Goal: Communication & Community: Answer question/provide support

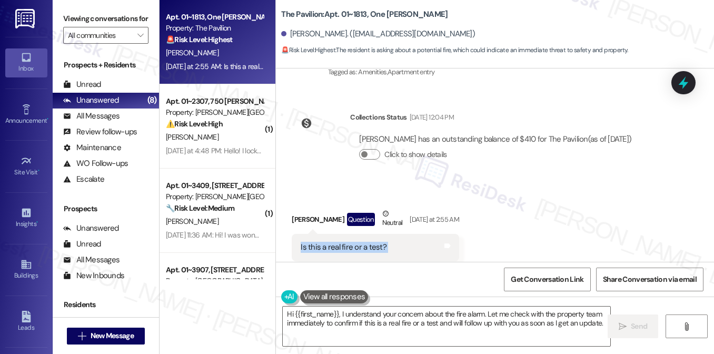
click at [369, 234] on div "Is this a real fire or a test? Tags and notes" at bounding box center [375, 247] width 167 height 27
click at [351, 242] on div "Is this a real fire or a test?" at bounding box center [344, 247] width 86 height 11
click at [75, 13] on label "Viewing conversations for" at bounding box center [105, 19] width 85 height 16
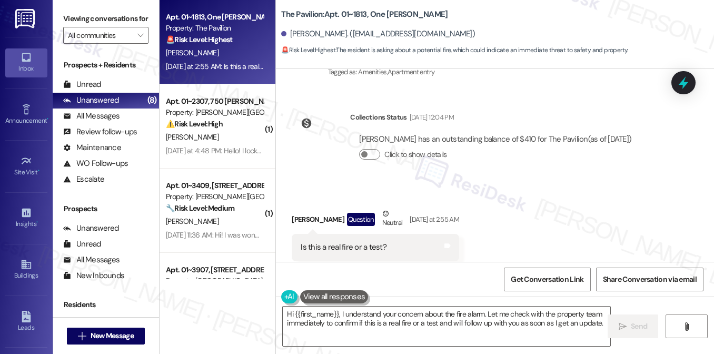
click at [84, 24] on label "Viewing conversations for" at bounding box center [105, 19] width 85 height 16
click at [387, 313] on textarea "Hi {{first_name}}, I understand your concern about the fire alarm. Let me check…" at bounding box center [447, 326] width 328 height 39
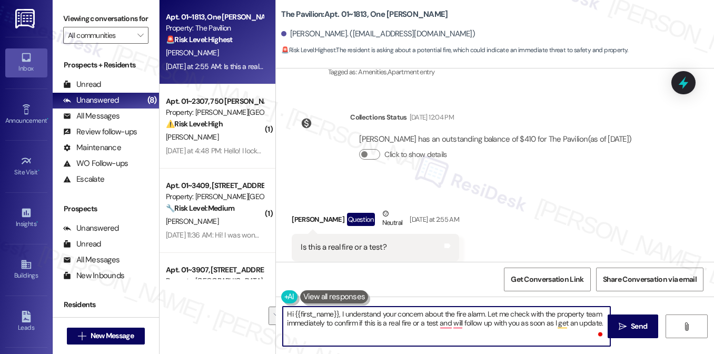
drag, startPoint x: 485, startPoint y: 312, endPoint x: 601, endPoint y: 325, distance: 117.6
click at [601, 325] on textarea "Hi {{first_name}}, I understand your concern about the fire alarm. Let me check…" at bounding box center [447, 326] width 328 height 39
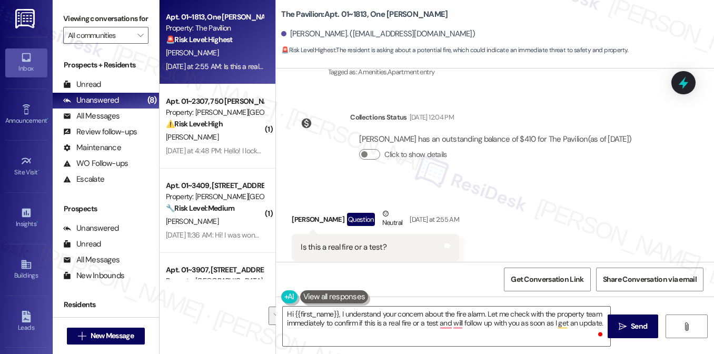
click at [91, 18] on label "Viewing conversations for" at bounding box center [105, 19] width 85 height 16
click at [341, 242] on div "Is this a real fire or a test?" at bounding box center [344, 247] width 86 height 11
click at [322, 325] on textarea "Hi {{first_name}}, I understand your concern about the fire alarm. Let me check…" at bounding box center [447, 326] width 328 height 39
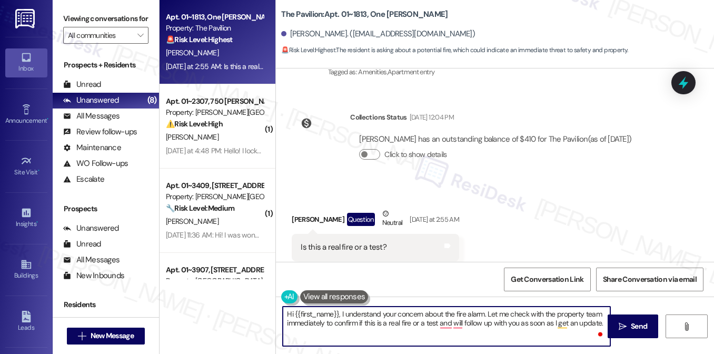
click at [484, 313] on textarea "Hi {{first_name}}, I understand your concern about the fire alarm. Let me check…" at bounding box center [447, 326] width 328 height 39
drag, startPoint x: 484, startPoint y: 313, endPoint x: 549, endPoint y: 322, distance: 65.9
click at [548, 322] on textarea "Hi {{first_name}}, I understand your concern about the fire alarm. Let me check…" at bounding box center [447, 326] width 328 height 39
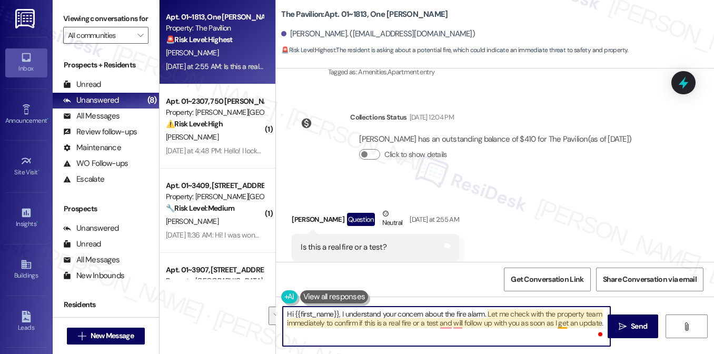
click at [560, 322] on textarea "Hi {{first_name}}, I understand your concern about the fire alarm. Let me check…" at bounding box center [447, 326] width 328 height 39
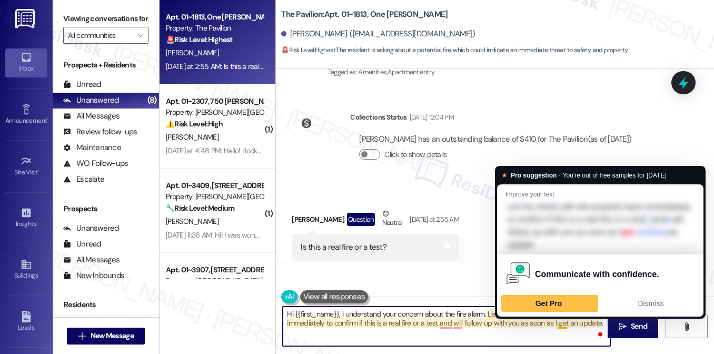
click at [600, 327] on textarea "Hi {{first_name}}, I understand your concern about the fire alarm. Let me check…" at bounding box center [447, 326] width 328 height 39
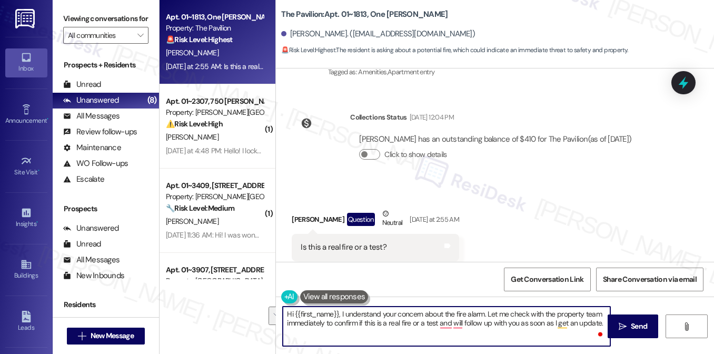
drag, startPoint x: 599, startPoint y: 326, endPoint x: 489, endPoint y: 313, distance: 110.9
click at [489, 313] on textarea "Hi {{first_name}}, I understand your concern about the fire alarm. Let me check…" at bounding box center [447, 326] width 328 height 39
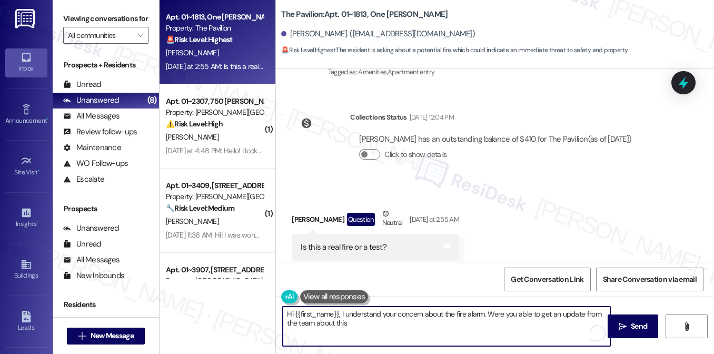
click at [433, 311] on textarea "Hi {{first_name}}, I understand your concern about the fire alarm. Were you abl…" at bounding box center [447, 326] width 328 height 39
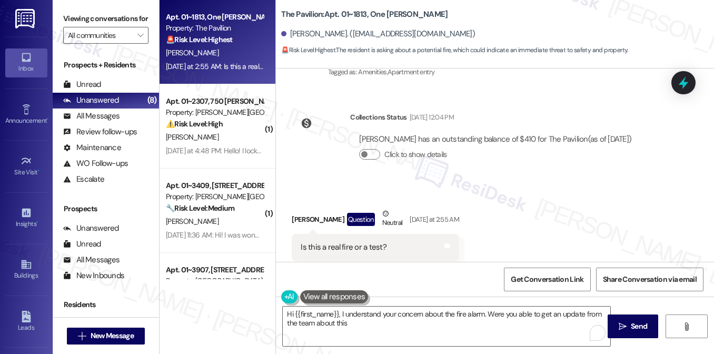
click at [68, 15] on label "Viewing conversations for" at bounding box center [105, 19] width 85 height 16
click at [354, 242] on div "Is this a real fire or a test?" at bounding box center [344, 247] width 86 height 11
copy div "Is this a real fire or a test? Tags and notes"
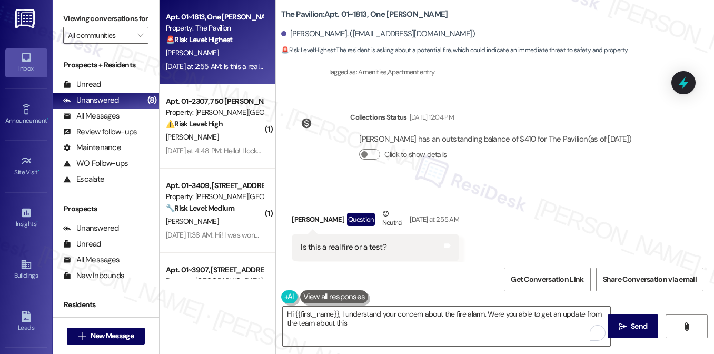
drag, startPoint x: 76, startPoint y: 25, endPoint x: 139, endPoint y: 37, distance: 64.5
click at [76, 25] on label "Viewing conversations for" at bounding box center [105, 19] width 85 height 16
click at [67, 13] on label "Viewing conversations for" at bounding box center [105, 19] width 85 height 16
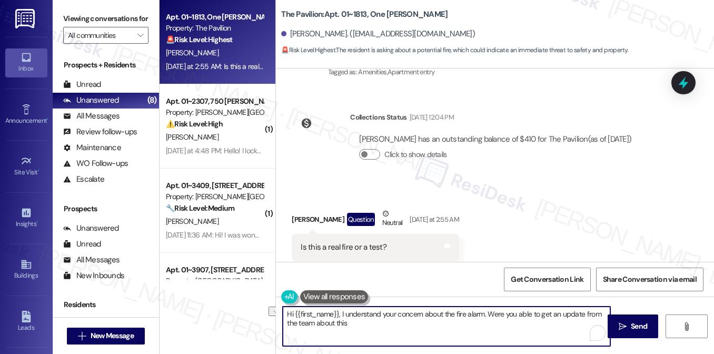
drag, startPoint x: 362, startPoint y: 323, endPoint x: 296, endPoint y: 324, distance: 66.4
click at [296, 324] on textarea "Hi {{first_name}}, I understand your concern about the fire alarm. Were you abl…" at bounding box center [447, 326] width 328 height 39
click at [373, 326] on textarea "Hi {{first_name}}, I understand your concern about the fire alarm. Were you abl…" at bounding box center [447, 326] width 328 height 39
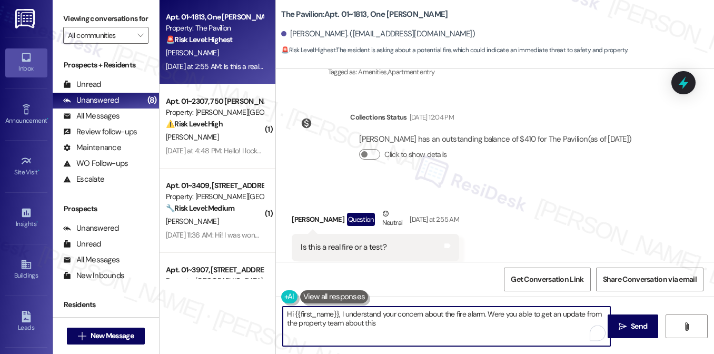
click at [362, 326] on textarea "Hi {{first_name}}, I understand your concern about the fire alarm. Were you abl…" at bounding box center [447, 326] width 328 height 39
click at [368, 324] on textarea "Hi {{first_name}}, I understand your concern about the fire alarm. Were you abl…" at bounding box center [447, 326] width 328 height 39
click at [418, 308] on textarea "Hi {{first_name}}, I understand your concern about the fire alarm. Were you abl…" at bounding box center [447, 326] width 328 height 39
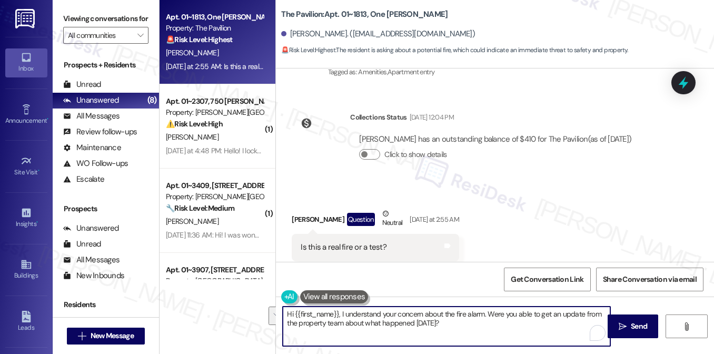
type textarea "Hi {{first_name}}, I understand your concern about the fire alarm. Were you abl…"
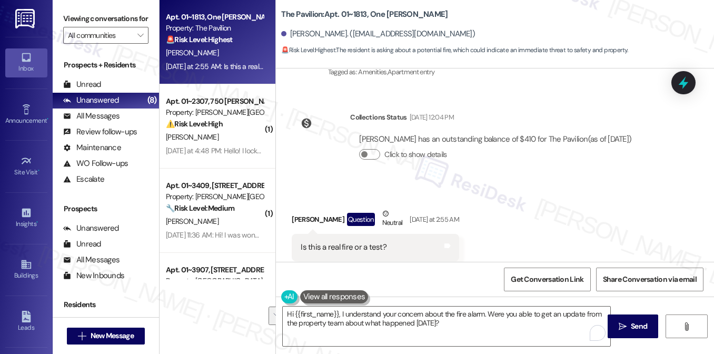
click at [91, 27] on label "Viewing conversations for" at bounding box center [105, 19] width 85 height 16
click at [85, 19] on label "Viewing conversations for" at bounding box center [105, 19] width 85 height 16
click at [73, 27] on label "Viewing conversations for" at bounding box center [105, 19] width 85 height 16
click at [417, 313] on textarea "Hi {{first_name}}, I understand your concern about the fire alarm. Were you abl…" at bounding box center [447, 326] width 328 height 39
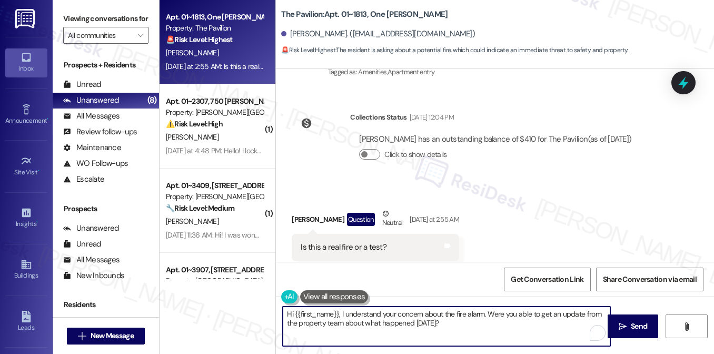
click at [417, 313] on textarea "Hi {{first_name}}, I understand your concern about the fire alarm. Were you abl…" at bounding box center [447, 326] width 328 height 39
click at [484, 324] on textarea "Hi {{first_name}}, I understand your concern about the fire alarm. Were you abl…" at bounding box center [447, 326] width 328 height 39
click at [470, 316] on textarea "Hi {{first_name}}, I understand your concern about the fire alarm. Were you abl…" at bounding box center [447, 326] width 328 height 39
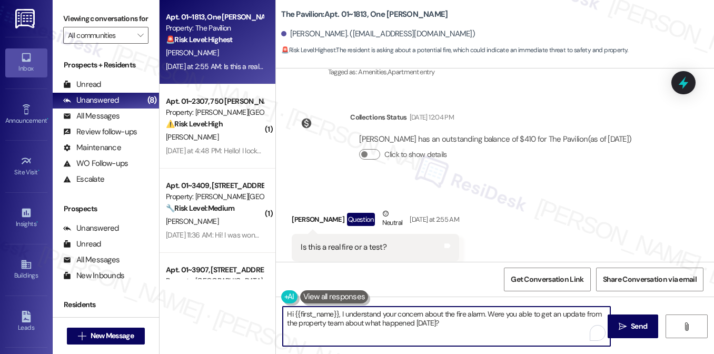
click at [470, 316] on textarea "Hi {{first_name}}, I understand your concern about the fire alarm. Were you abl…" at bounding box center [447, 326] width 328 height 39
click at [503, 323] on textarea "Hi {{first_name}}, I understand your concern about the fire alarm. Were you abl…" at bounding box center [447, 326] width 328 height 39
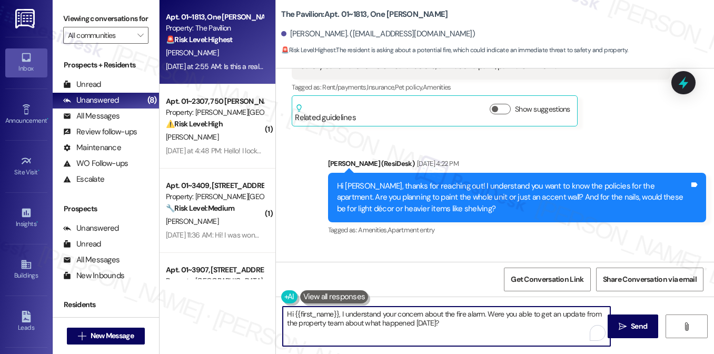
click at [485, 173] on div "Hi Lucy, thanks for reaching out! I understand you want to know the policies fo…" at bounding box center [517, 198] width 378 height 50
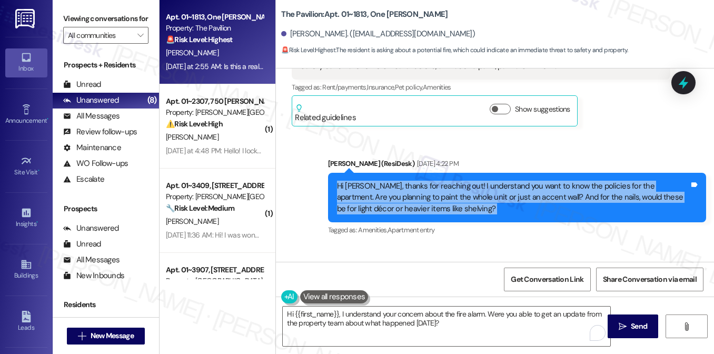
click at [485, 173] on div "Hi Lucy, thanks for reaching out! I understand you want to know the policies fo…" at bounding box center [517, 198] width 378 height 50
click at [436, 181] on div "Hi Lucy, thanks for reaching out! I understand you want to know the policies fo…" at bounding box center [513, 198] width 352 height 34
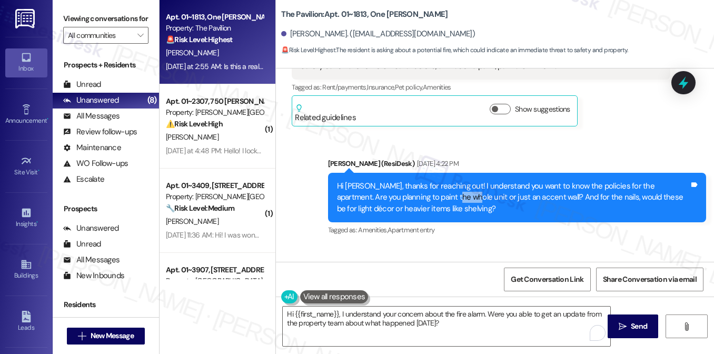
click at [436, 181] on div "Hi Lucy, thanks for reaching out! I understand you want to know the policies fo…" at bounding box center [513, 198] width 352 height 34
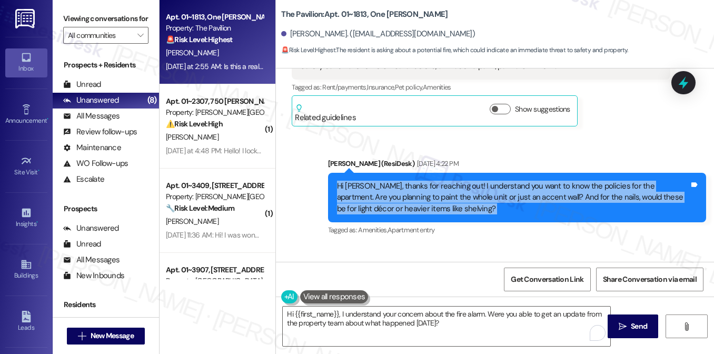
click at [436, 181] on div "Hi Lucy, thanks for reaching out! I understand you want to know the policies fo…" at bounding box center [513, 198] width 352 height 34
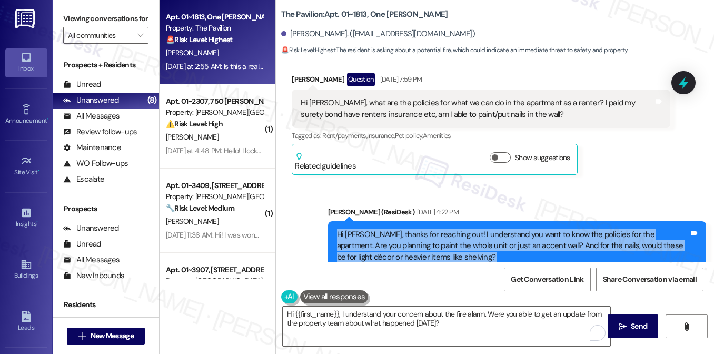
scroll to position [1478, 0]
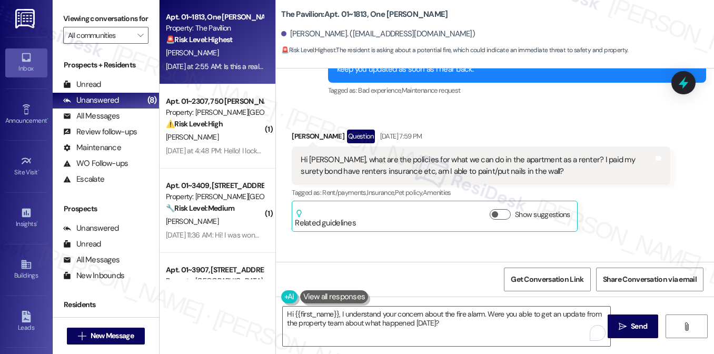
click at [352, 154] on div "Hi Sarah, what are the policies for what we can do in the apartment as a renter…" at bounding box center [477, 165] width 352 height 23
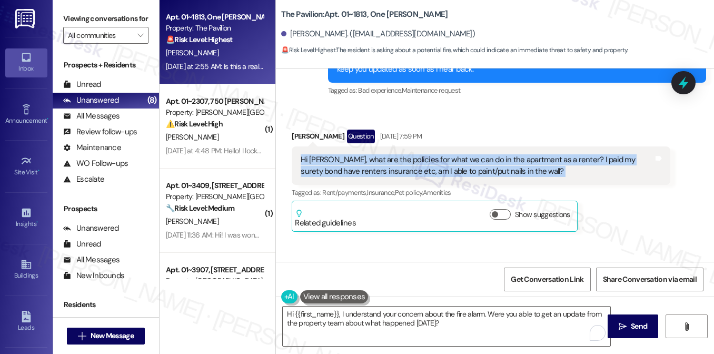
click at [352, 154] on div "Hi Sarah, what are the policies for what we can do in the apartment as a renter…" at bounding box center [477, 165] width 352 height 23
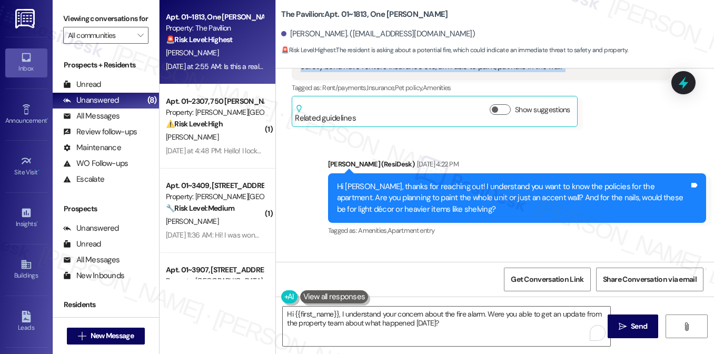
scroll to position [1583, 0]
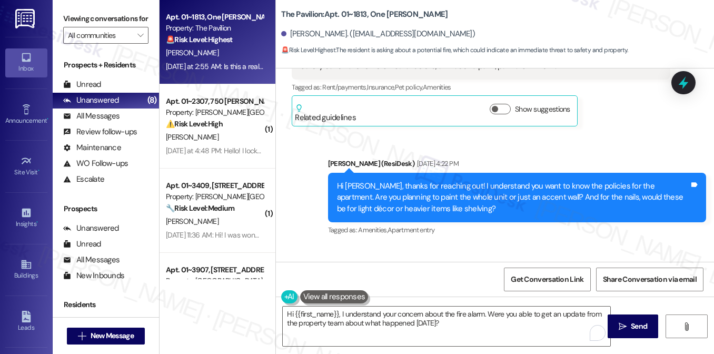
click at [538, 181] on div "Hi Lucy, thanks for reaching out! I understand you want to know the policies fo…" at bounding box center [513, 198] width 352 height 34
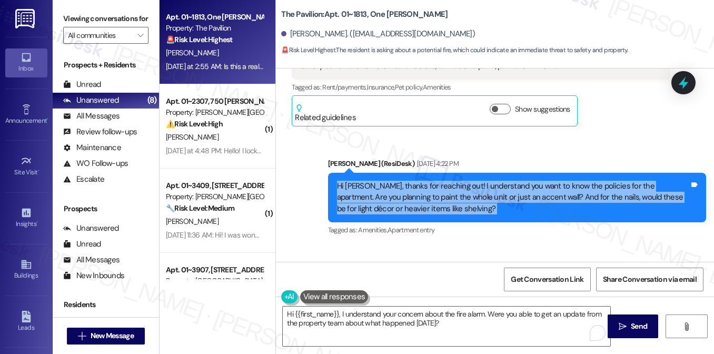
click at [538, 181] on div "Hi Lucy, thanks for reaching out! I understand you want to know the policies fo…" at bounding box center [513, 198] width 352 height 34
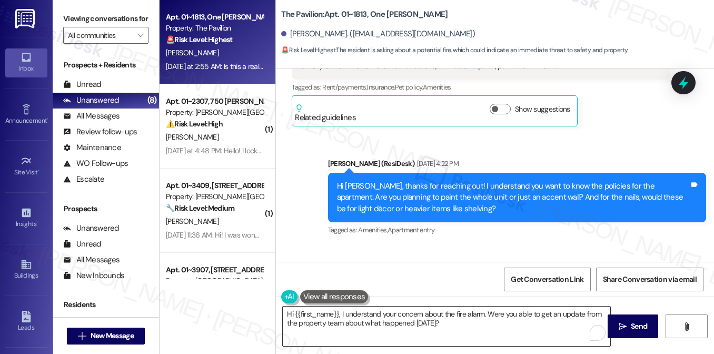
click at [422, 320] on textarea "Hi {{first_name}}, I understand your concern about the fire alarm. Were you abl…" at bounding box center [447, 326] width 328 height 39
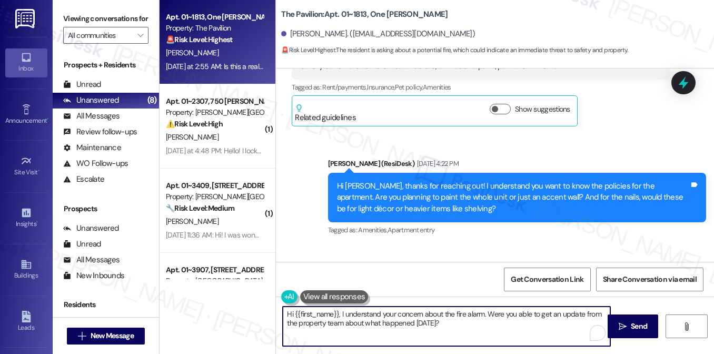
click at [422, 320] on textarea "Hi {{first_name}}, I understand your concern about the fire alarm. Were you abl…" at bounding box center [447, 326] width 328 height 39
click at [467, 319] on textarea "Hi {{first_name}}, I understand your concern about the fire alarm. Were you abl…" at bounding box center [447, 326] width 328 height 39
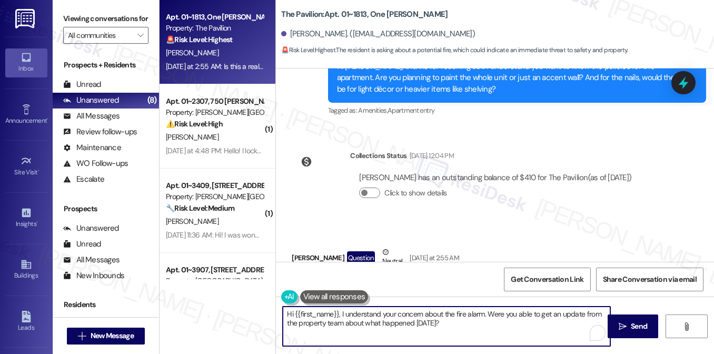
scroll to position [1741, 0]
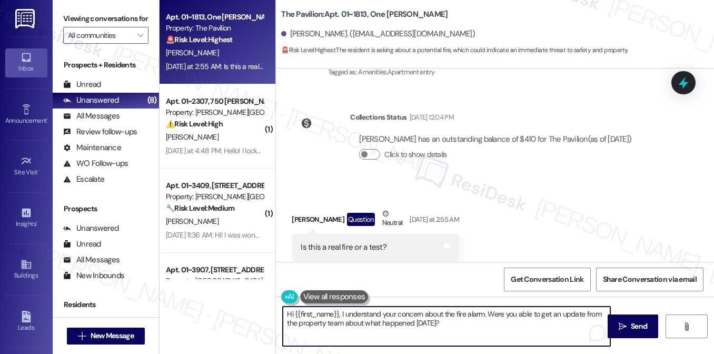
click at [482, 321] on textarea "Hi {{first_name}}, I understand your concern about the fire alarm. Were you abl…" at bounding box center [447, 326] width 328 height 39
click at [490, 331] on textarea "Hi {{first_name}}, I understand your concern about the fire alarm. Were you abl…" at bounding box center [447, 326] width 328 height 39
click at [631, 328] on span "Send" at bounding box center [639, 326] width 16 height 11
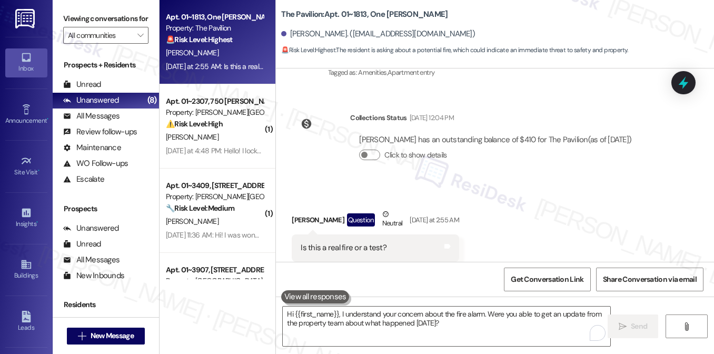
scroll to position [1826, 0]
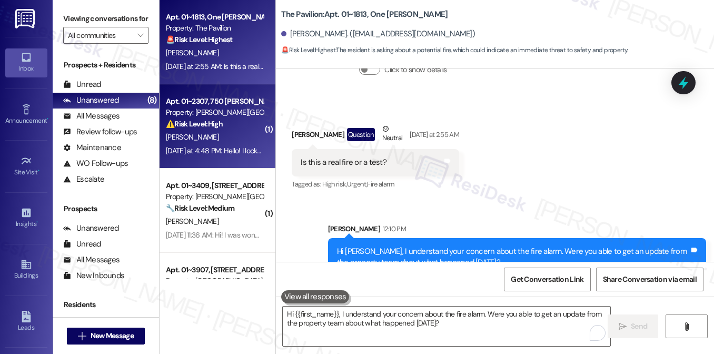
click at [225, 103] on div "Apt. 01~2307, 750 N. Dearborn" at bounding box center [214, 101] width 97 height 11
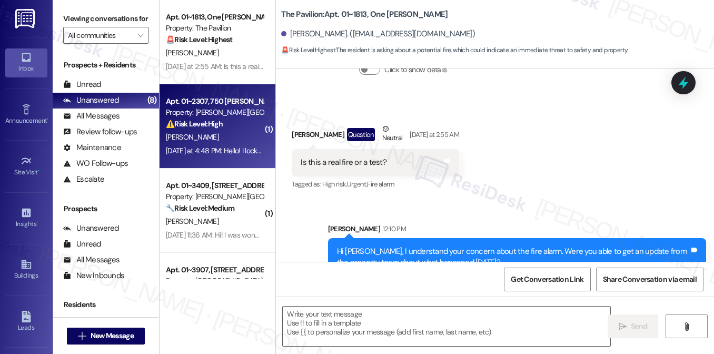
type textarea "Fetching suggested responses. Please feel free to read through the conversation…"
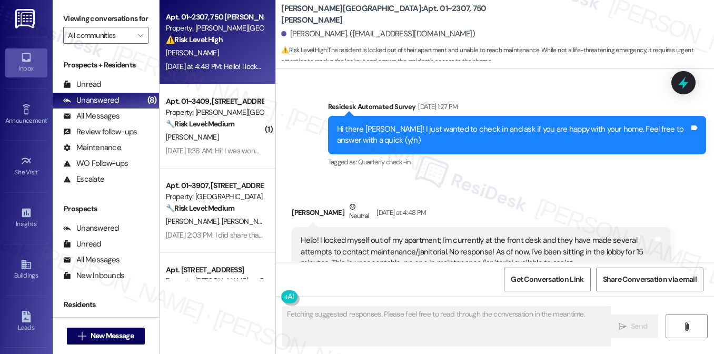
scroll to position [3759, 0]
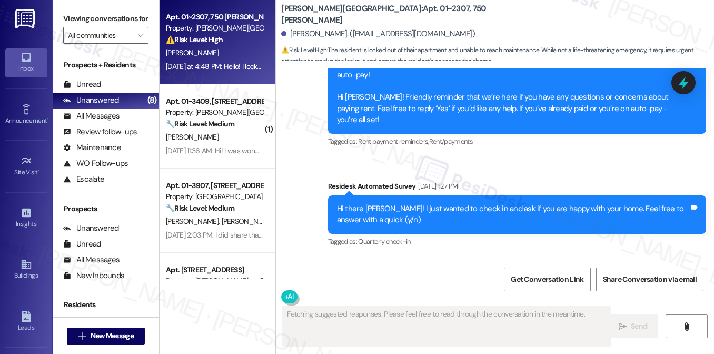
click at [337, 314] on div "Hello! I locked myself out of my apartment; I'm currently at the front desk and…" at bounding box center [477, 331] width 352 height 34
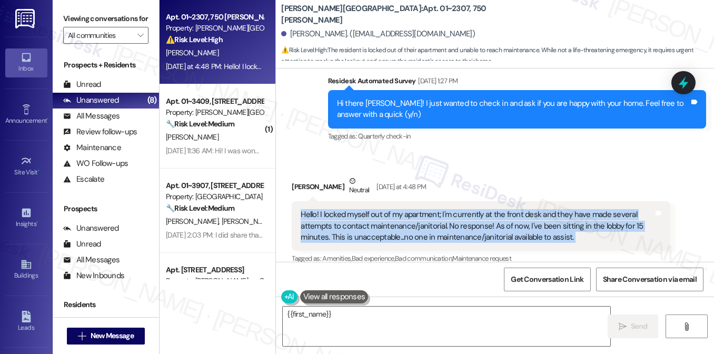
click at [498, 209] on div "Hello! I locked myself out of my apartment; I'm currently at the front desk and…" at bounding box center [477, 226] width 352 height 34
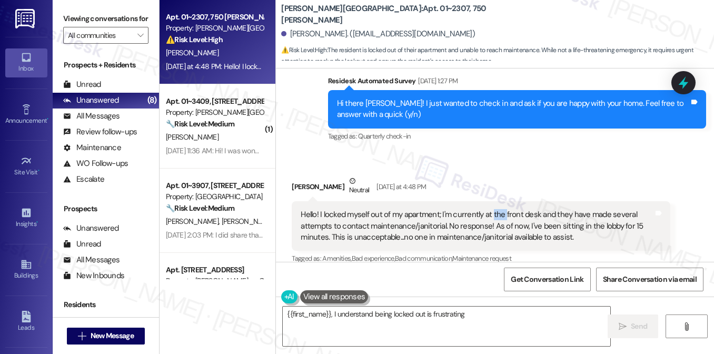
click at [498, 209] on div "Hello! I locked myself out of my apartment; I'm currently at the front desk and…" at bounding box center [477, 226] width 352 height 34
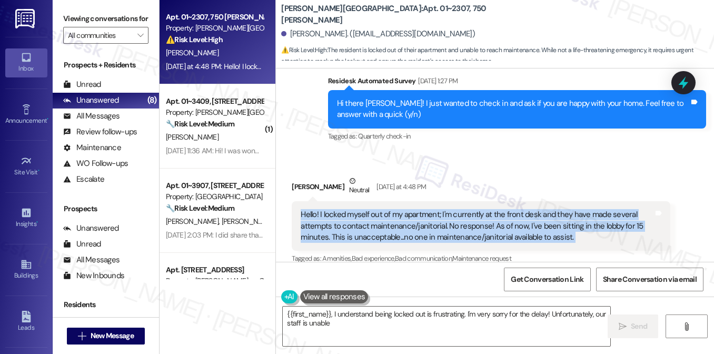
click at [499, 209] on div "Hello! I locked myself out of my apartment; I'm currently at the front desk and…" at bounding box center [477, 226] width 352 height 34
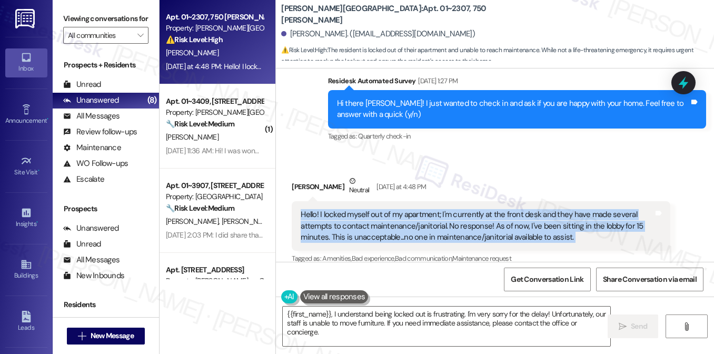
click at [476, 209] on div "Hello! I locked myself out of my apartment; I'm currently at the front desk and…" at bounding box center [477, 226] width 352 height 34
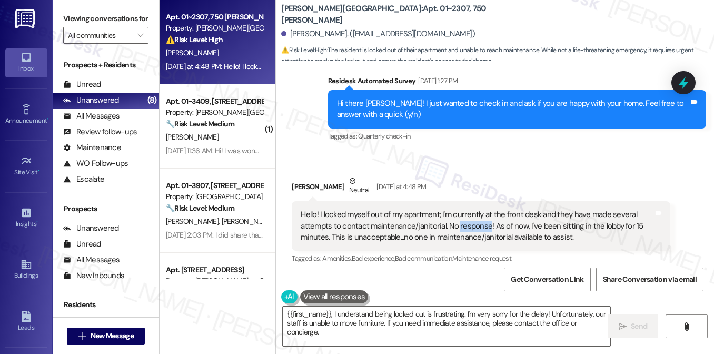
click at [476, 209] on div "Hello! I locked myself out of my apartment; I'm currently at the front desk and…" at bounding box center [477, 226] width 352 height 34
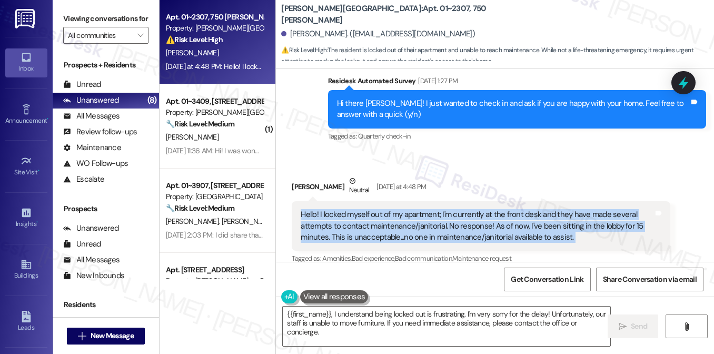
click at [476, 209] on div "Hello! I locked myself out of my apartment; I'm currently at the front desk and…" at bounding box center [477, 226] width 352 height 34
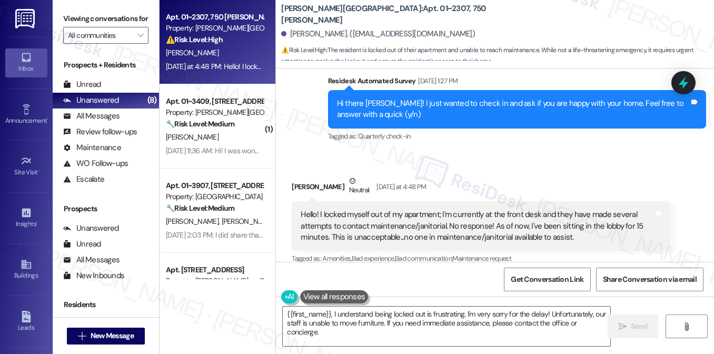
click at [522, 175] on div "Marcus Thomas Neutral Yesterday at 4:48 PM" at bounding box center [481, 188] width 378 height 26
click at [492, 209] on div "Hello! I locked myself out of my apartment; I'm currently at the front desk and…" at bounding box center [477, 226] width 352 height 34
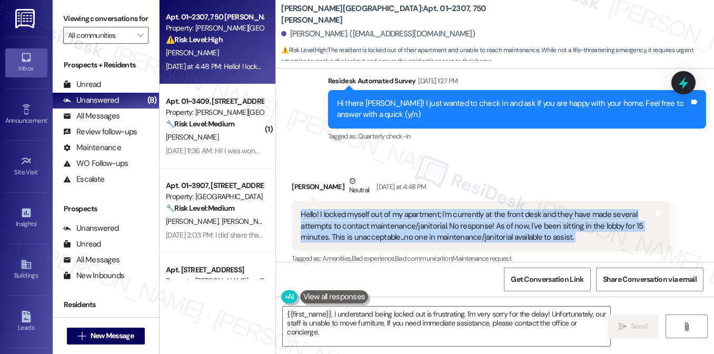
click at [492, 209] on div "Hello! I locked myself out of my apartment; I'm currently at the front desk and…" at bounding box center [477, 226] width 352 height 34
copy div "Hello! I locked myself out of my apartment; I'm currently at the front desk and…"
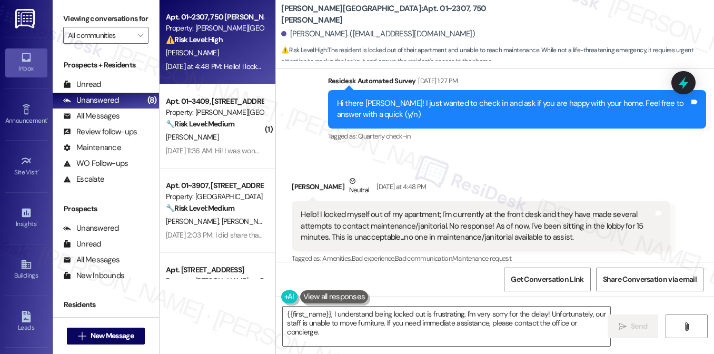
click at [86, 14] on label "Viewing conversations for" at bounding box center [105, 19] width 85 height 16
click at [287, 312] on textarea "{{first_name}}, I understand being locked out is frustrating. I'm very sorry fo…" at bounding box center [447, 326] width 328 height 39
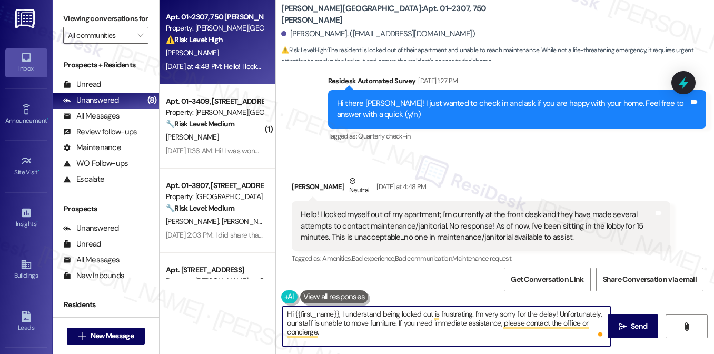
click at [461, 311] on textarea "Hi {{first_name}}, I understand being locked out is frustrating. I'm very sorry…" at bounding box center [447, 326] width 328 height 39
click at [470, 311] on textarea "Hi {{first_name}}, I understand being locked out is frustrating. I'm very sorry…" at bounding box center [447, 326] width 328 height 39
drag, startPoint x: 471, startPoint y: 313, endPoint x: 340, endPoint y: 313, distance: 131.1
click at [340, 313] on textarea "Hi {{first_name}}, I understand being locked out is frustrating. I'm very sorry…" at bounding box center [447, 326] width 328 height 39
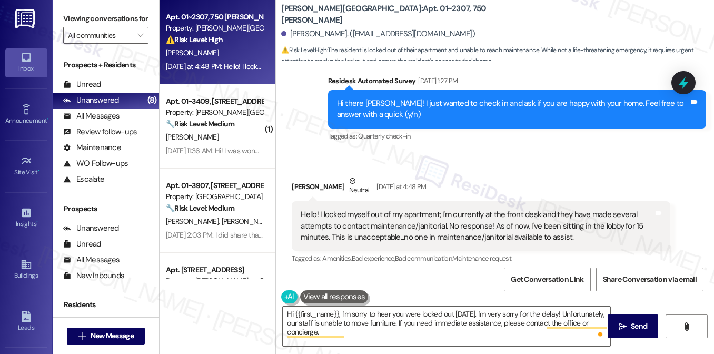
click at [86, 26] on label "Viewing conversations for" at bounding box center [105, 19] width 85 height 16
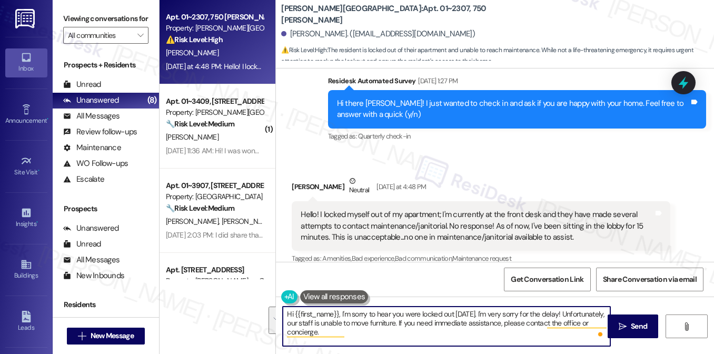
drag, startPoint x: 427, startPoint y: 339, endPoint x: 487, endPoint y: 311, distance: 66.2
click at [487, 311] on textarea "Hi {{first_name}}, I'm sorry to hear you were locked out yesterday. I'm very so…" at bounding box center [447, 326] width 328 height 39
paste textarea "I just wanted to follow up—were you able to get back into your apartment after …"
click at [562, 314] on textarea "Hi {{first_name}}, I'm sorry to hear you were locked out yesterday. I just want…" at bounding box center [447, 326] width 328 height 39
click at [401, 309] on textarea "Hi {{first_name}}, I'm sorry to hear you were locked out yesterday. I just want…" at bounding box center [447, 326] width 328 height 39
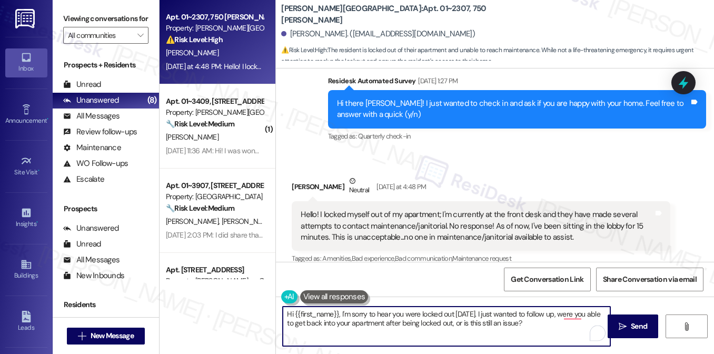
click at [401, 309] on textarea "Hi {{first_name}}, I'm sorry to hear you were locked out yesterday. I just want…" at bounding box center [447, 326] width 328 height 39
drag, startPoint x: 401, startPoint y: 309, endPoint x: 408, endPoint y: 309, distance: 6.8
click at [401, 309] on textarea "Hi {{first_name}}, I'm sorry to hear you were locked out yesterday. I just want…" at bounding box center [447, 326] width 328 height 39
click at [487, 315] on textarea "Hi {{first_name}}, I'm sorry to hear you were locked out yesterday. I just want…" at bounding box center [447, 326] width 328 height 39
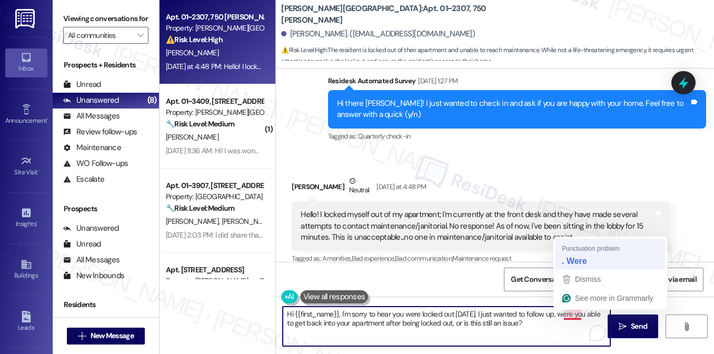
type textarea "Hi {{first_name}}, I'm sorry to hear you were locked out yesterday. I just want…"
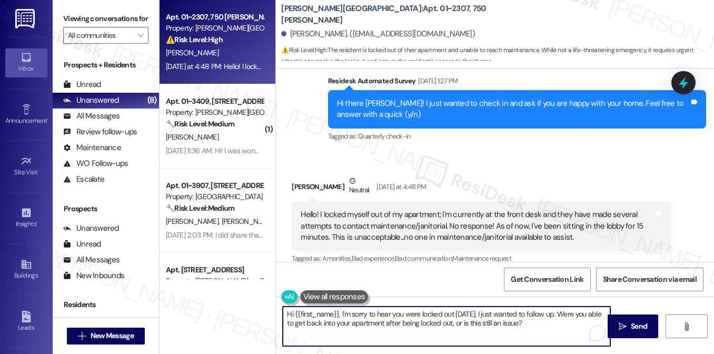
click at [512, 323] on textarea "Hi {{first_name}}, I'm sorry to hear you were locked out yesterday. I just want…" at bounding box center [447, 326] width 328 height 39
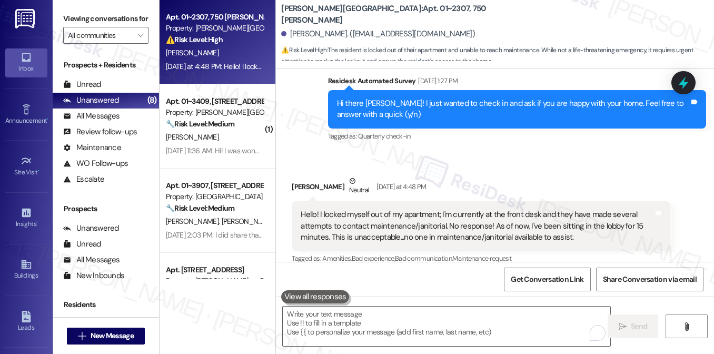
click at [80, 12] on label "Viewing conversations for" at bounding box center [105, 19] width 85 height 16
click at [84, 16] on label "Viewing conversations for" at bounding box center [105, 19] width 85 height 16
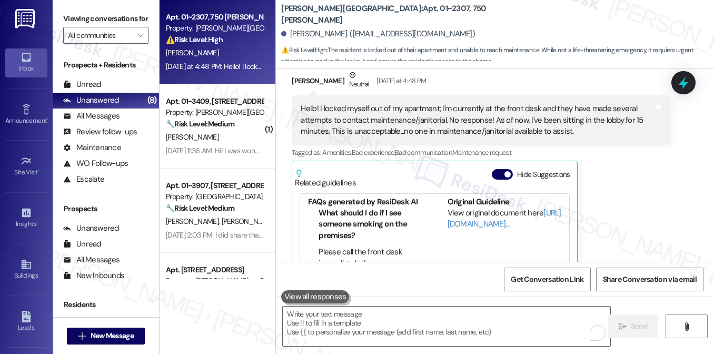
scroll to position [316, 0]
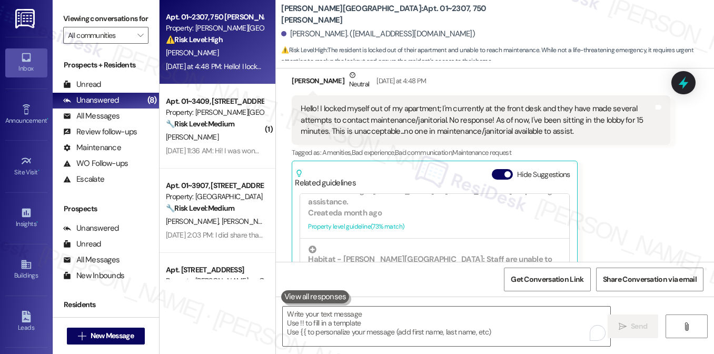
click at [60, 18] on div "Viewing conversations for All communities " at bounding box center [106, 27] width 106 height 54
click at [369, 322] on textarea "To enrich screen reader interactions, please activate Accessibility in Grammarl…" at bounding box center [447, 326] width 328 height 39
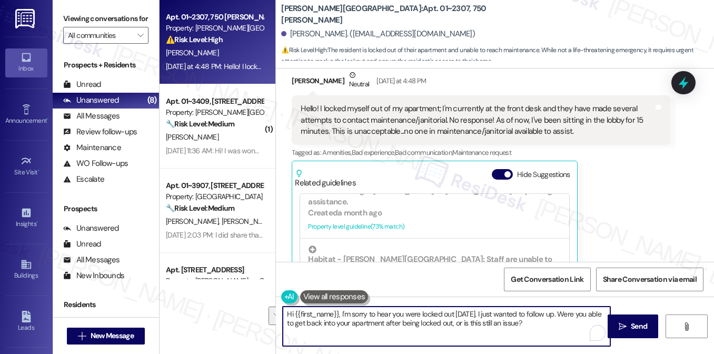
click at [398, 332] on textarea "Hi {{first_name}}, I'm sorry to hear you were locked out yesterday. I just want…" at bounding box center [447, 326] width 328 height 39
click at [551, 323] on textarea "Hi {{first_name}}, I'm sorry to hear you were locked out yesterday. I just want…" at bounding box center [447, 326] width 328 height 39
drag, startPoint x: 536, startPoint y: 327, endPoint x: 483, endPoint y: 316, distance: 53.2
click at [483, 316] on textarea "Hi {{first_name}}, I'm sorry to hear you were locked out yesterday. I just want…" at bounding box center [447, 326] width 328 height 39
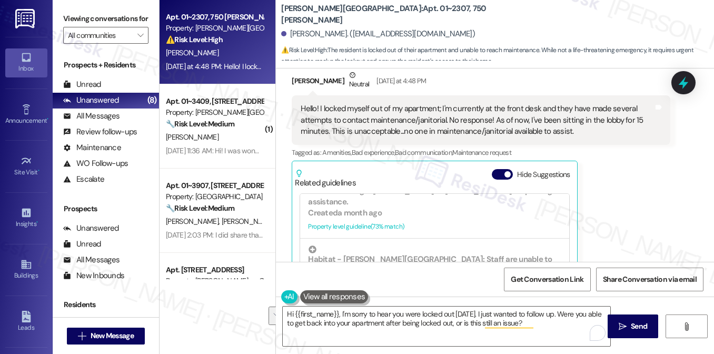
click at [82, 26] on label "Viewing conversations for" at bounding box center [105, 19] width 85 height 16
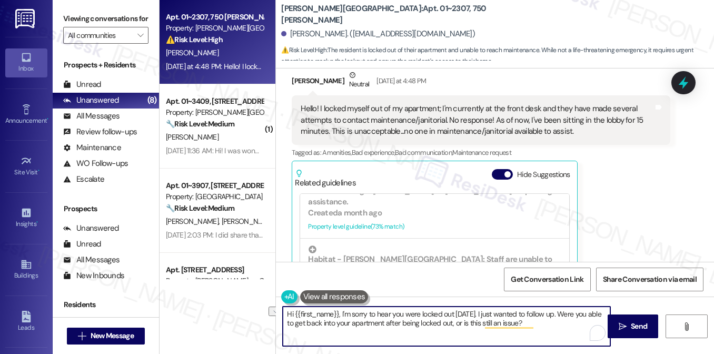
drag, startPoint x: 466, startPoint y: 323, endPoint x: 399, endPoint y: 324, distance: 66.9
click at [399, 324] on textarea "Hi {{first_name}}, I'm sorry to hear you were locked out yesterday. I just want…" at bounding box center [447, 326] width 328 height 39
click at [412, 319] on textarea "Hi {{first_name}}, I'm sorry to hear you were locked out yesterday. I just want…" at bounding box center [447, 326] width 328 height 39
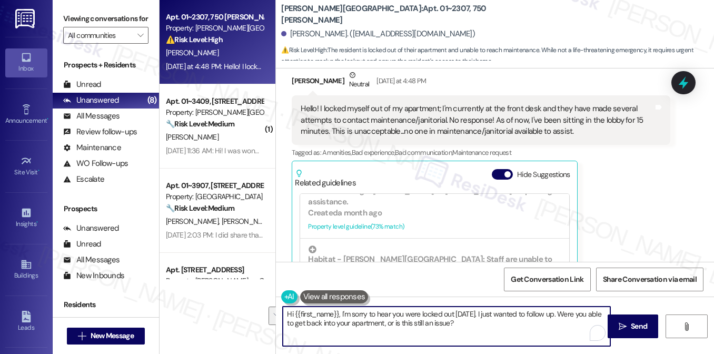
type textarea "Hi {{first_name}}, I'm sorry to hear you were locked out yesterday. I just want…"
click at [610, 246] on div "Marcus Thomas Neutral Yesterday at 4:48 PM Hello! I locked myself out of my apa…" at bounding box center [481, 202] width 378 height 264
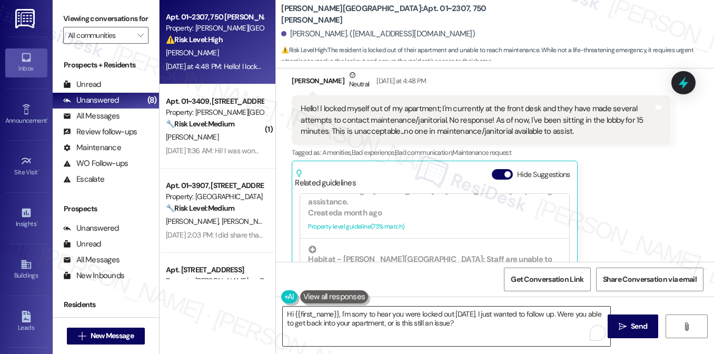
click at [504, 324] on textarea "Hi {{first_name}}, I'm sorry to hear you were locked out yesterday. I just want…" at bounding box center [447, 326] width 328 height 39
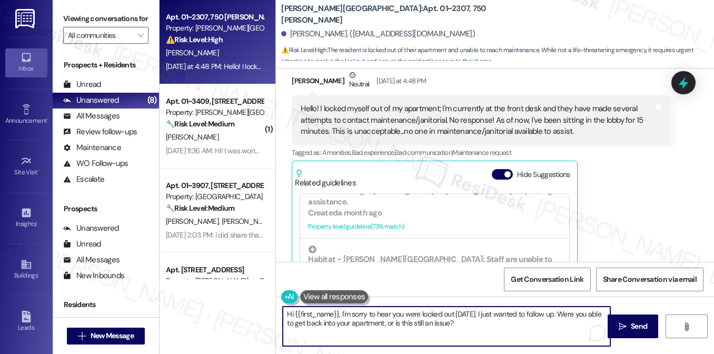
click at [504, 324] on textarea "Hi {{first_name}}, I'm sorry to hear you were locked out yesterday. I just want…" at bounding box center [447, 326] width 328 height 39
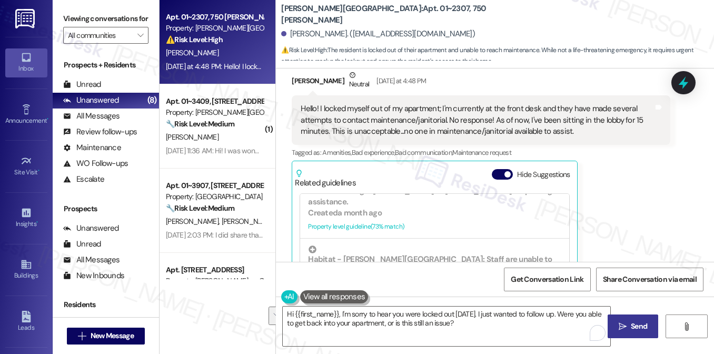
click at [626, 328] on span " Send" at bounding box center [633, 326] width 33 height 11
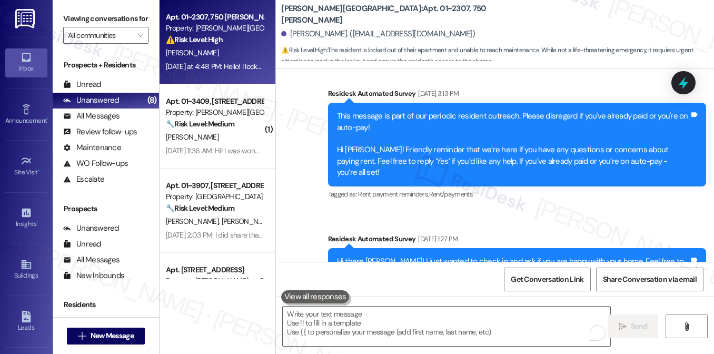
scroll to position [4055, 0]
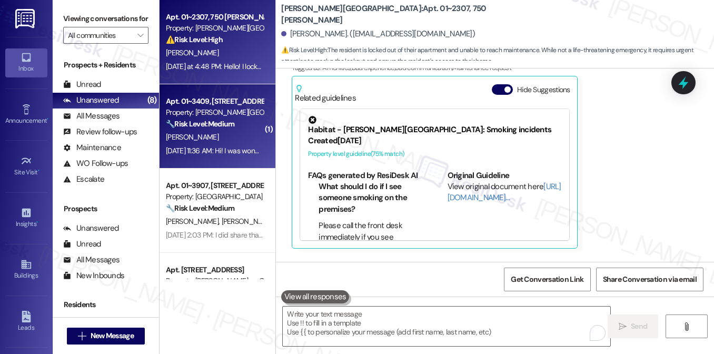
click at [234, 114] on div "Property: Kingsbury Plaza" at bounding box center [214, 112] width 97 height 11
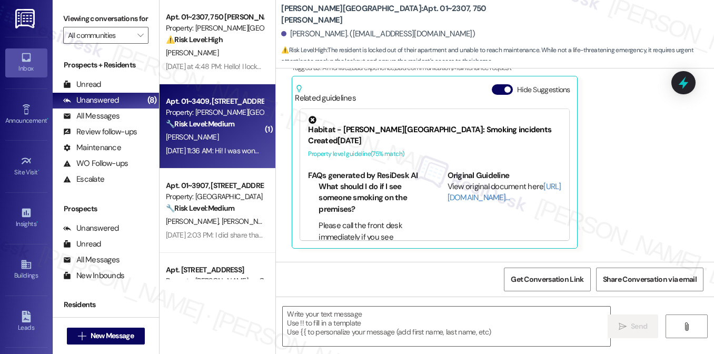
type textarea "Fetching suggested responses. Please feel free to read through the conversation…"
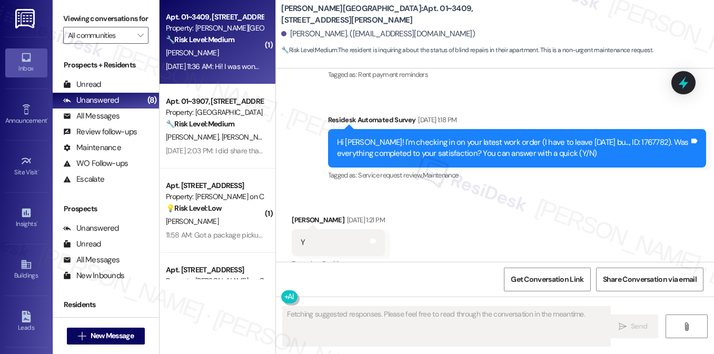
scroll to position [3084, 0]
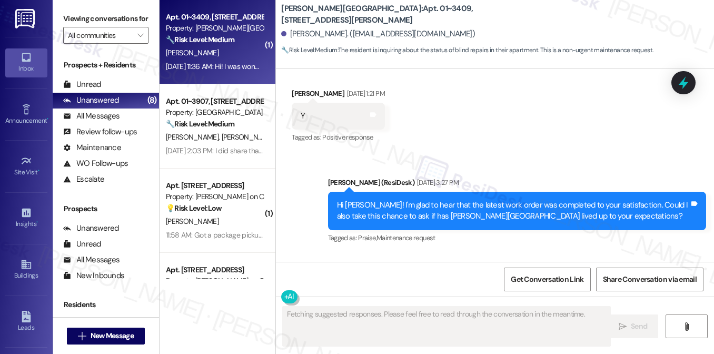
click at [434, 300] on div "Hi! I was wondering when the blinds would be fixed in my room apt 3409! Thank y…" at bounding box center [439, 305] width 276 height 11
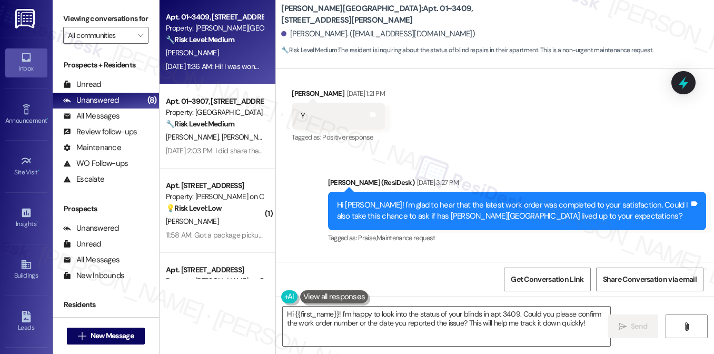
click at [388, 200] on div "Hi Shruti! I'm glad to hear that the latest work order was completed to your sa…" at bounding box center [513, 211] width 352 height 23
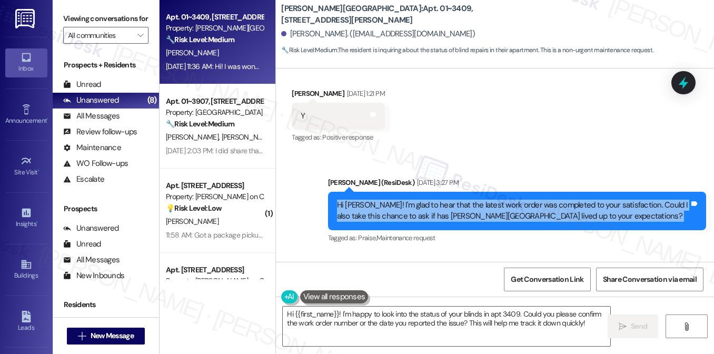
click at [388, 200] on div "Hi Shruti! I'm glad to hear that the latest work order was completed to your sa…" at bounding box center [513, 211] width 352 height 23
click at [459, 200] on div "Hi Shruti! I'm glad to hear that the latest work order was completed to your sa…" at bounding box center [513, 211] width 352 height 23
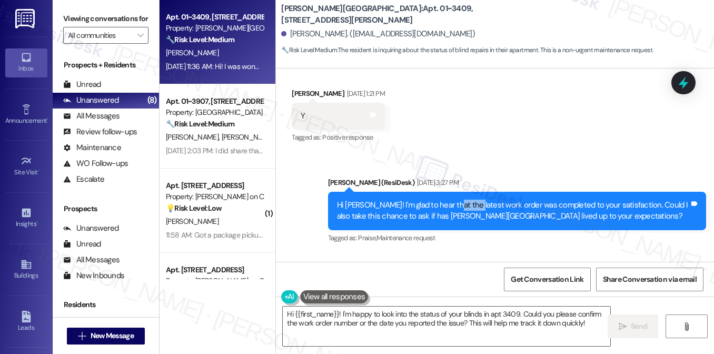
click at [459, 200] on div "Hi Shruti! I'm glad to hear that the latest work order was completed to your sa…" at bounding box center [513, 211] width 352 height 23
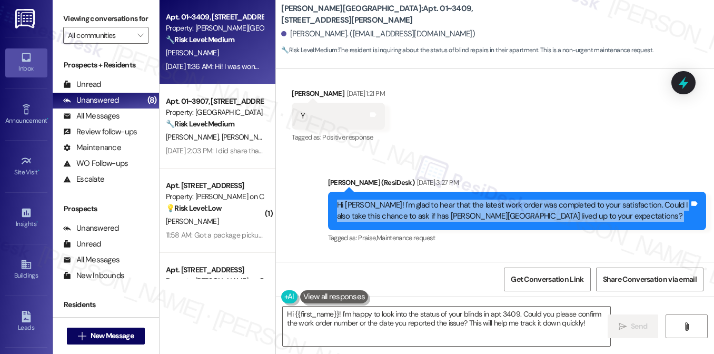
click at [459, 200] on div "Hi Shruti! I'm glad to hear that the latest work order was completed to your sa…" at bounding box center [513, 211] width 352 height 23
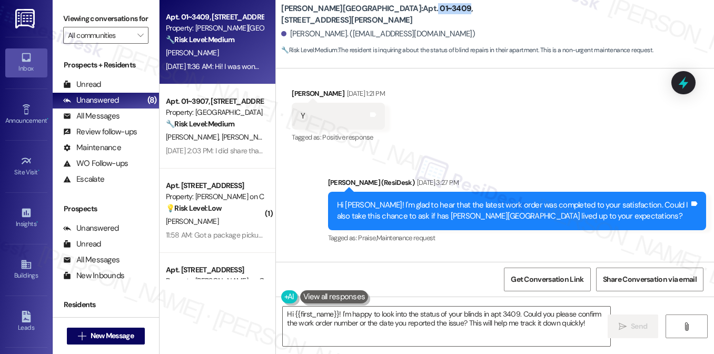
drag, startPoint x: 352, startPoint y: 15, endPoint x: 383, endPoint y: 13, distance: 30.7
click at [383, 13] on b "Kingsbury Plaza: Apt. 01~3409, 520 North Kingsbury" at bounding box center [386, 14] width 211 height 23
copy b "01~3409"
drag, startPoint x: 76, startPoint y: 25, endPoint x: 80, endPoint y: 10, distance: 15.3
click at [76, 25] on label "Viewing conversations for" at bounding box center [105, 19] width 85 height 16
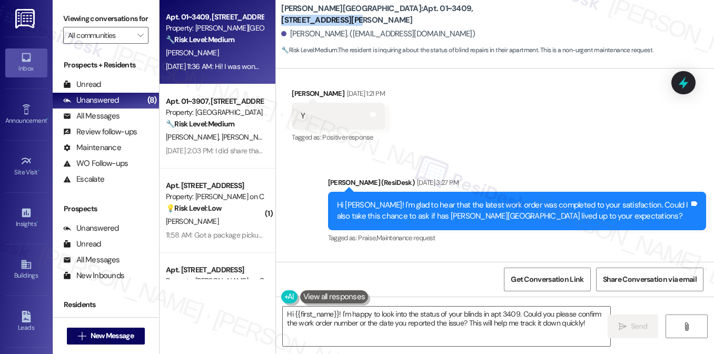
drag, startPoint x: 476, startPoint y: 11, endPoint x: 389, endPoint y: 15, distance: 87.0
click at [389, 15] on div "Kingsbury Plaza: Apt. 01~3409, 520 North Kingsbury" at bounding box center [386, 14] width 211 height 13
copy b "520 North Kingsbury"
click at [67, 11] on label "Viewing conversations for" at bounding box center [105, 19] width 85 height 16
drag, startPoint x: 355, startPoint y: 15, endPoint x: 383, endPoint y: 10, distance: 28.3
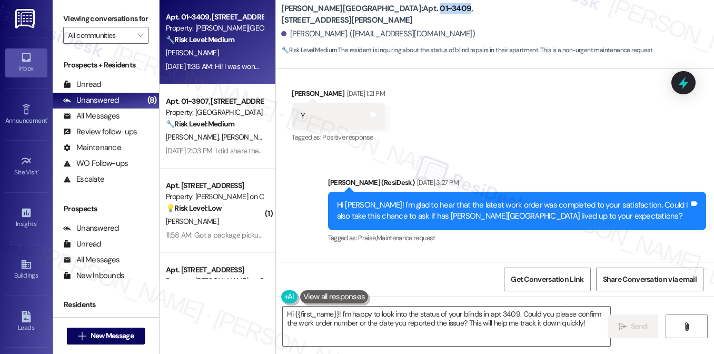
click at [383, 10] on b "Kingsbury Plaza: Apt. 01~3409, 520 North Kingsbury" at bounding box center [386, 14] width 211 height 23
copy b "01~3409"
click at [86, 11] on label "Viewing conversations for" at bounding box center [105, 19] width 85 height 16
click at [390, 300] on div "Hi! I was wondering when the blinds would be fixed in my room apt 3409! Thank y…" at bounding box center [439, 305] width 276 height 11
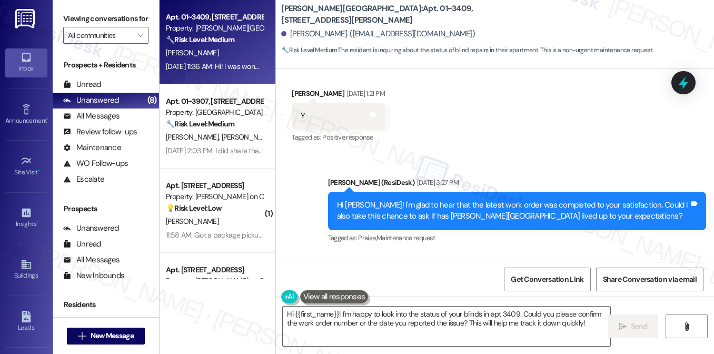
click at [390, 300] on div "Hi! I was wondering when the blinds would be fixed in my room apt 3409! Thank y…" at bounding box center [439, 305] width 276 height 11
click at [95, 14] on label "Viewing conversations for" at bounding box center [105, 19] width 85 height 16
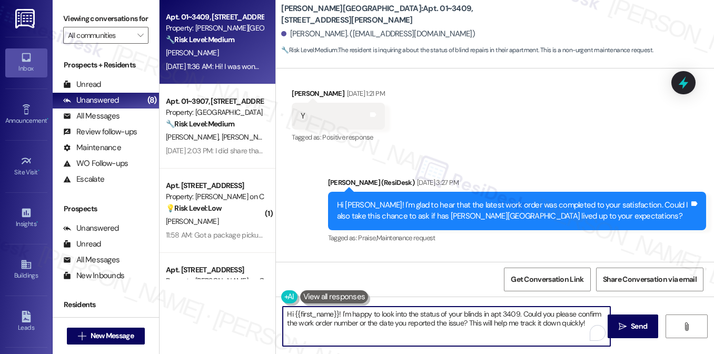
drag, startPoint x: 368, startPoint y: 313, endPoint x: 462, endPoint y: 318, distance: 94.4
click at [462, 318] on textarea "Hi {{first_name}}! I'm happy to look into the status of your blinds in apt 3409…" at bounding box center [447, 326] width 328 height 39
click at [466, 318] on textarea "Hi {{first_name}}! I'm happy to look into the status of your blinds in apt 3409…" at bounding box center [447, 326] width 328 height 39
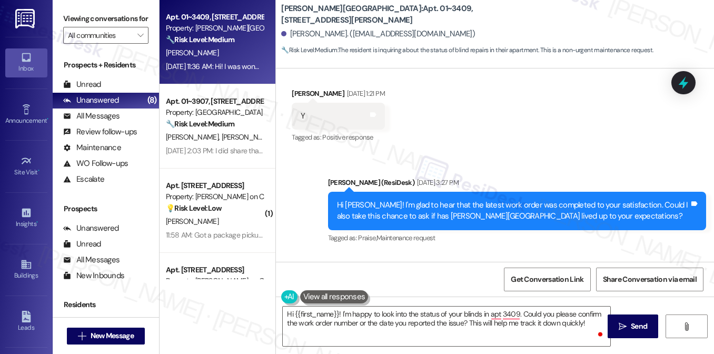
click at [76, 16] on label "Viewing conversations for" at bounding box center [105, 19] width 85 height 16
click at [84, 27] on label "Viewing conversations for" at bounding box center [105, 19] width 85 height 16
click at [408, 292] on div "Hi! I was wondering when the blinds would be fixed in my room apt 3409! Thank y…" at bounding box center [443, 305] width 302 height 27
click at [407, 292] on div "Hi! I was wondering when the blinds would be fixed in my room apt 3409! Thank y…" at bounding box center [443, 305] width 302 height 27
click at [407, 300] on div "Hi! I was wondering when the blinds would be fixed in my room apt 3409! Thank y…" at bounding box center [439, 305] width 276 height 11
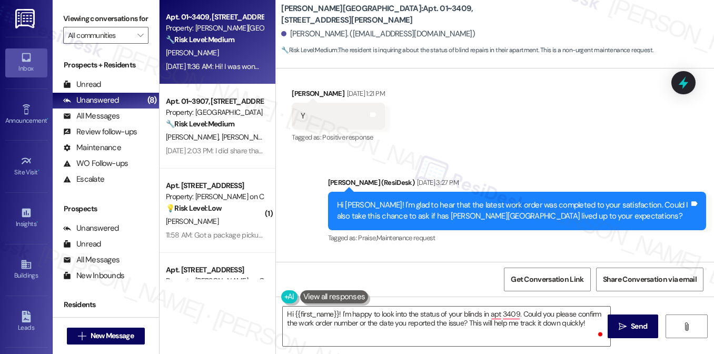
click at [460, 300] on div "Hi! I was wondering when the blinds would be fixed in my room apt 3409! Thank y…" at bounding box center [439, 305] width 276 height 11
drag, startPoint x: 88, startPoint y: 30, endPoint x: 129, endPoint y: 42, distance: 42.2
click at [88, 27] on label "Viewing conversations for" at bounding box center [105, 19] width 85 height 16
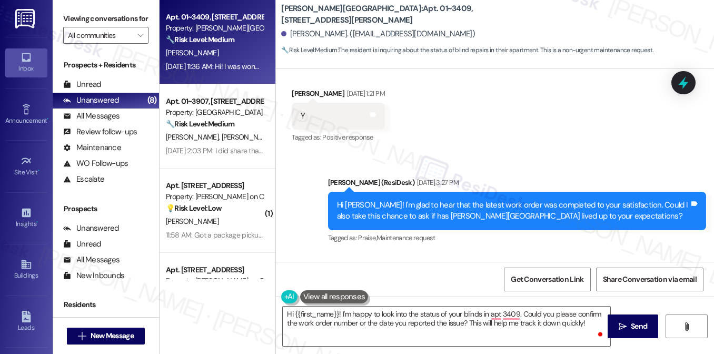
click at [341, 292] on div "Hi! I was wondering when the blinds would be fixed in my room apt 3409! Thank y…" at bounding box center [443, 305] width 302 height 27
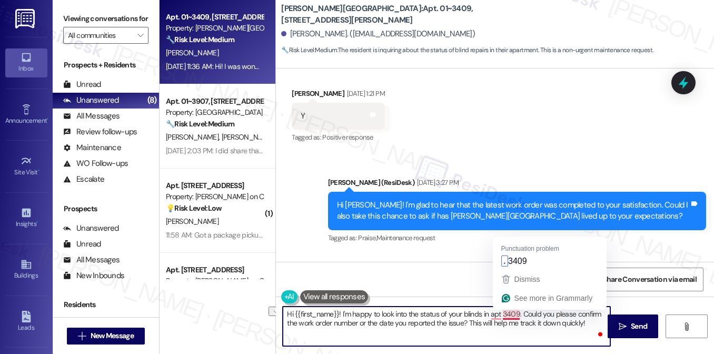
drag, startPoint x: 483, startPoint y: 313, endPoint x: 517, endPoint y: 313, distance: 34.2
click at [517, 313] on textarea "Hi {{first_name}}! I'm happy to look into the status of your blinds in apt 3409…" at bounding box center [447, 326] width 328 height 39
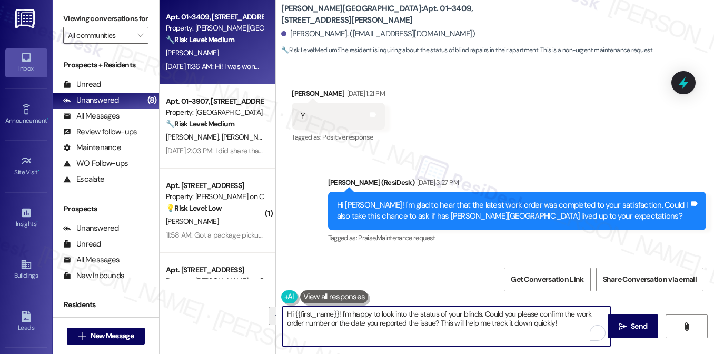
drag, startPoint x: 559, startPoint y: 322, endPoint x: 485, endPoint y: 312, distance: 75.5
click at [485, 312] on textarea "Hi {{first_name}}! I'm happy to look into the status of your blinds. Could you …" at bounding box center [447, 326] width 328 height 39
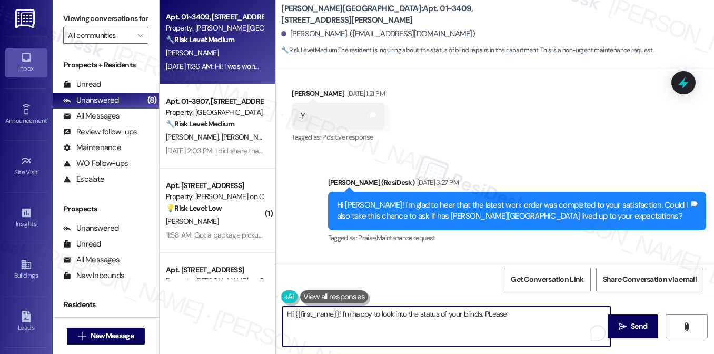
click at [495, 312] on textarea "Hi {{first_name}}! I'm happy to look into the status of your blinds. PLease" at bounding box center [447, 326] width 328 height 39
click at [347, 326] on textarea "Hi {{first_name}}! I'm happy to look into the status of your blinds. I'll be su…" at bounding box center [447, 326] width 328 height 39
click at [341, 314] on textarea "Hi {{first_name}}! I'm happy to look into the status of your blinds. I'll be su…" at bounding box center [447, 326] width 328 height 39
click at [549, 314] on textarea "Hi {{first_name}}, thanks for following up! I'm happy to look into the status o…" at bounding box center [447, 326] width 328 height 39
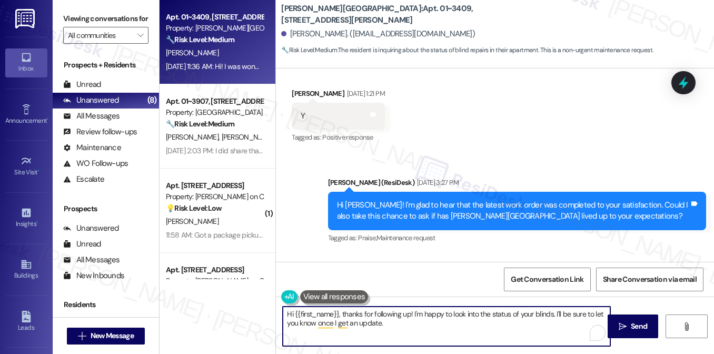
click at [551, 313] on textarea "Hi {{first_name}}, thanks for following up! I'm happy to look into the status o…" at bounding box center [447, 326] width 328 height 39
click at [466, 322] on textarea "Hi {{first_name}}, thanks for following up! I'm happy to look into the status o…" at bounding box center [447, 326] width 328 height 39
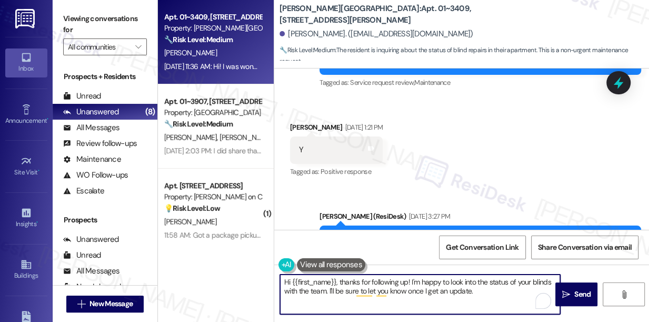
scroll to position [3095, 0]
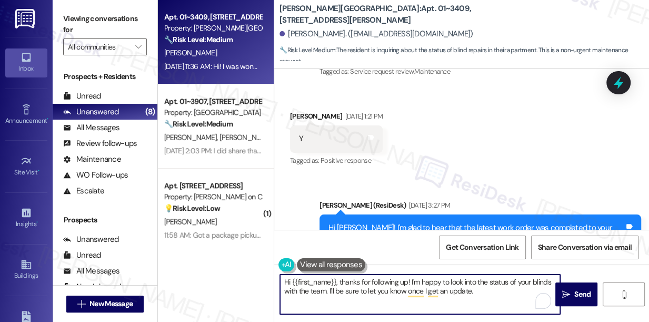
click at [400, 289] on textarea "Hi {{first_name}}, thanks for following up! I'm happy to look into the status o…" at bounding box center [420, 293] width 280 height 39
click at [431, 285] on textarea "Hi {{first_name}}, thanks for following up! I'm happy to look into the status o…" at bounding box center [420, 293] width 280 height 39
type textarea "Hi {{first_name}}, thanks for following up! I'm happy to look into the status o…"
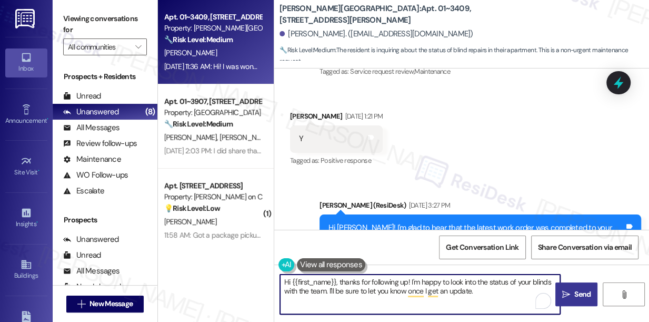
click at [575, 294] on span "Send" at bounding box center [583, 294] width 16 height 11
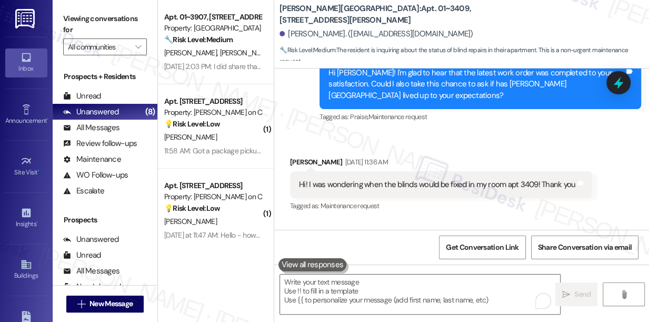
scroll to position [3292, 0]
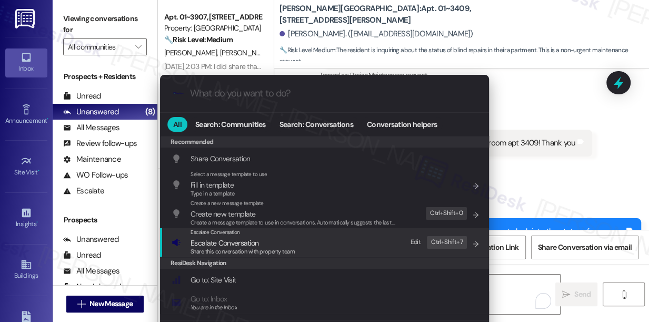
click at [282, 251] on span "Share this conversation with property team" at bounding box center [243, 251] width 104 height 7
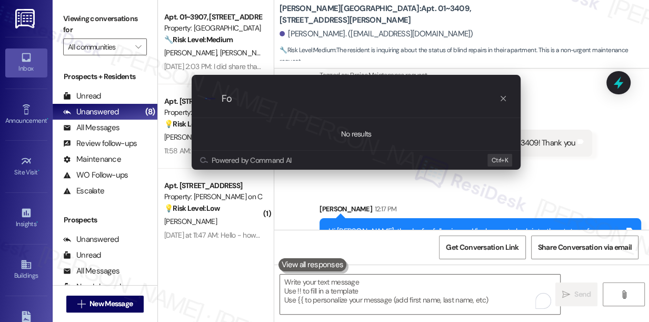
type input "F"
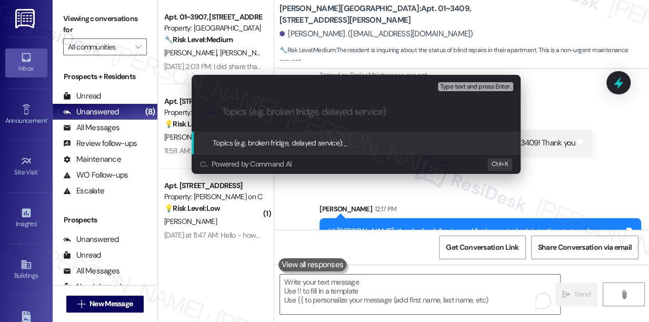
type input "o"
paste input "The roller shade to the Juliet balcony’s chain got stuck and it won’t go down! …"
paste input "1764888"
type input "Follow up on WO#1764888 - Blinds issue"
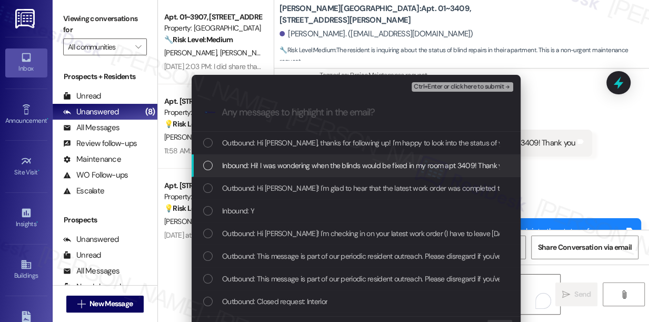
click at [340, 157] on div "Inbound: Hi! I was wondering when the blinds would be fixed in my room apt 3409…" at bounding box center [356, 165] width 329 height 23
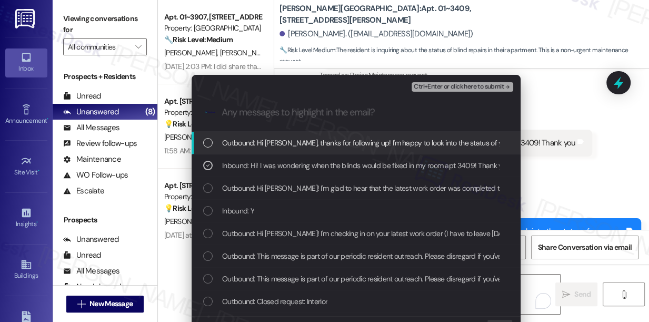
click at [434, 84] on span "Ctrl+Enter or click here to submit" at bounding box center [459, 86] width 90 height 7
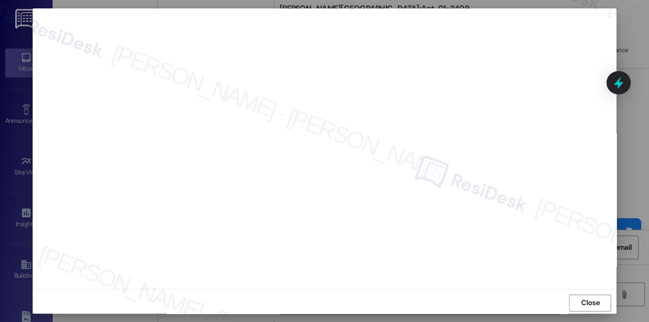
scroll to position [13, 0]
click at [583, 300] on span "Close" at bounding box center [590, 299] width 18 height 11
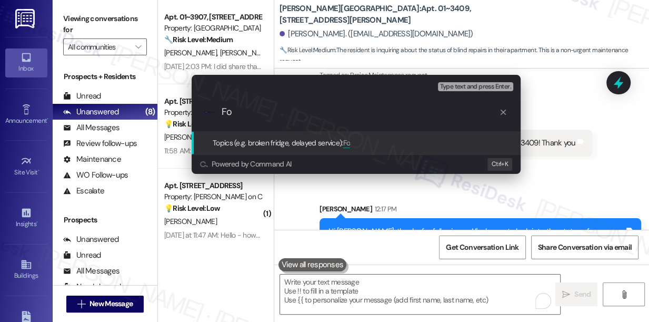
type input "F"
paste input "Follow up on WO#1764888 - Blinds issue"
type input "Follow up on WO#1764888 - Blinds issue"
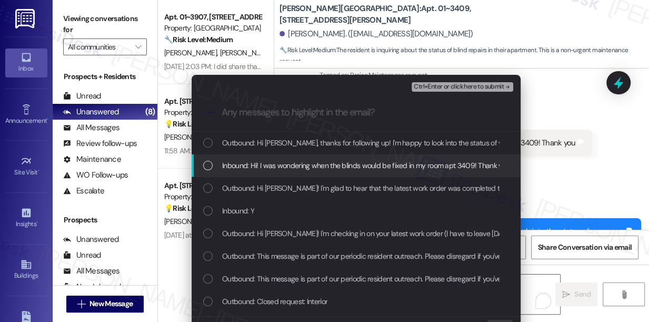
click at [411, 169] on span "Inbound: Hi! I was wondering when the blinds would be fixed in my room apt 3409…" at bounding box center [366, 166] width 288 height 12
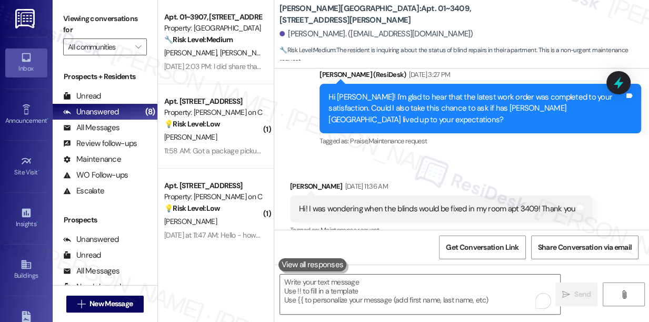
scroll to position [3206, 0]
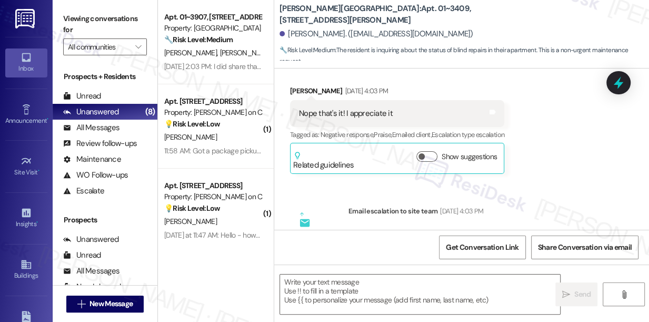
type textarea "Fetching suggested responses. Please feel free to read through the conversation…"
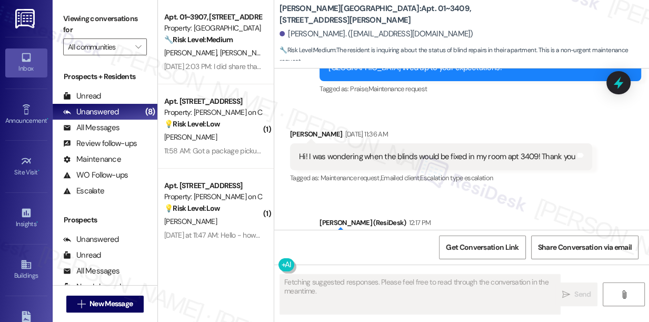
scroll to position [3307, 0]
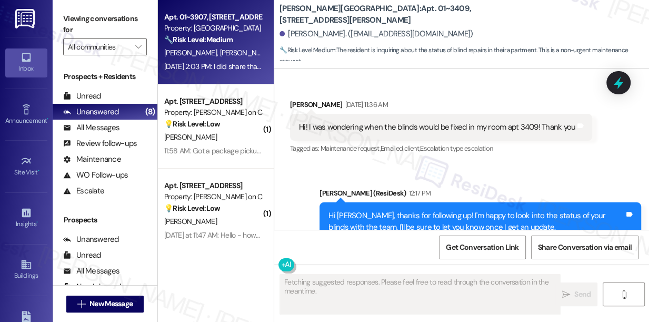
click at [222, 50] on div "T. Naylor D. Hill" at bounding box center [213, 52] width 100 height 13
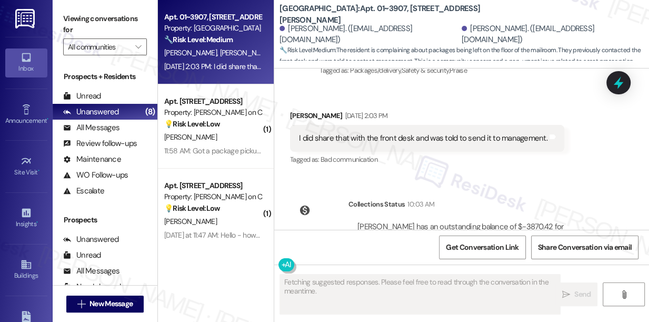
scroll to position [4153, 0]
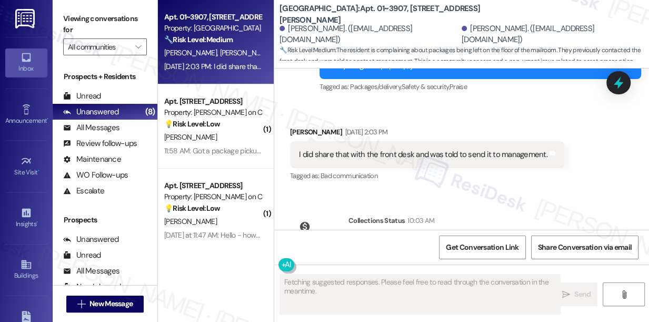
click at [398, 149] on div "I did share that with the front desk and was told to send it to management." at bounding box center [423, 154] width 249 height 11
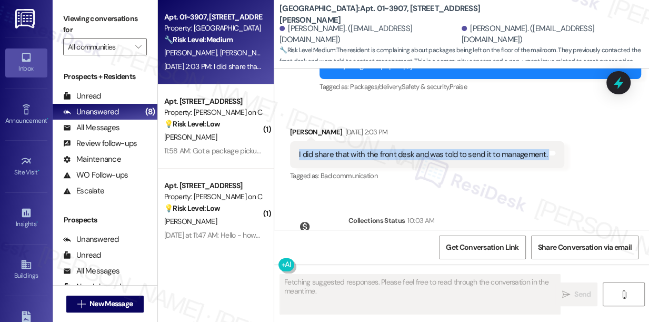
click at [398, 149] on div "I did share that with the front desk and was told to send it to management." at bounding box center [423, 154] width 249 height 11
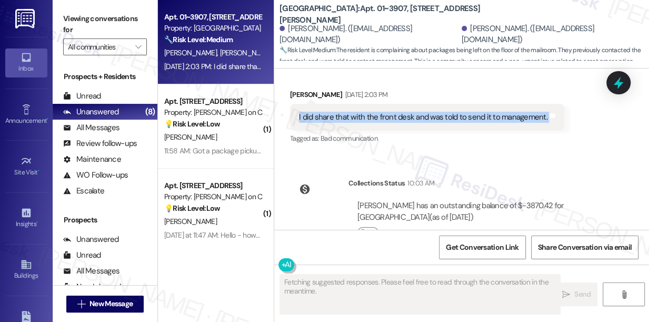
scroll to position [4201, 0]
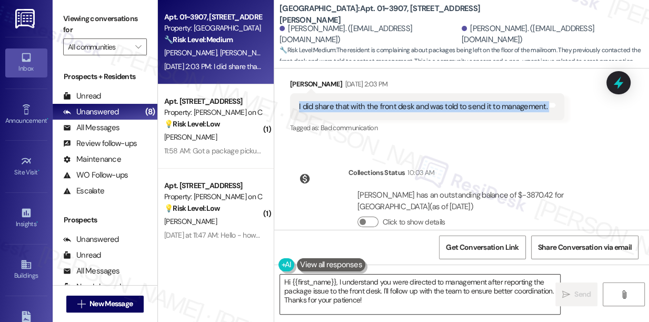
click at [417, 301] on textarea "Hi {{first_name}}, I understand you were directed to management after reporting…" at bounding box center [420, 293] width 280 height 39
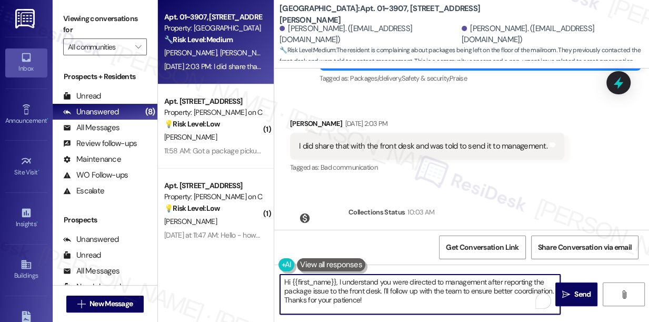
scroll to position [4105, 0]
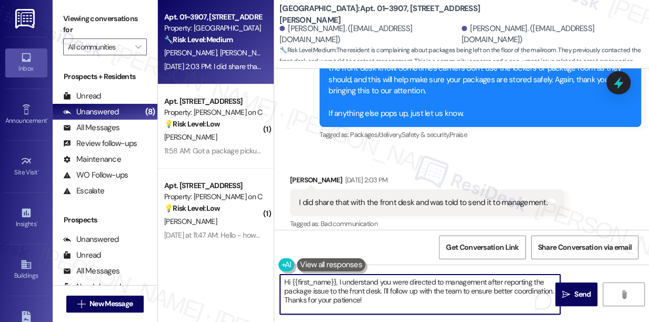
click at [303, 174] on div "Darrell Hill Aug 15, 2025 at 2:03 PM" at bounding box center [427, 181] width 274 height 15
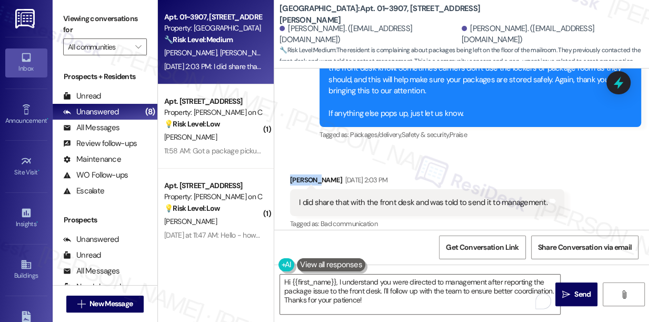
click at [303, 174] on div "Darrell Hill Aug 15, 2025 at 2:03 PM" at bounding box center [427, 181] width 274 height 15
copy div "Darrell"
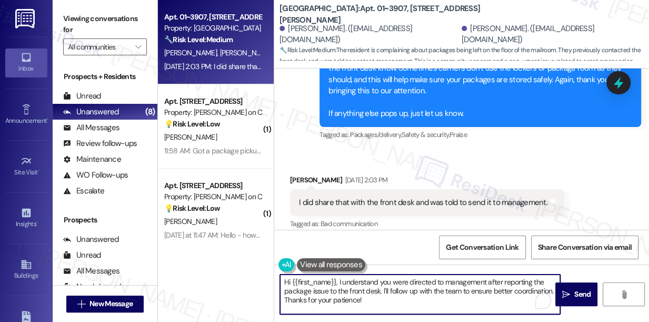
drag, startPoint x: 293, startPoint y: 282, endPoint x: 337, endPoint y: 273, distance: 44.7
click at [337, 273] on div "Hi {{first_name}}, I understand you were directed to management after reporting…" at bounding box center [461, 303] width 375 height 79
paste textarea "Darrell"
click at [405, 281] on textarea "Hi Darrell, I understand you were directed to management after reporting the pa…" at bounding box center [420, 293] width 280 height 39
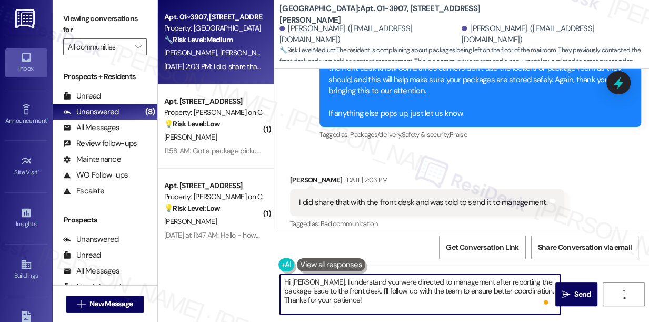
drag, startPoint x: 405, startPoint y: 281, endPoint x: 399, endPoint y: 280, distance: 6.5
click at [405, 281] on textarea "Hi Darrell, I understand you were directed to management after reporting the pa…" at bounding box center [420, 293] width 280 height 39
click at [365, 279] on textarea "Hi Darrell, I understand you were directed to management after reporting the pa…" at bounding box center [420, 293] width 280 height 39
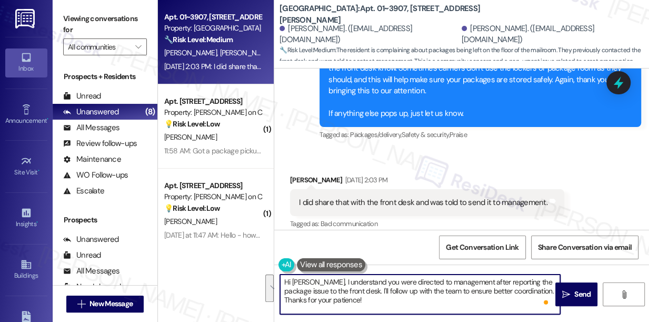
click at [398, 287] on textarea "Hi Darrell, I understand you were directed to management after reporting the pa…" at bounding box center [420, 293] width 280 height 39
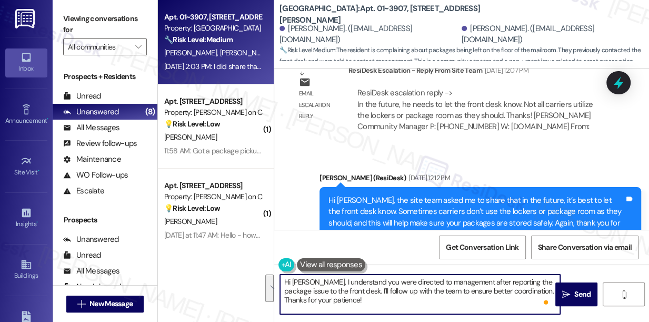
scroll to position [3961, 0]
type textarea "Hi Darrell, I understand you were directed to management after reporting the pa…"
click at [415, 195] on div "Hi Darrell, the site team asked me to share that in the future, it’s best to le…" at bounding box center [477, 229] width 296 height 68
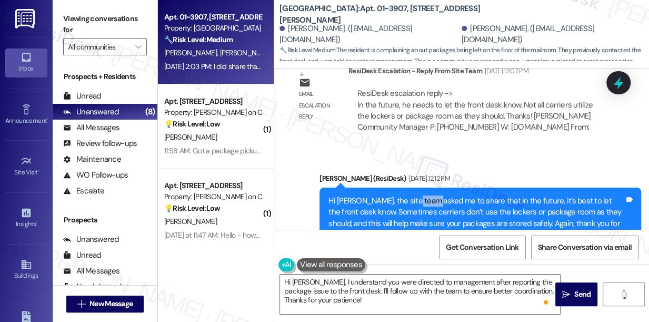
click at [415, 195] on div "Hi Darrell, the site team asked me to share that in the future, it’s best to le…" at bounding box center [477, 229] width 296 height 68
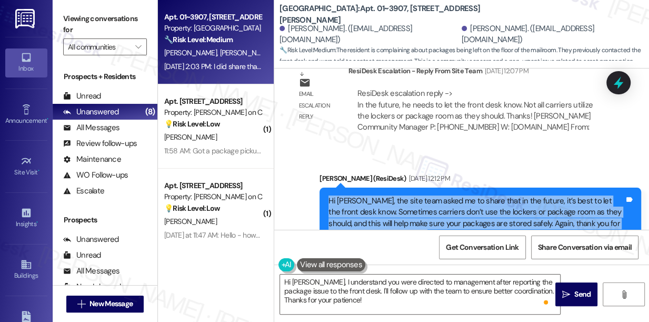
click at [415, 195] on div "Hi Darrell, the site team asked me to share that in the future, it’s best to le…" at bounding box center [477, 229] width 296 height 68
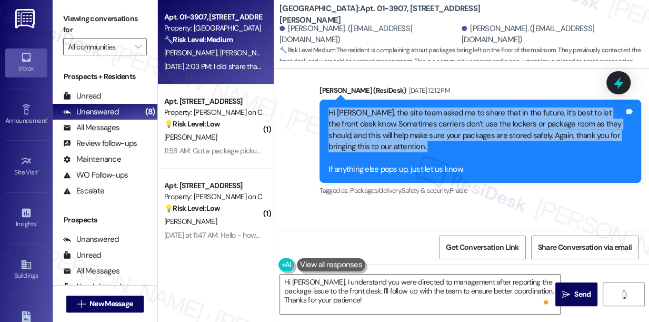
scroll to position [4057, 0]
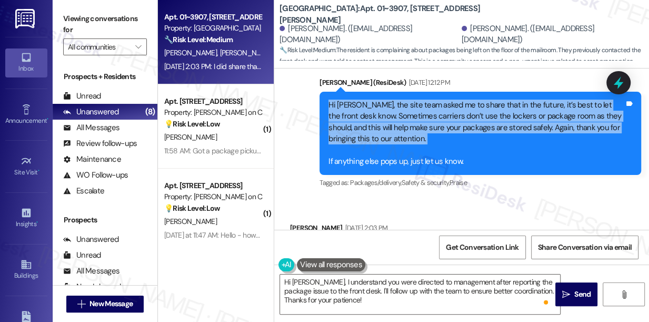
click at [349, 128] on div "Hi Darrell, the site team asked me to share that in the future, it’s best to le…" at bounding box center [477, 134] width 296 height 68
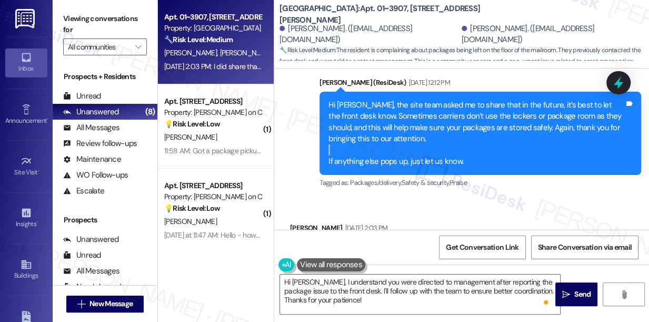
click at [349, 128] on div "Hi Darrell, the site team asked me to share that in the future, it’s best to le…" at bounding box center [477, 134] width 296 height 68
click at [366, 137] on div "Hi Darrell, the site team asked me to share that in the future, it’s best to le…" at bounding box center [477, 134] width 296 height 68
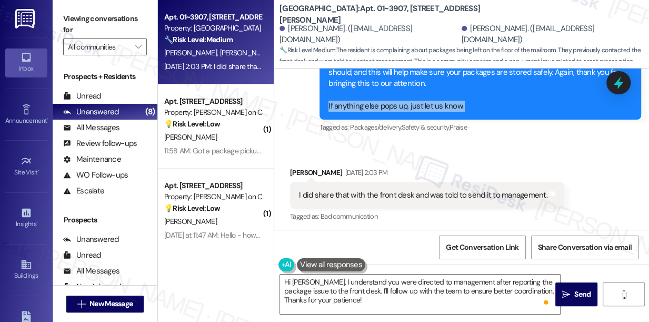
scroll to position [4153, 0]
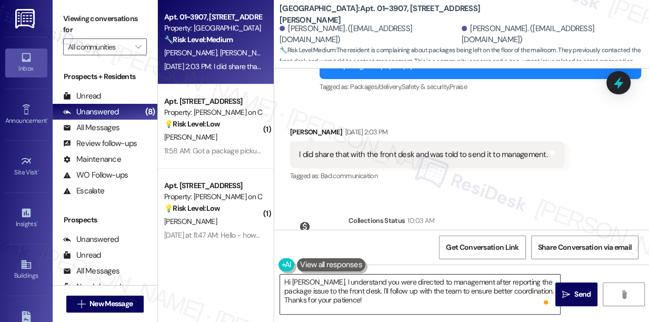
click at [352, 294] on textarea "Hi Darrell, I understand you were directed to management after reporting the pa…" at bounding box center [420, 293] width 280 height 39
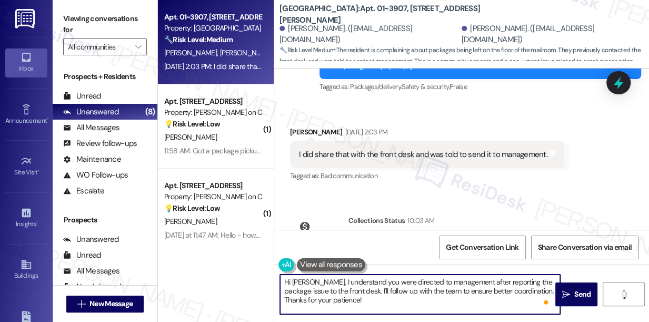
click at [352, 294] on textarea "Hi Darrell, I understand you were directed to management after reporting the pa…" at bounding box center [420, 293] width 280 height 39
click at [365, 299] on textarea "Hi Darrell, I understand you were directed to management after reporting the pa…" at bounding box center [420, 293] width 280 height 39
drag, startPoint x: 353, startPoint y: 290, endPoint x: 456, endPoint y: 292, distance: 103.3
click at [456, 292] on textarea "Hi Darrell, I understand you were directed to management after reporting the pa…" at bounding box center [420, 293] width 280 height 39
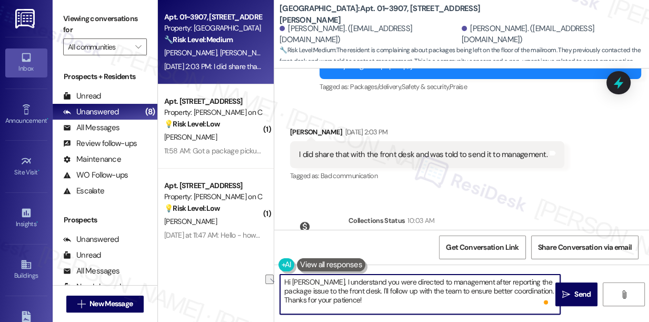
click at [456, 292] on textarea "Hi Darrell, I understand you were directed to management after reporting the pa…" at bounding box center [420, 293] width 280 height 39
click at [456, 293] on textarea "Hi Darrell, I understand you were directed to management after reporting the pa…" at bounding box center [420, 293] width 280 height 39
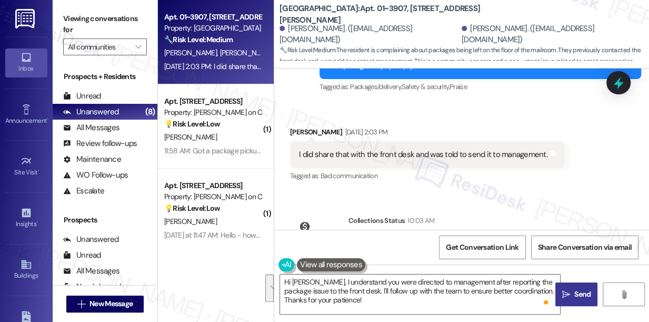
click at [568, 286] on button " Send" at bounding box center [577, 294] width 42 height 24
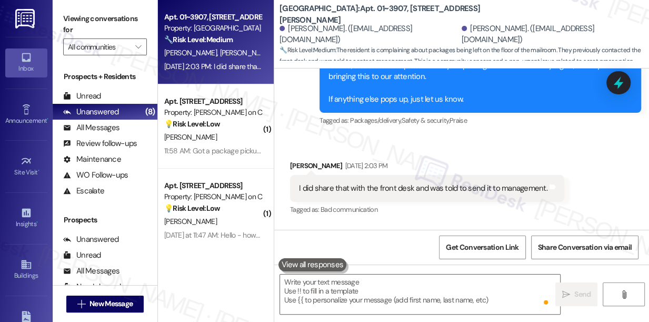
scroll to position [4092, 0]
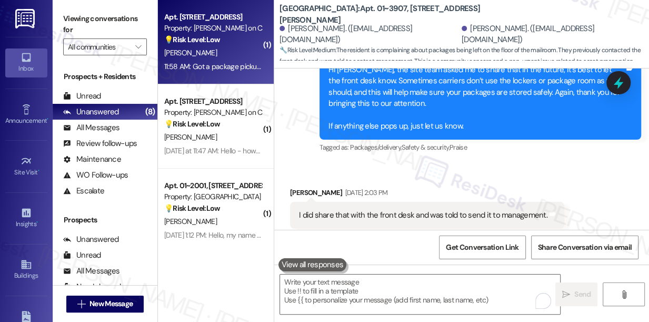
click at [216, 62] on div "11:58 AM: Got a package pickup notification and I won’t be able to pick it up u…" at bounding box center [357, 66] width 386 height 9
type textarea "Fetching suggested responses. Please feel free to read through the conversation…"
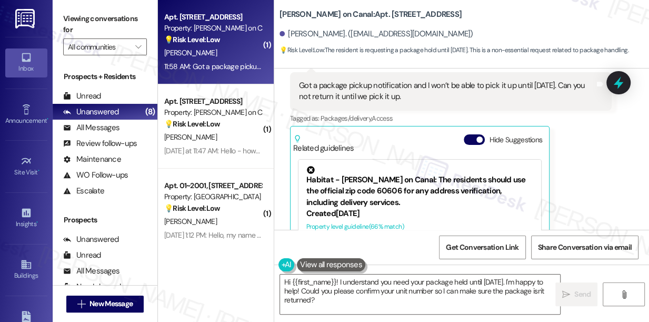
scroll to position [25, 0]
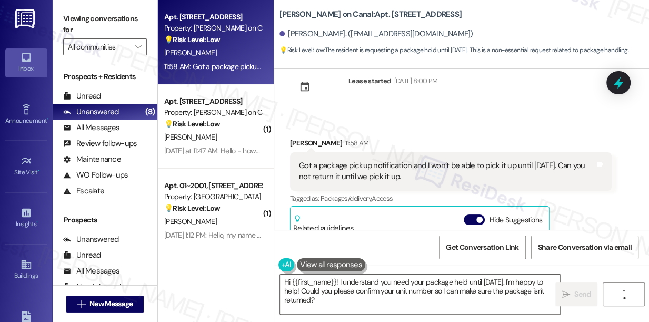
click at [351, 162] on div "Got a package pickup notification and I won’t be able to pick it up until Sunda…" at bounding box center [447, 171] width 296 height 23
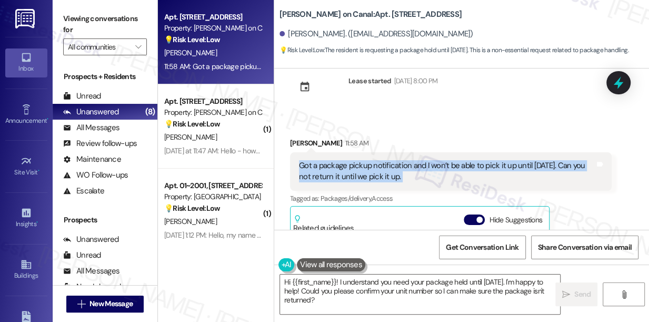
click at [351, 162] on div "Got a package pickup notification and I won’t be able to pick it up until Sunda…" at bounding box center [447, 171] width 296 height 23
click at [472, 172] on div "Got a package pickup notification and I won’t be able to pick it up until Sunda…" at bounding box center [447, 171] width 296 height 23
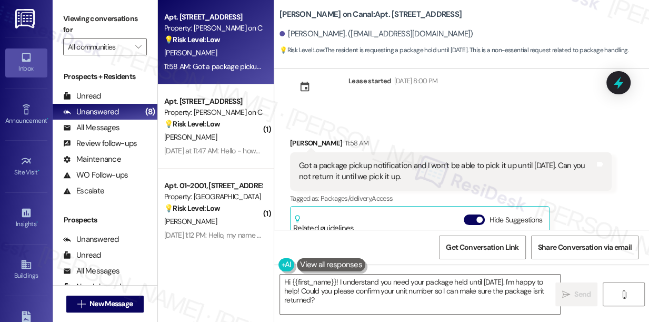
click at [472, 172] on div "Got a package pickup notification and I won’t be able to pick it up until Sunda…" at bounding box center [447, 171] width 296 height 23
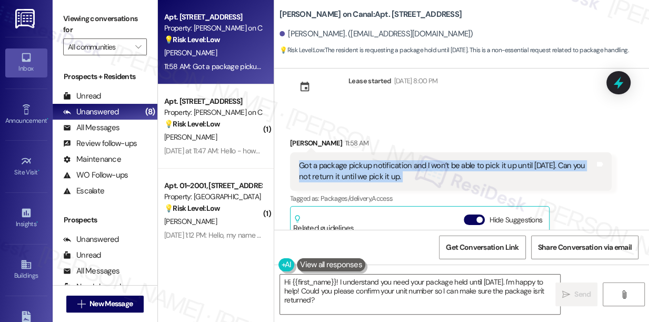
click at [472, 172] on div "Got a package pickup notification and I won’t be able to pick it up until Sunda…" at bounding box center [447, 171] width 296 height 23
click at [389, 175] on div "Got a package pickup notification and I won’t be able to pick it up until Sunda…" at bounding box center [447, 171] width 296 height 23
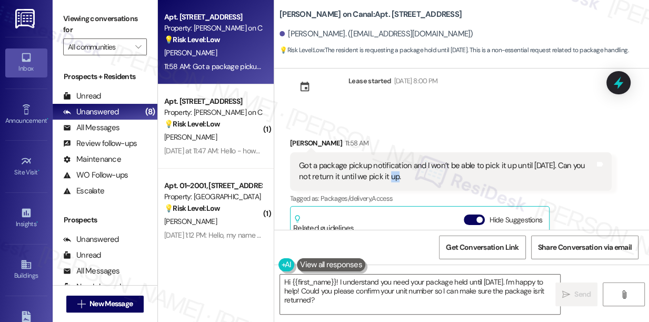
click at [389, 175] on div "Got a package pickup notification and I won’t be able to pick it up until Sunda…" at bounding box center [447, 171] width 296 height 23
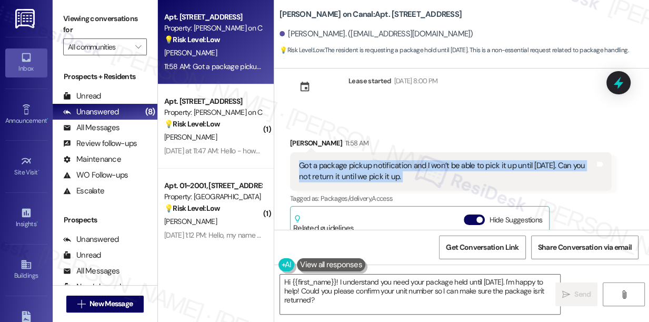
click at [389, 175] on div "Got a package pickup notification and I won’t be able to pick it up until Sunda…" at bounding box center [447, 171] width 296 height 23
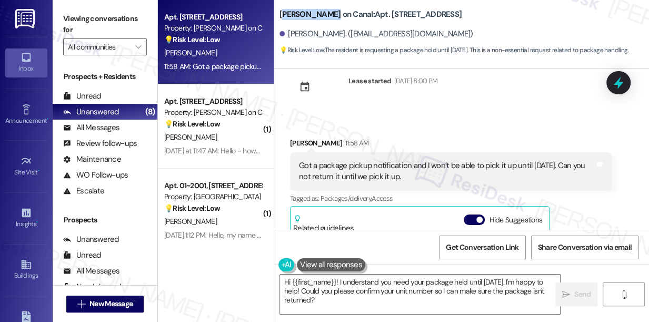
drag, startPoint x: 282, startPoint y: 19, endPoint x: 327, endPoint y: 18, distance: 44.8
click at [327, 18] on b "Cassidy on Canal: Apt. 2811, 350 N Canal St" at bounding box center [371, 14] width 182 height 11
click at [349, 167] on div "Got a package pickup notification and I won’t be able to pick it up until Sunda…" at bounding box center [447, 171] width 296 height 23
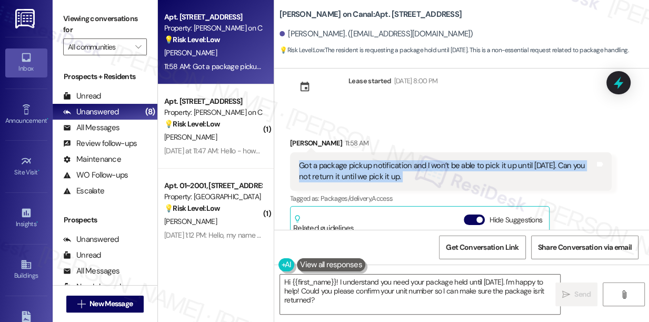
click at [349, 167] on div "Got a package pickup notification and I won’t be able to pick it up until Sunda…" at bounding box center [447, 171] width 296 height 23
click at [342, 153] on div "Got a package pickup notification and I won’t be able to pick it up until Sunda…" at bounding box center [451, 171] width 322 height 38
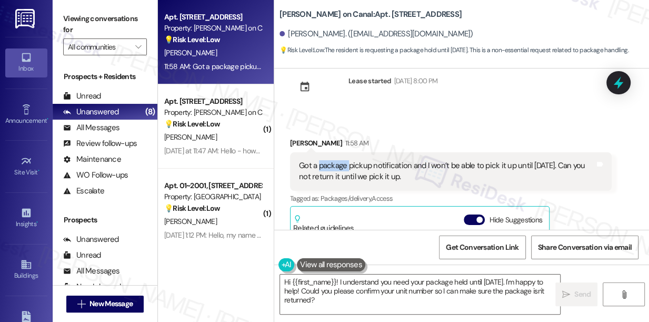
click at [342, 153] on div "Got a package pickup notification and I won’t be able to pick it up until Sunda…" at bounding box center [451, 171] width 322 height 38
click at [385, 168] on div "Got a package pickup notification and I won’t be able to pick it up until Sunda…" at bounding box center [447, 171] width 296 height 23
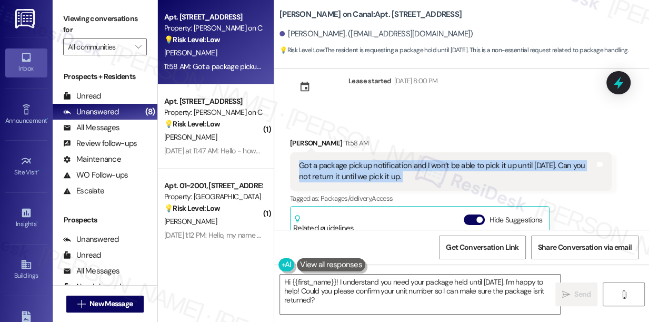
click at [385, 168] on div "Got a package pickup notification and I won’t be able to pick it up until Sunda…" at bounding box center [447, 171] width 296 height 23
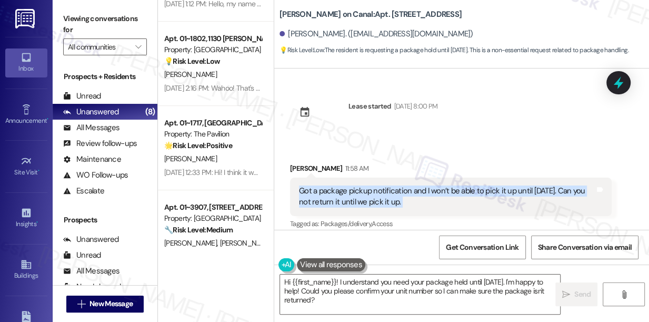
scroll to position [0, 0]
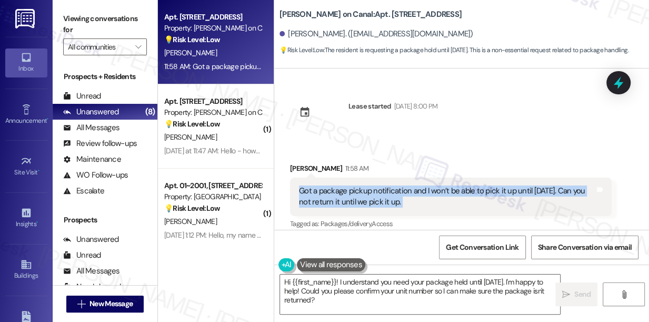
click at [331, 197] on div "Got a package pickup notification and I won’t be able to pick it up until Sunda…" at bounding box center [447, 196] width 296 height 23
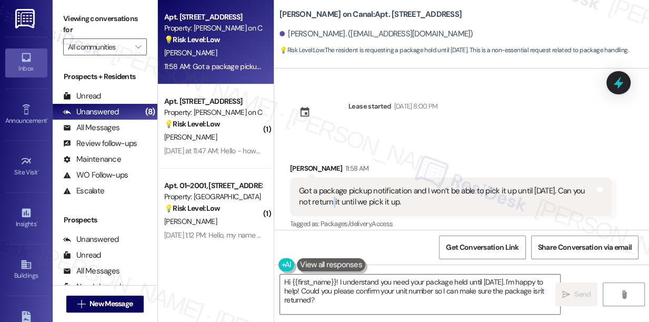
click at [331, 197] on div "Got a package pickup notification and I won’t be able to pick it up until Sunda…" at bounding box center [447, 196] width 296 height 23
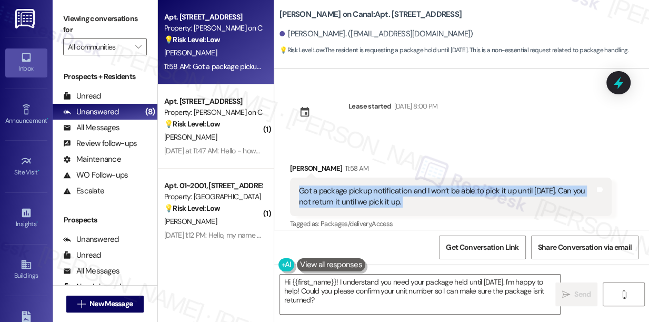
click at [331, 197] on div "Got a package pickup notification and I won’t be able to pick it up until Sunda…" at bounding box center [447, 196] width 296 height 23
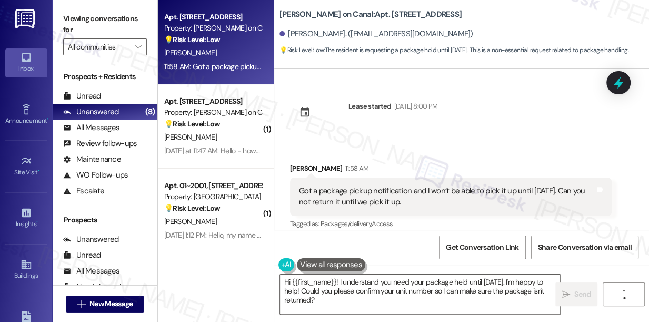
click at [82, 18] on label "Viewing conversations for" at bounding box center [105, 25] width 84 height 28
click at [293, 155] on div "Received via SMS Thomas Hirschfeld 11:58 AM Got a package pickup notification a…" at bounding box center [451, 277] width 338 height 244
click at [381, 280] on textarea "Hi {{first_name}}! I understand you need your package held until Sunday. I'm ha…" at bounding box center [420, 293] width 280 height 39
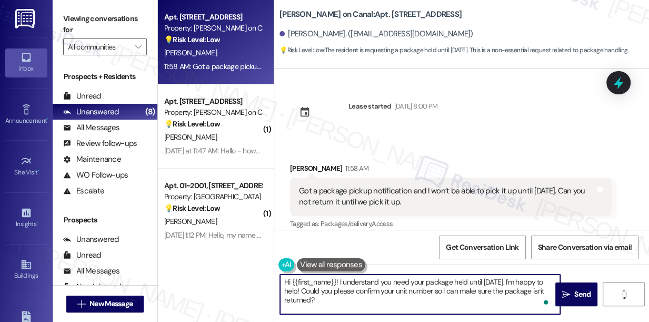
click at [381, 280] on textarea "Hi {{first_name}}! I understand you need your package held until Sunday. I'm ha…" at bounding box center [420, 293] width 280 height 39
click at [512, 284] on textarea "Hi {{first_name}}! I understand you need your package held until Sunday. I'm ha…" at bounding box center [420, 293] width 280 height 39
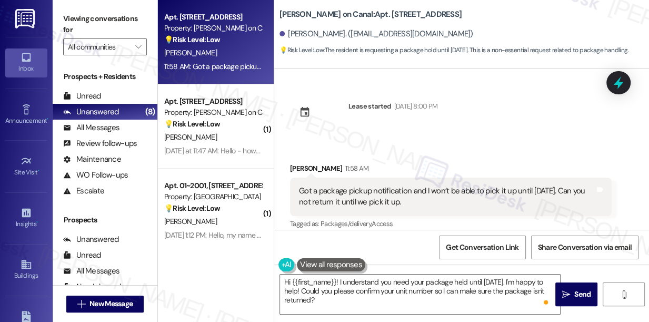
click at [79, 18] on label "Viewing conversations for" at bounding box center [105, 25] width 84 height 28
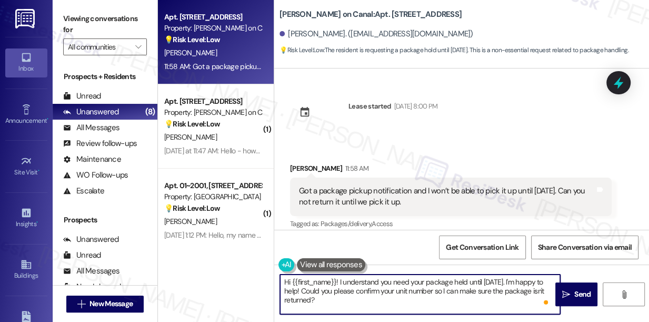
click at [373, 298] on textarea "Hi {{first_name}}! I understand you need your package held until Sunday. I'm ha…" at bounding box center [420, 293] width 280 height 39
drag, startPoint x: 396, startPoint y: 305, endPoint x: 301, endPoint y: 293, distance: 96.2
click at [301, 293] on textarea "Hi {{first_name}}! I understand you need your package held until Sunday. I'm ha…" at bounding box center [420, 293] width 280 height 39
paste textarea "share which package carrier this is for and when you received the pickup notifi…"
drag, startPoint x: 464, startPoint y: 290, endPoint x: 341, endPoint y: 301, distance: 123.2
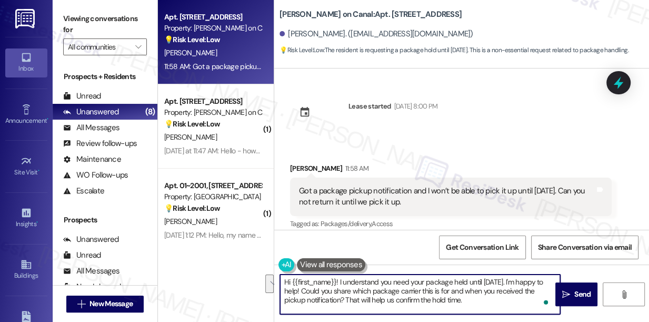
click at [341, 301] on textarea "Hi {{first_name}}! I understand you need your package held until Sunday. I'm ha…" at bounding box center [420, 293] width 280 height 39
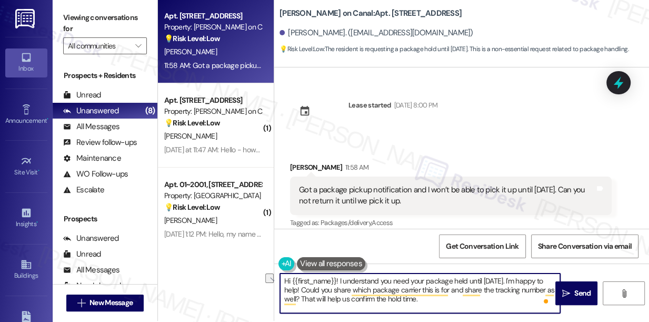
drag, startPoint x: 426, startPoint y: 304, endPoint x: 302, endPoint y: 304, distance: 124.3
click at [302, 304] on textarea "Hi {{first_name}}! I understand you need your package held until Sunday. I'm ha…" at bounding box center [420, 292] width 280 height 39
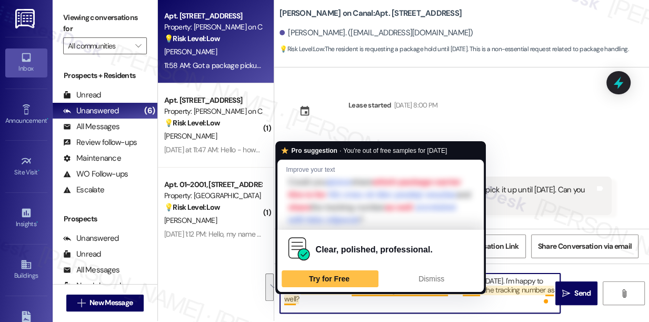
type textarea "Hi {{first_name}}! I understand you need your package held until Sunday. I'm ha…"
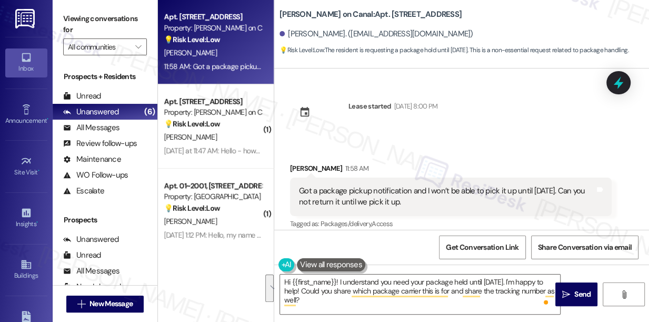
scroll to position [1, 0]
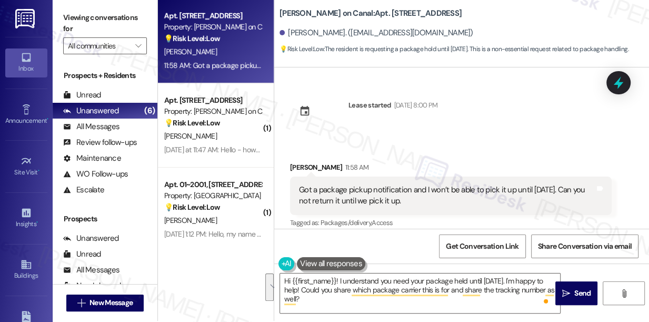
click at [76, 13] on label "Viewing conversations for" at bounding box center [105, 23] width 84 height 28
click at [335, 192] on div "Got a package pickup notification and I won’t be able to pick it up until Sunda…" at bounding box center [447, 195] width 296 height 23
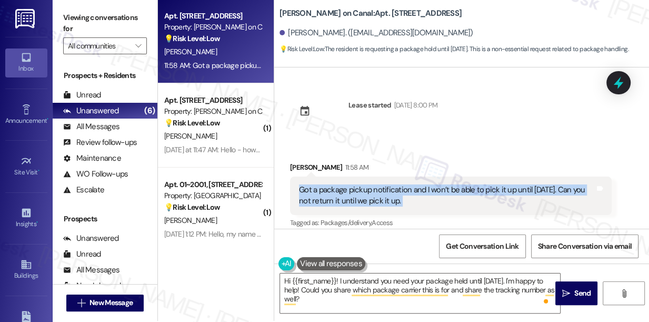
click at [335, 192] on div "Got a package pickup notification and I won’t be able to pick it up until Sunda…" at bounding box center [447, 195] width 296 height 23
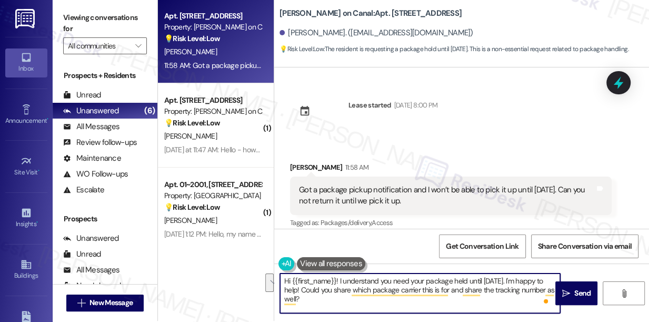
drag, startPoint x: 300, startPoint y: 288, endPoint x: 507, endPoint y: 272, distance: 208.1
click at [507, 272] on div "Hi {{first_name}}! I understand you need your package held until Sunday. I'm ha…" at bounding box center [461, 302] width 375 height 79
drag, startPoint x: 413, startPoint y: 300, endPoint x: 425, endPoint y: 299, distance: 12.1
click at [413, 300] on textarea "Hi {{first_name}}! I understand you need your package held until Sunday. Could …" at bounding box center [420, 292] width 280 height 39
click at [527, 288] on textarea "Hi {{first_name}}! I understand you need your package held until Sunday. Could …" at bounding box center [420, 292] width 280 height 39
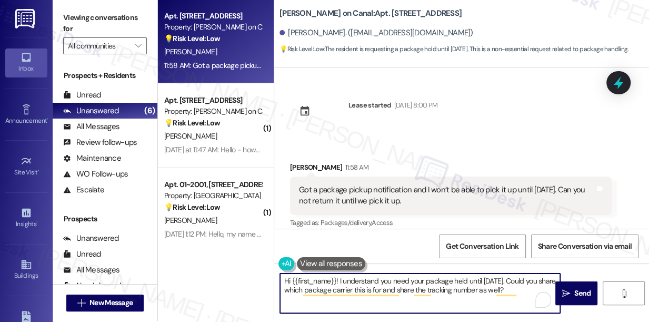
click at [527, 288] on textarea "Hi {{first_name}}! I understand you need your package held until Sunday. Could …" at bounding box center [420, 292] width 280 height 39
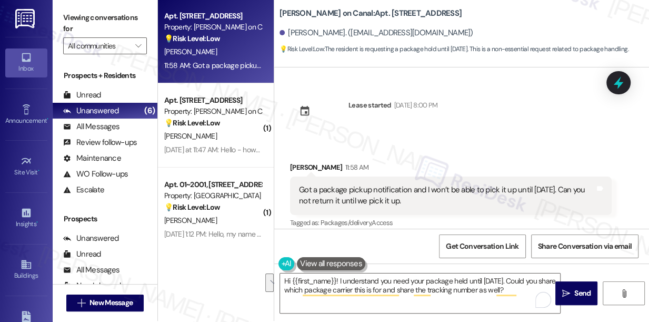
click at [72, 22] on label "Viewing conversations for" at bounding box center [105, 23] width 84 height 28
click at [77, 27] on label "Viewing conversations for" at bounding box center [105, 23] width 84 height 28
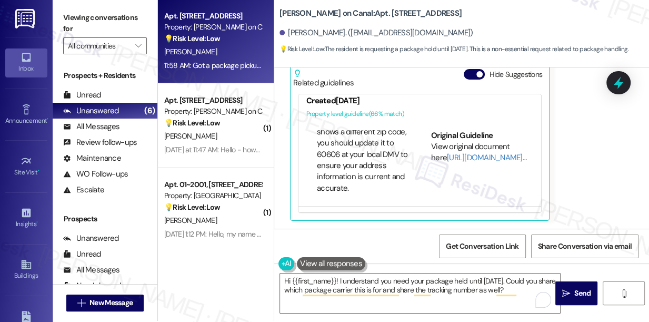
scroll to position [975, 0]
click at [74, 21] on label "Viewing conversations for" at bounding box center [105, 23] width 84 height 28
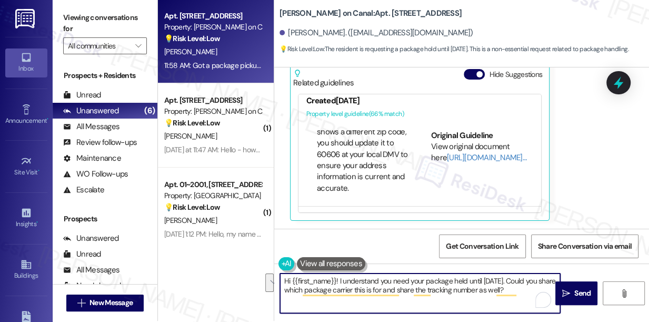
drag, startPoint x: 522, startPoint y: 292, endPoint x: 508, endPoint y: 281, distance: 18.0
click at [508, 281] on textarea "Hi {{first_name}}! I understand you need your package held until Sunday. Could …" at bounding box center [420, 292] width 280 height 39
paste textarea "let me know which carrier it’s with and share the tracking number as well?"
click at [434, 279] on textarea "Hi {{first_name}}! I understand you need your package held until Sunday. Could …" at bounding box center [420, 292] width 280 height 39
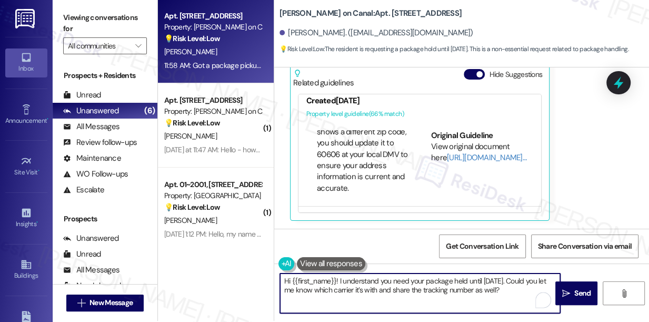
click at [434, 279] on textarea "Hi {{first_name}}! I understand you need your package held until Sunday. Could …" at bounding box center [420, 292] width 280 height 39
click at [383, 291] on textarea "Hi {{first_name}}! I understand you need your package held until Sunday. Could …" at bounding box center [420, 292] width 280 height 39
click at [361, 291] on textarea "Hi {{first_name}}! I understand you need your package held until Sunday. Could …" at bounding box center [420, 292] width 280 height 39
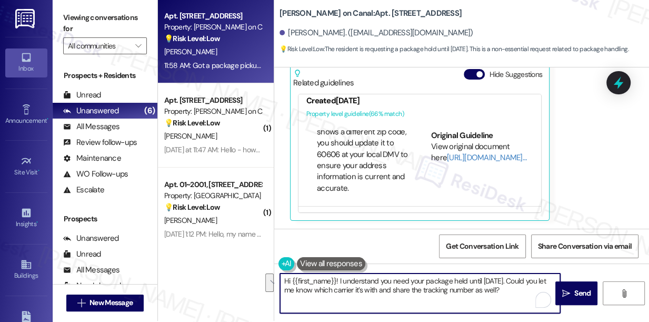
click at [513, 289] on textarea "Hi {{first_name}}! I understand you need your package held until Sunday. Could …" at bounding box center [420, 292] width 280 height 39
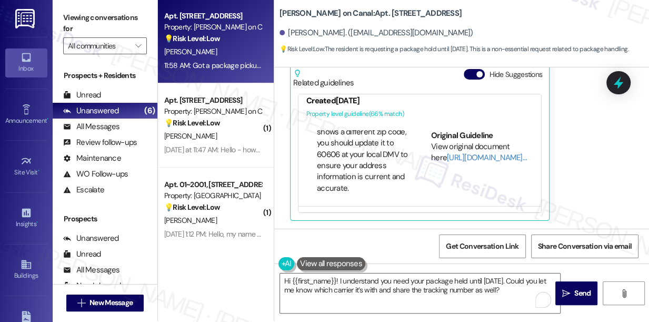
click at [74, 21] on label "Viewing conversations for" at bounding box center [105, 23] width 84 height 28
click at [71, 18] on label "Viewing conversations for" at bounding box center [105, 23] width 84 height 28
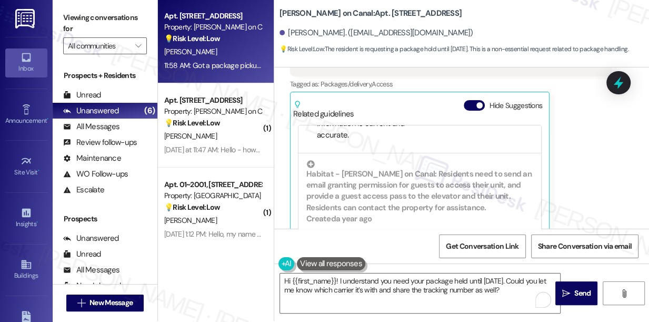
scroll to position [122, 0]
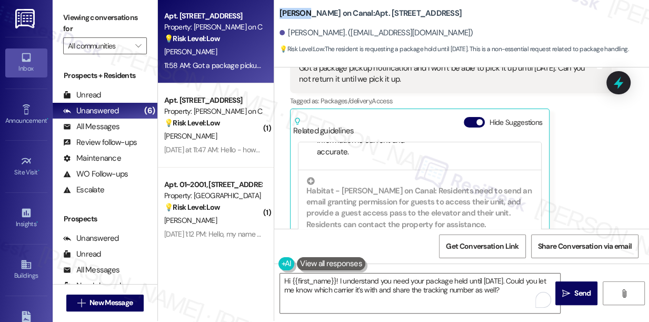
drag, startPoint x: 279, startPoint y: 11, endPoint x: 307, endPoint y: 11, distance: 27.4
click at [307, 11] on b "Cassidy on Canal: Apt. 2811, 350 N Canal St" at bounding box center [371, 13] width 182 height 11
copy b "Cassidy"
click at [77, 9] on label "Viewing conversations for" at bounding box center [105, 23] width 84 height 28
click at [73, 16] on label "Viewing conversations for" at bounding box center [105, 23] width 84 height 28
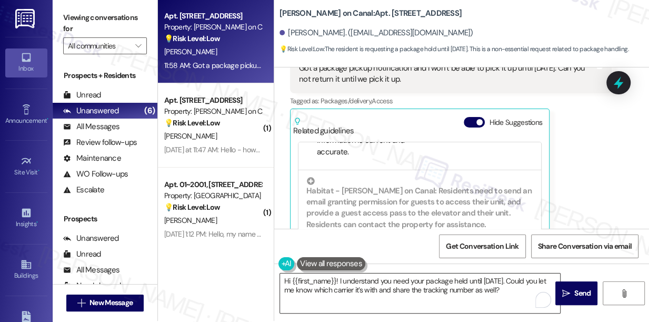
click at [393, 278] on textarea "Hi {{first_name}}! I understand you need your package held until Sunday. Could …" at bounding box center [420, 292] width 280 height 39
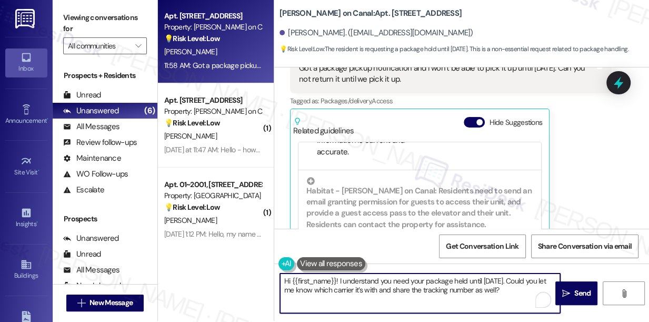
click at [393, 278] on textarea "Hi {{first_name}}! I understand you need your package held until Sunday. Could …" at bounding box center [420, 292] width 280 height 39
paste textarea "I understand you’d like your package held until Sunday. Could you let me know w…"
click at [400, 290] on textarea "Hi {{first_name}}! I understand you need your package held until Sunday. Could …" at bounding box center [420, 292] width 280 height 39
drag, startPoint x: 499, startPoint y: 292, endPoint x: 339, endPoint y: 280, distance: 160.5
click at [339, 280] on textarea "Hi {{first_name}}! I understand you need your package held until Sunday. Could …" at bounding box center [420, 292] width 280 height 39
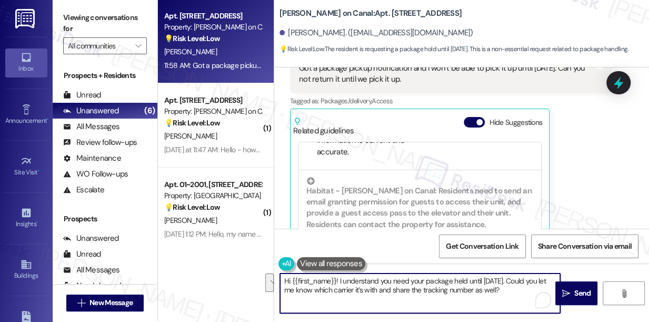
paste textarea "’d like your package held until Sunday. Could you let me know which carrier it’…"
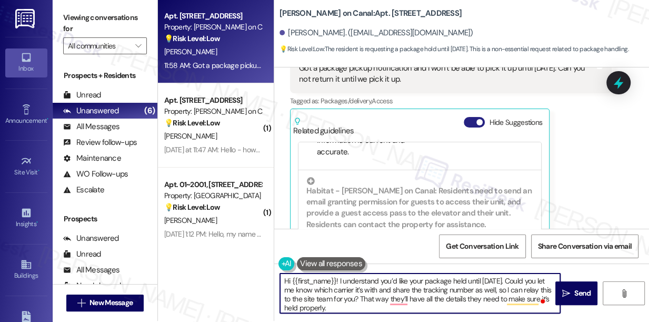
click at [476, 124] on button "Hide Suggestions" at bounding box center [474, 122] width 21 height 11
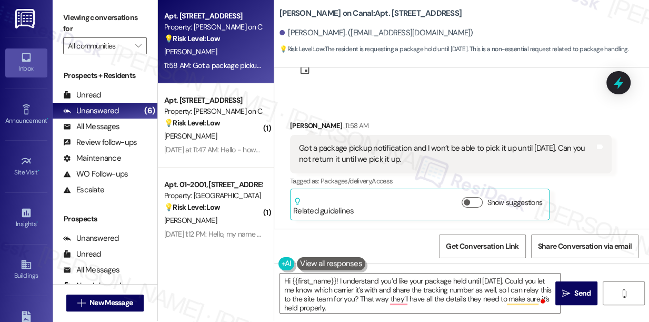
scroll to position [41, 0]
click at [363, 300] on textarea "Hi {{first_name}}! I understand you’d like your package held until Sunday. Coul…" at bounding box center [420, 292] width 280 height 39
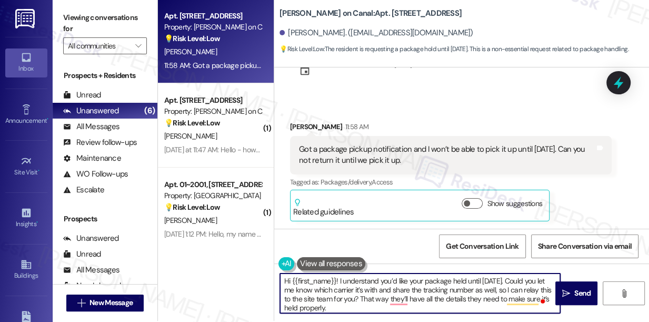
click at [363, 300] on textarea "Hi {{first_name}}! I understand you’d like your package held until Sunday. Coul…" at bounding box center [420, 292] width 280 height 39
click at [435, 290] on textarea "Hi {{first_name}}! I understand you’d like your package held until Sunday. Coul…" at bounding box center [420, 292] width 280 height 39
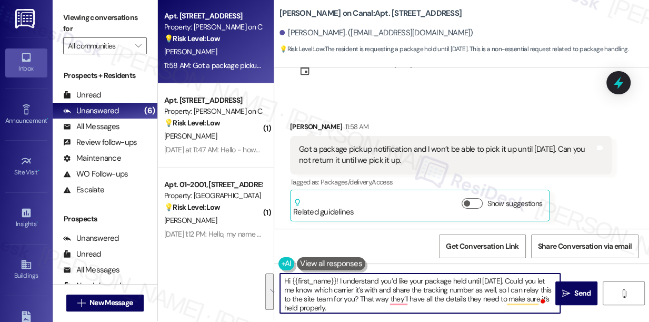
click at [391, 300] on textarea "Hi {{first_name}}! I understand you’d like your package held until Sunday. Coul…" at bounding box center [420, 292] width 280 height 39
click at [371, 305] on textarea "Hi {{first_name}}! I understand you’d like your package held until Sunday. Coul…" at bounding box center [420, 292] width 280 height 39
click at [413, 296] on textarea "Hi {{first_name}}! I understand you’d like your package held until Sunday. Coul…" at bounding box center [420, 292] width 280 height 39
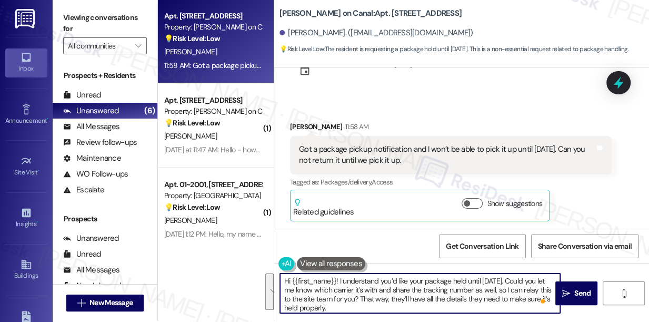
scroll to position [0, 0]
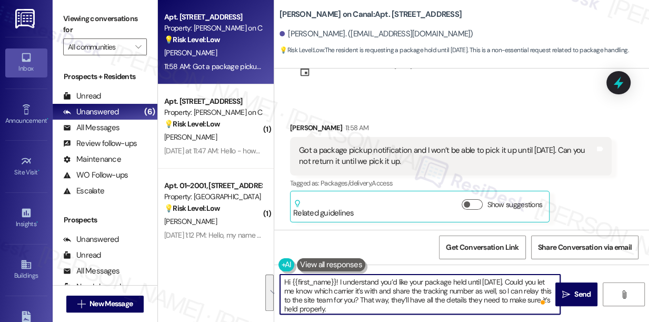
click at [380, 290] on textarea "Hi {{first_name}}! I understand you’d like your package held until Sunday. Coul…" at bounding box center [420, 293] width 280 height 39
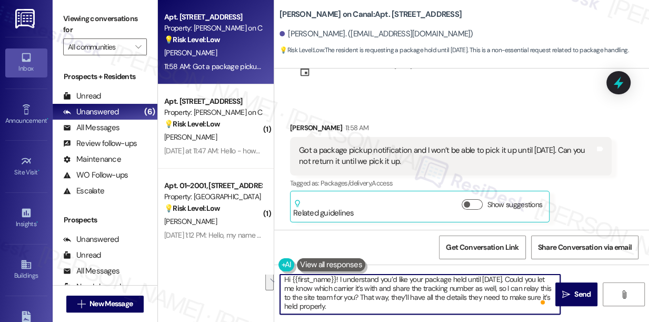
drag, startPoint x: 373, startPoint y: 298, endPoint x: 434, endPoint y: 309, distance: 61.6
click at [434, 309] on textarea "Hi {{first_name}}! I understand you’d like your package held until Sunday. Coul…" at bounding box center [420, 293] width 280 height 39
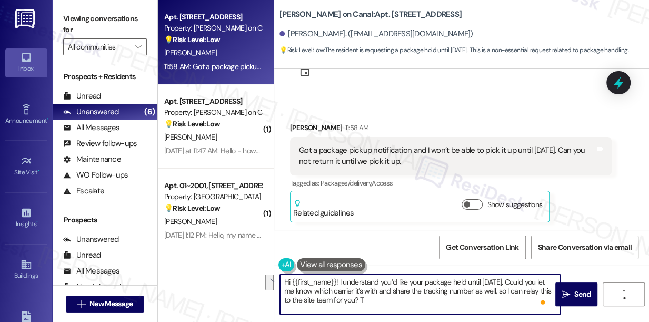
scroll to position [0, 0]
click at [460, 290] on textarea "Hi {{first_name}}! I understand you’d like your package held until Sunday. Coul…" at bounding box center [420, 293] width 280 height 39
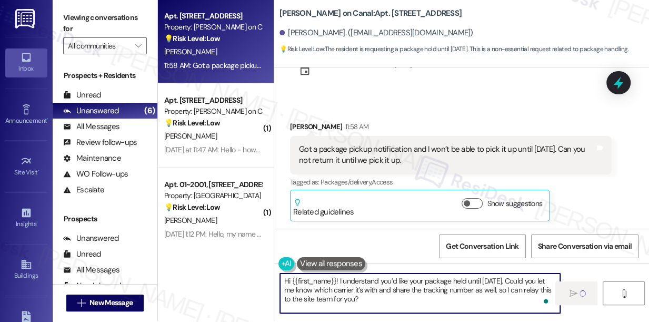
scroll to position [1, 0]
click at [407, 298] on textarea "Hi {{first_name}}! I understand you’d like your package held until Sunday. Coul…" at bounding box center [420, 292] width 280 height 39
type textarea "Hi {{first_name}}! I understand you’d like your package held until Sunday. Coul…"
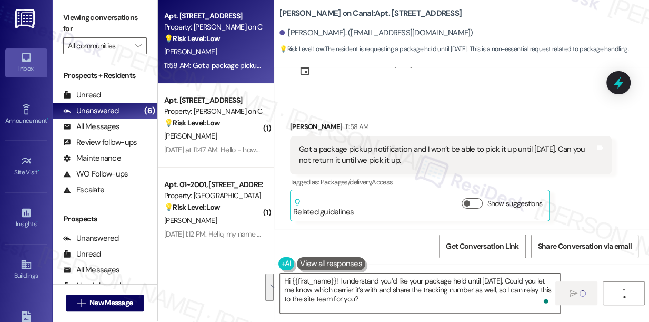
click at [80, 13] on label "Viewing conversations for" at bounding box center [105, 23] width 84 height 28
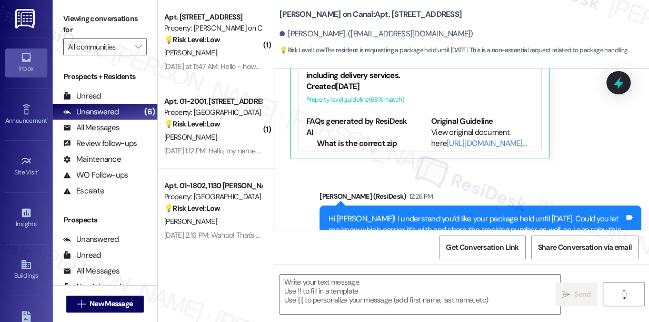
scroll to position [281, 0]
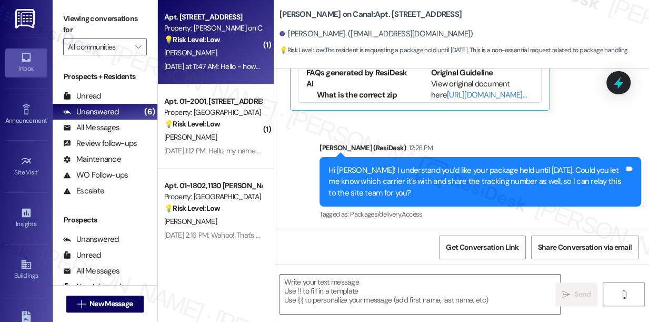
click at [229, 70] on div "Yesterday at 11:47 AM: Hello - how do I submit a maintenance request on the app…" at bounding box center [283, 66] width 239 height 9
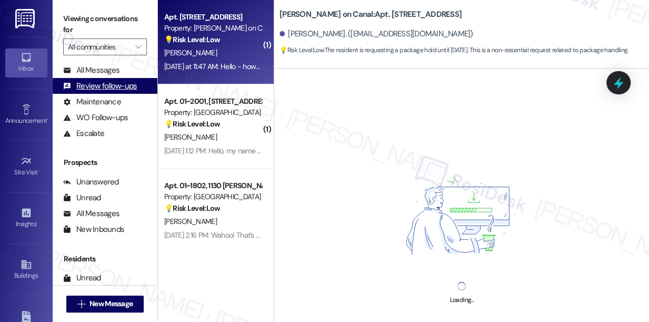
scroll to position [0, 0]
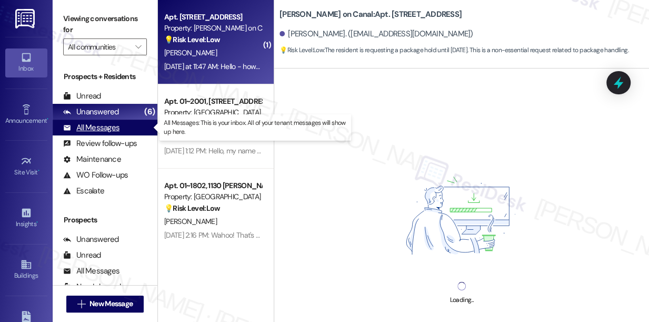
click at [115, 124] on div "All Messages" at bounding box center [91, 127] width 56 height 11
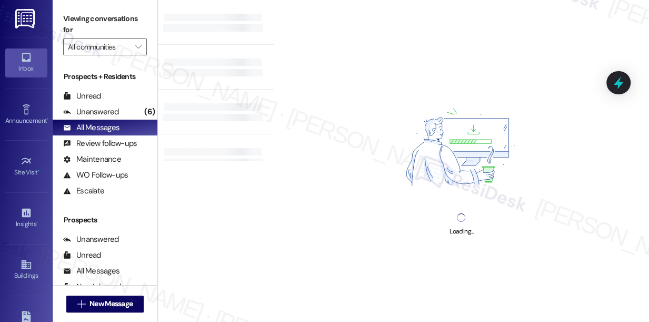
click at [80, 21] on label "Viewing conversations for" at bounding box center [105, 25] width 84 height 28
click at [80, 19] on label "Viewing conversations for" at bounding box center [105, 25] width 84 height 28
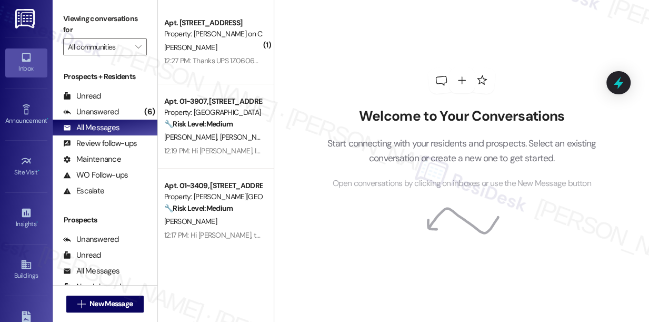
click at [62, 11] on div "Viewing conversations for All communities " at bounding box center [105, 33] width 105 height 66
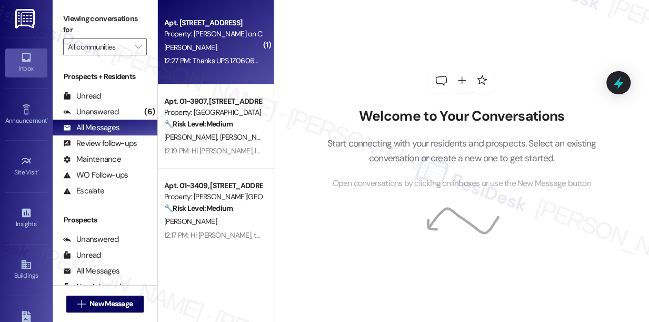
click at [217, 48] on div "T. Hirschfeld" at bounding box center [213, 47] width 100 height 13
click at [80, 19] on label "Viewing conversations for" at bounding box center [105, 25] width 84 height 28
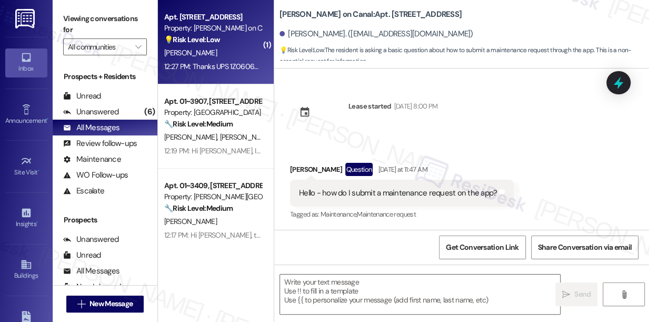
click at [75, 22] on label "Viewing conversations for" at bounding box center [105, 25] width 84 height 28
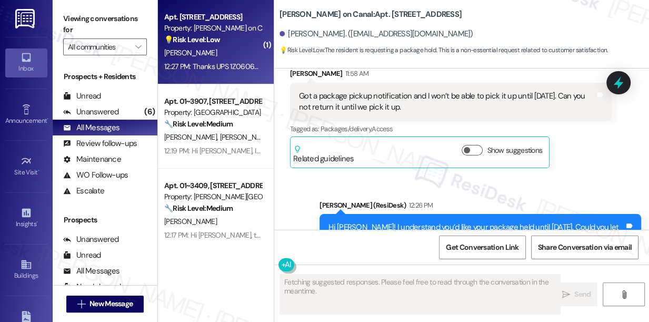
scroll to position [239, 0]
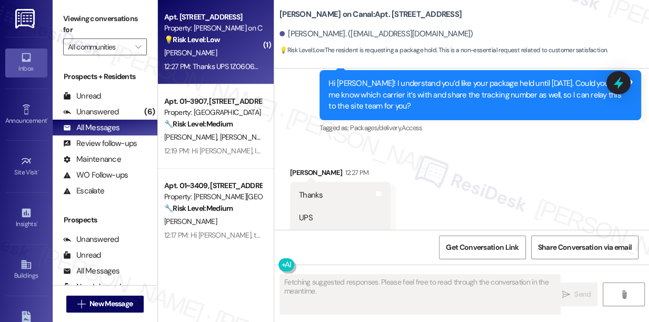
click at [432, 105] on div "Hi Thomas! I understand you’d like your package held until Sunday. Could you le…" at bounding box center [477, 95] width 296 height 34
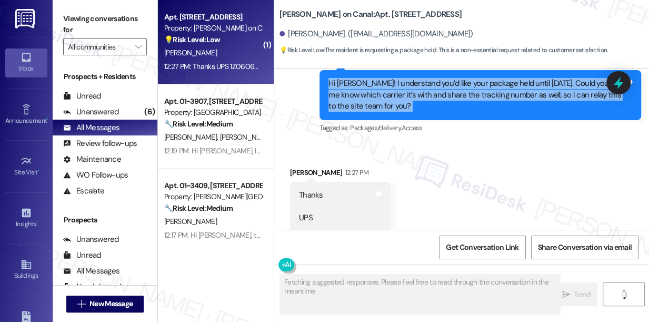
click at [432, 105] on div "Hi Thomas! I understand you’d like your package held until Sunday. Could you le…" at bounding box center [477, 95] width 296 height 34
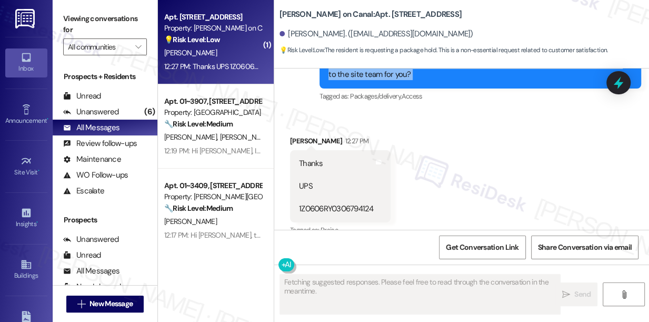
scroll to position [287, 0]
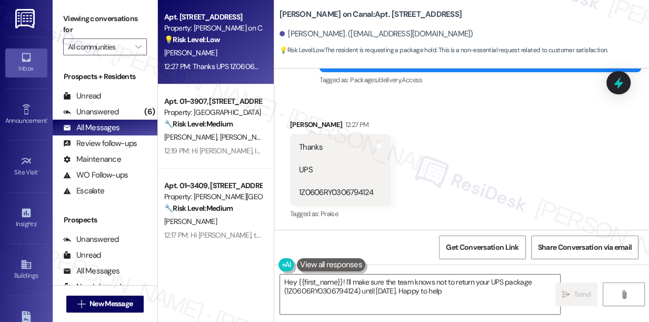
type textarea "Hey {{first_name}}! I'll make sure the team knows not to return your UPS packag…"
click at [424, 150] on div "Received via SMS Thomas Hirschfeld 12:27 PM Thanks UPS 1Z0606RY0306794124 Tags …" at bounding box center [461, 162] width 375 height 134
click at [616, 86] on icon at bounding box center [619, 83] width 18 height 18
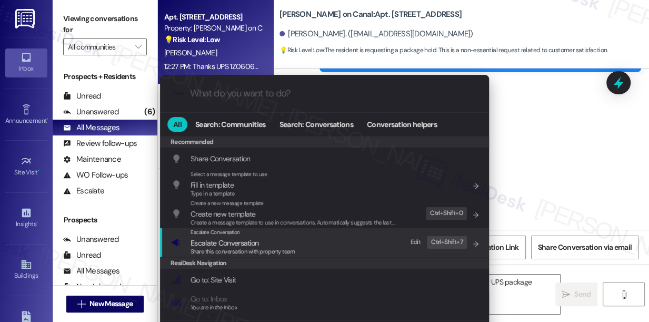
click at [339, 251] on div "Escalate Conversation Escalate Conversation Share this conversation with proper…" at bounding box center [326, 242] width 308 height 28
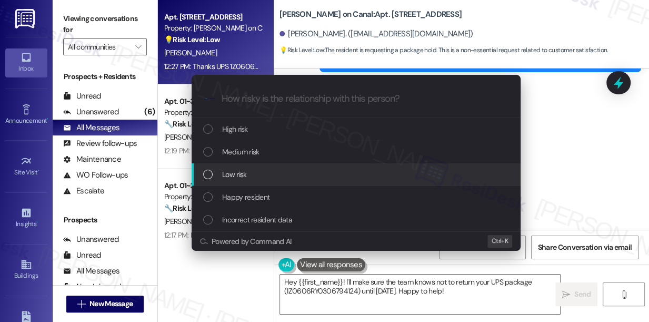
click at [278, 181] on div "Low risk" at bounding box center [356, 174] width 329 height 23
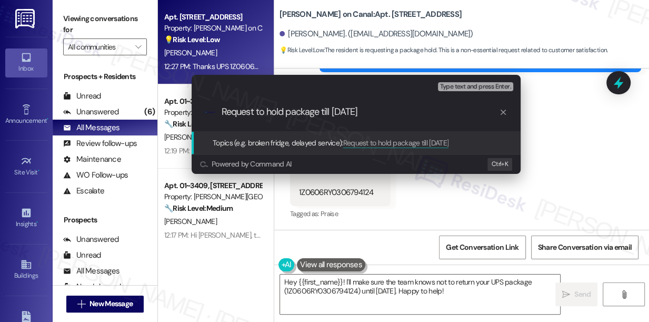
click at [398, 115] on input "Request to hold package till Sunday" at bounding box center [361, 111] width 278 height 11
type input "Request to hold package till Sunday 8/24 - tracking number provided"
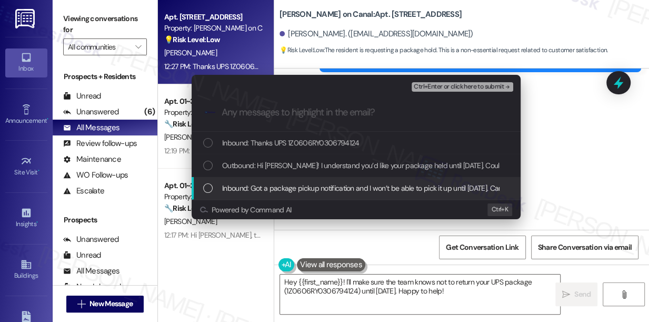
click at [318, 182] on span "Inbound: Got a package pickup notification and I won’t be able to pick it up un…" at bounding box center [415, 188] width 386 height 12
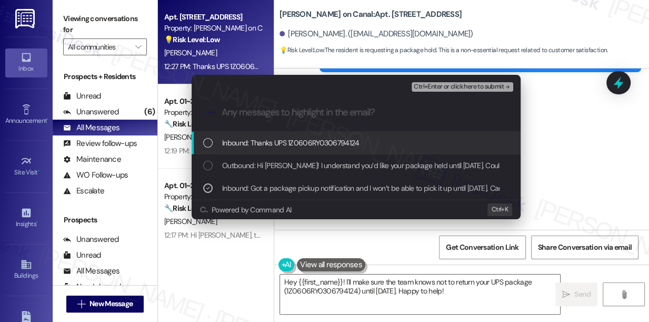
click at [313, 139] on span "Inbound: Thanks UPS 1Z0606RY0306794124" at bounding box center [290, 143] width 137 height 12
click at [448, 80] on div "Ctrl+Enter or click here to submit" at bounding box center [464, 87] width 104 height 14
click at [448, 89] on span "Ctrl+Enter or click here to submit" at bounding box center [459, 86] width 90 height 7
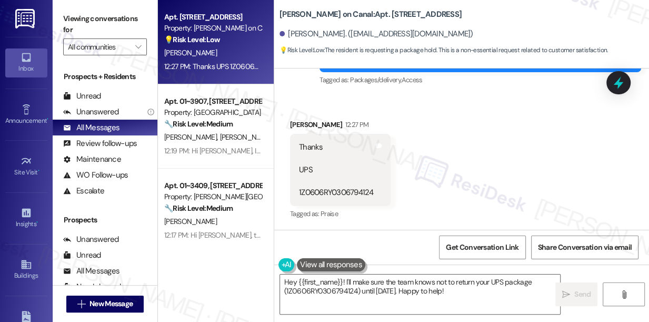
scroll to position [286, 0]
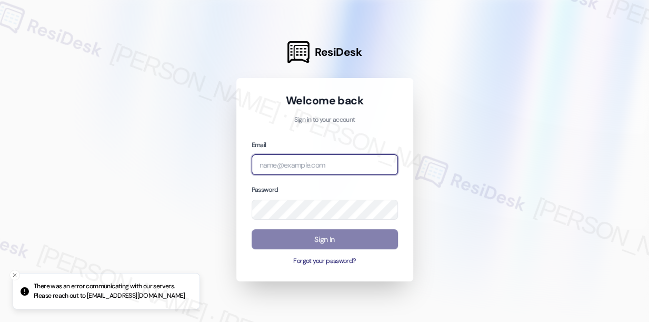
click at [303, 166] on input "email" at bounding box center [325, 164] width 146 height 21
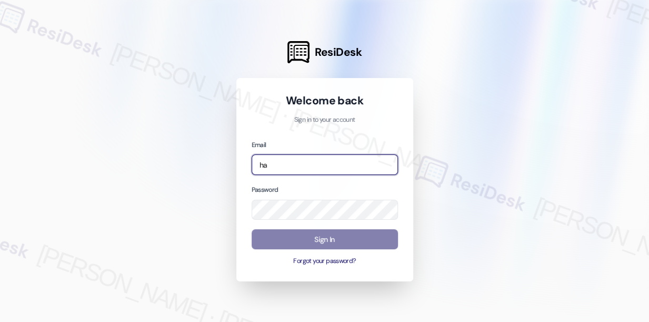
type input "automated-surveys-habitat-katrina.lopez@habitat.com"
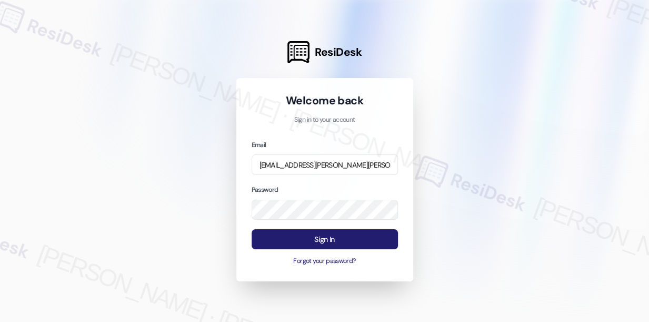
click at [321, 237] on button "Sign In" at bounding box center [325, 239] width 146 height 21
click at [126, 44] on div at bounding box center [324, 161] width 649 height 322
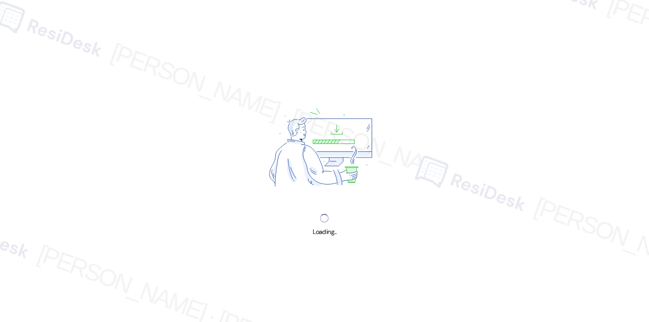
click at [61, 16] on div "Loading..." at bounding box center [324, 161] width 649 height 322
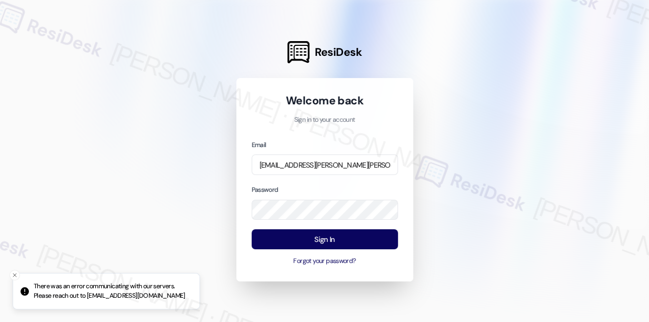
click at [165, 66] on div at bounding box center [324, 161] width 649 height 322
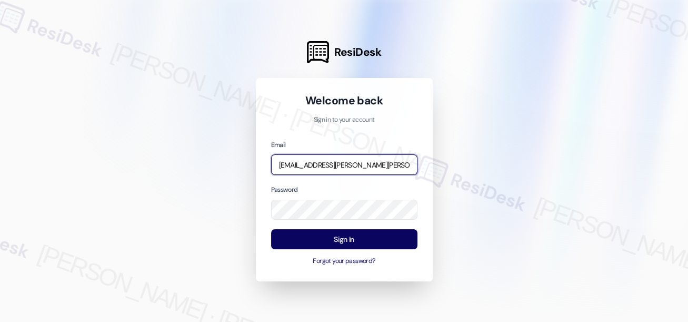
click at [361, 157] on input "automated-surveys-habitat-katrina.lopez@habitat.com" at bounding box center [344, 164] width 146 height 21
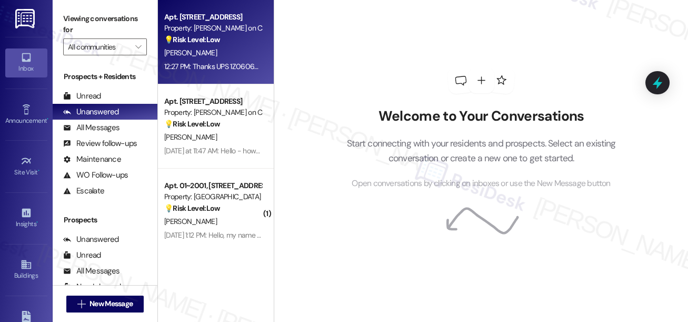
click at [232, 56] on div "T. Hirschfeld" at bounding box center [213, 52] width 100 height 13
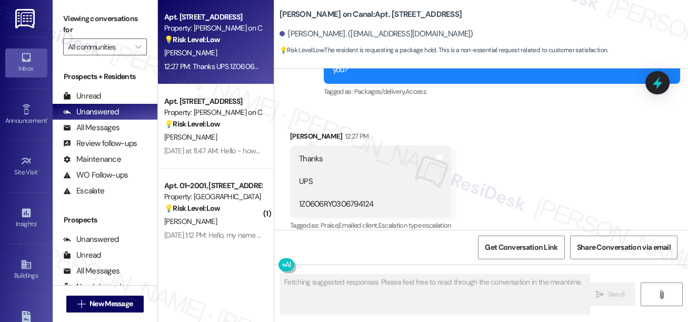
scroll to position [557, 0]
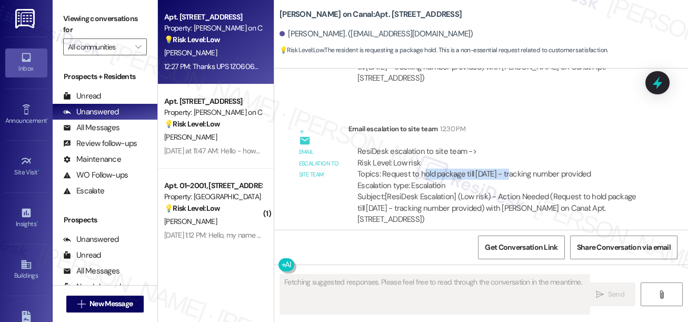
drag, startPoint x: 421, startPoint y: 159, endPoint x: 514, endPoint y: 165, distance: 92.9
click at [514, 165] on div "ResiDesk escalation to site team -> Risk Level: Low risk Topics: Request to hol…" at bounding box center [498, 168] width 280 height 45
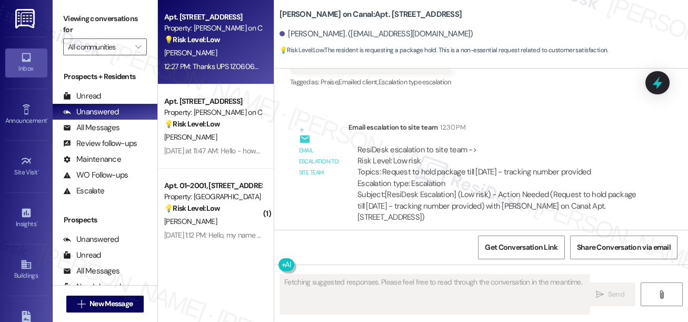
scroll to position [413, 0]
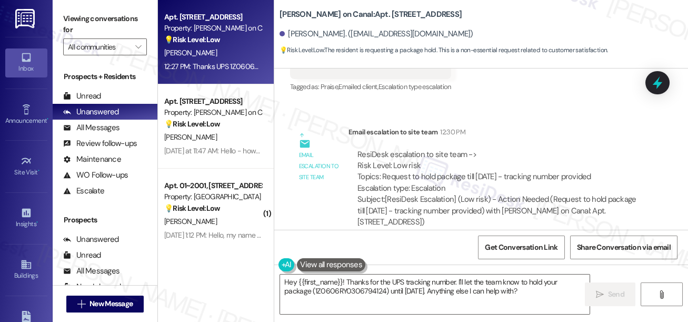
click at [431, 167] on div "ResiDesk escalation to site team -> Risk Level: Low risk Topics: Request to hol…" at bounding box center [498, 171] width 280 height 45
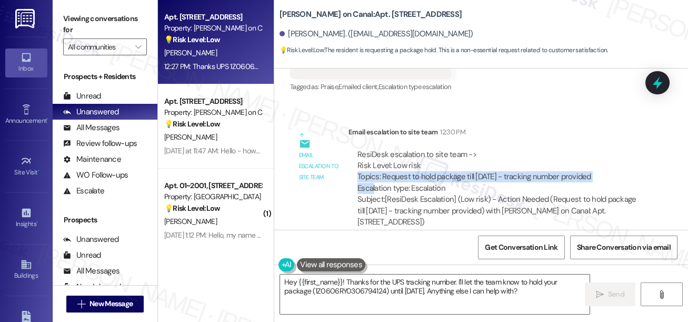
click at [431, 167] on div "ResiDesk escalation to site team -> Risk Level: Low risk Topics: Request to hol…" at bounding box center [498, 171] width 280 height 45
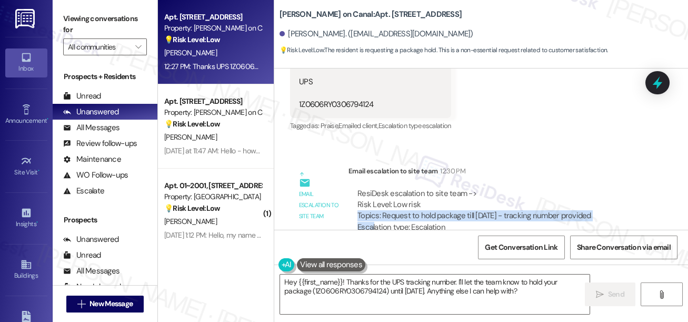
scroll to position [318, 0]
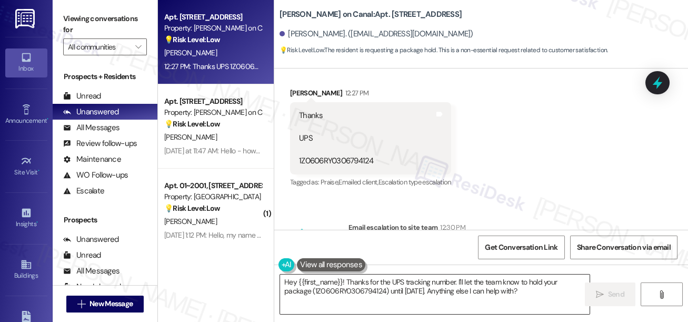
click at [359, 281] on textarea "Hey {{first_name}}! Thanks for the UPS tracking number. I'll let the team know …" at bounding box center [435, 293] width 310 height 39
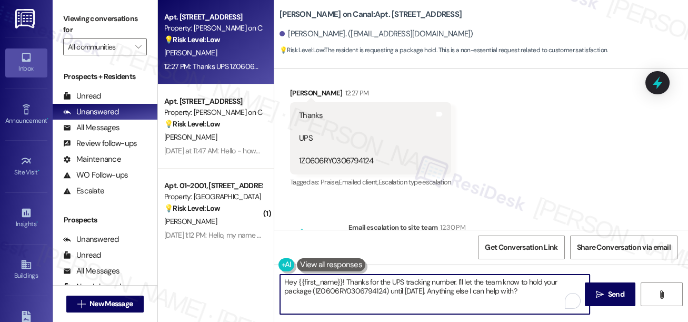
click at [359, 281] on textarea "Hey {{first_name}}! Thanks for the UPS tracking number. I'll let the team know …" at bounding box center [435, 293] width 310 height 39
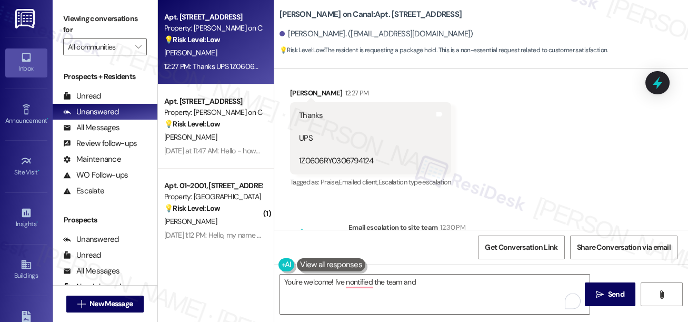
drag, startPoint x: 359, startPoint y: 281, endPoint x: 322, endPoint y: 219, distance: 72.7
click at [322, 222] on div "Email escalation to site team" at bounding box center [319, 253] width 53 height 63
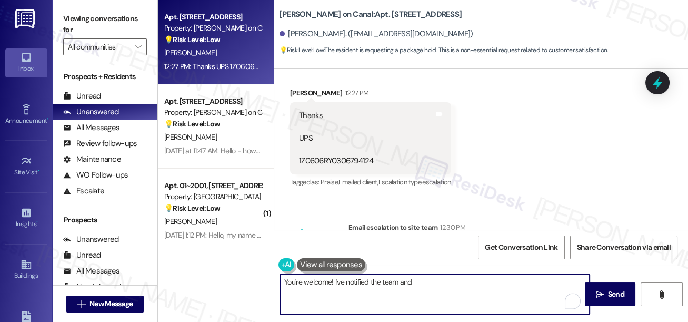
click at [428, 282] on textarea "You're welcome! I've notified the team and" at bounding box center [435, 293] width 310 height 39
drag, startPoint x: 551, startPoint y: 284, endPoint x: 513, endPoint y: 283, distance: 38.5
click at [513, 283] on textarea "You're welcome! I've notified the team. If you need anything else, feel free to…" at bounding box center [435, 293] width 310 height 39
click at [331, 280] on textarea "You're welcome! I've notified the team. If you need anything else, feel free to…" at bounding box center [435, 293] width 310 height 39
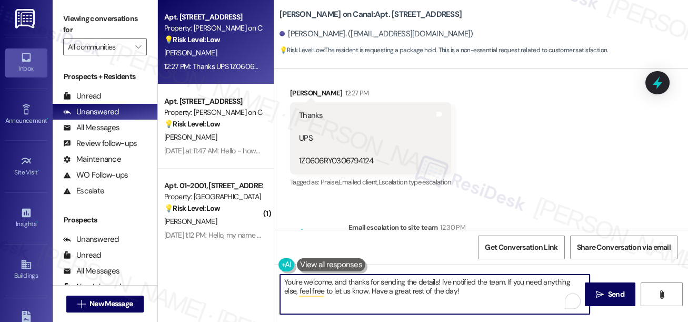
click at [482, 287] on textarea "You're welcome, and thanks for sending the details! I've notified the team. If …" at bounding box center [435, 293] width 310 height 39
type textarea "You're welcome, and thanks for sending the details! I've notified the team. If …"
click at [597, 292] on icon "" at bounding box center [600, 294] width 8 height 8
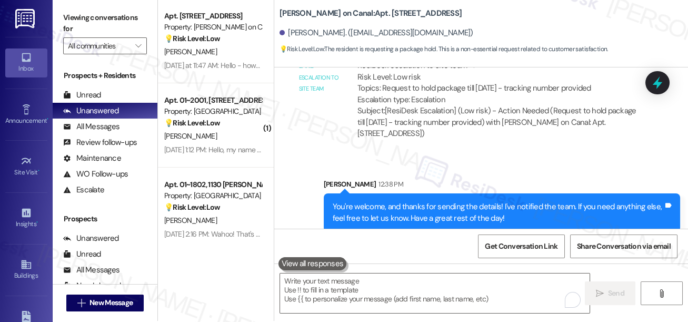
scroll to position [1, 0]
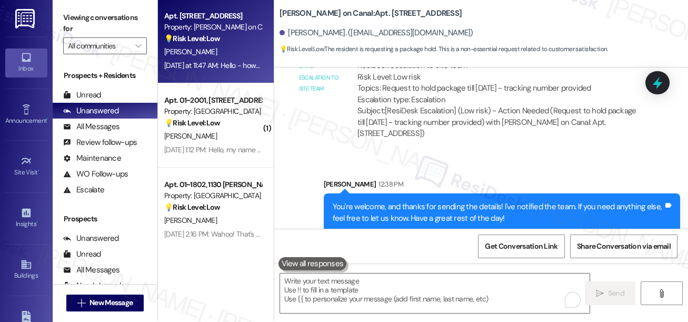
click at [187, 54] on span "P. Meccia" at bounding box center [190, 51] width 53 height 9
type textarea "Fetching suggested responses. Please feel free to read through the conversation…"
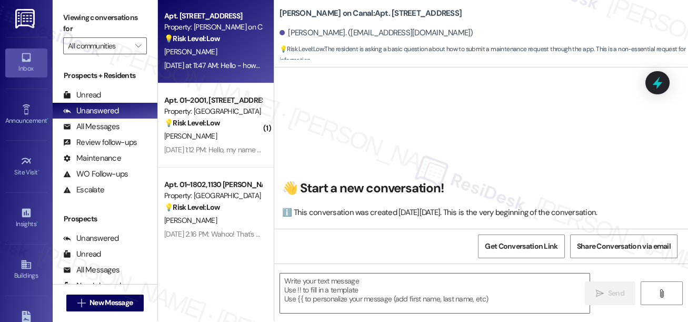
scroll to position [0, 0]
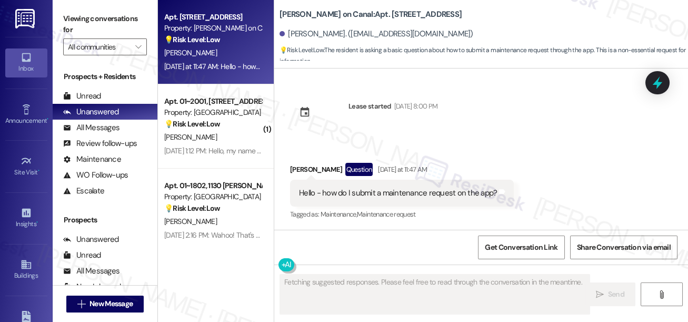
click at [372, 192] on div "Hello - how do I submit a maintenance request on the app?" at bounding box center [398, 192] width 198 height 11
click at [511, 128] on div "Lease started Aug 15, 2025 at 8:00 PM Received via SMS Patrick Meccia Question …" at bounding box center [481, 148] width 414 height 161
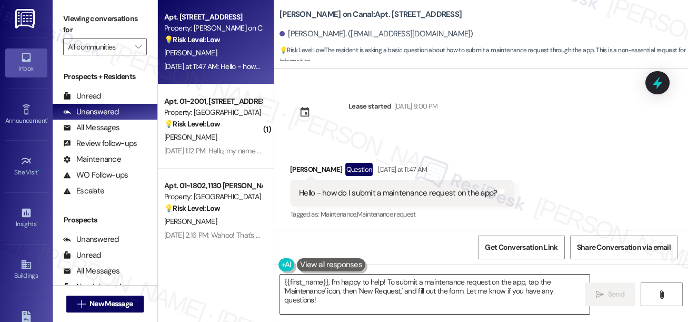
click at [418, 304] on textarea "{{first_name}}, I'm happy to help! To submit a maintenance request on the app, …" at bounding box center [435, 293] width 310 height 39
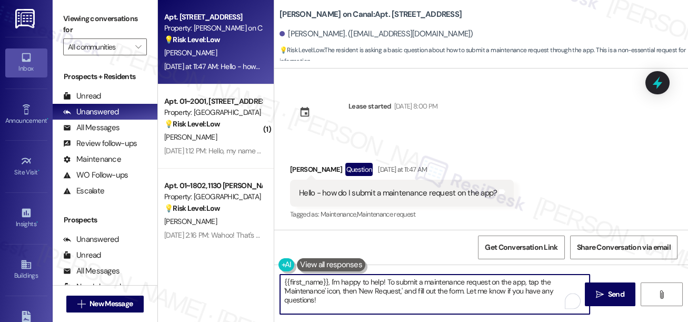
click at [283, 278] on textarea "{{first_name}}, I'm happy to help! To submit a maintenance request on the app, …" at bounding box center [435, 293] width 310 height 39
drag, startPoint x: 392, startPoint y: 282, endPoint x: 338, endPoint y: 282, distance: 54.2
click at [338, 282] on textarea "Hi {{first_name}}, I'm happy to help! To submit a maintenance request on the ap…" at bounding box center [435, 293] width 310 height 39
click at [440, 284] on textarea "Hi {{first_name}}, I'm happy to help! To submit a maintenance request on the ap…" at bounding box center [435, 293] width 310 height 39
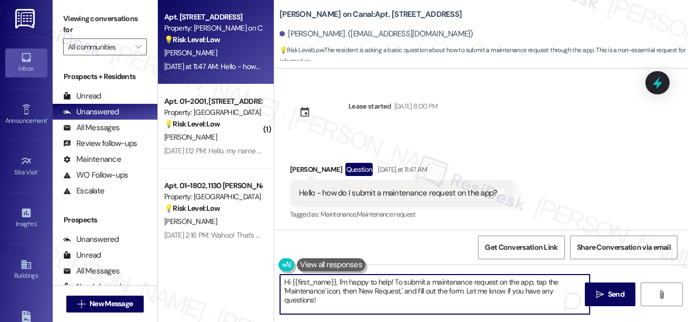
click at [440, 284] on textarea "Hi {{first_name}}, I'm happy to help! To submit a maintenance request on the ap…" at bounding box center [435, 293] width 310 height 39
click at [382, 293] on textarea "Hi {{first_name}}, I'm happy to help! To submit a maintenance request on the ap…" at bounding box center [435, 293] width 310 height 39
drag, startPoint x: 391, startPoint y: 282, endPoint x: 347, endPoint y: 280, distance: 43.8
click at [348, 282] on textarea "Hi {{first_name}}, I'm happy to help! To submit a maintenance request on the ap…" at bounding box center [435, 293] width 310 height 39
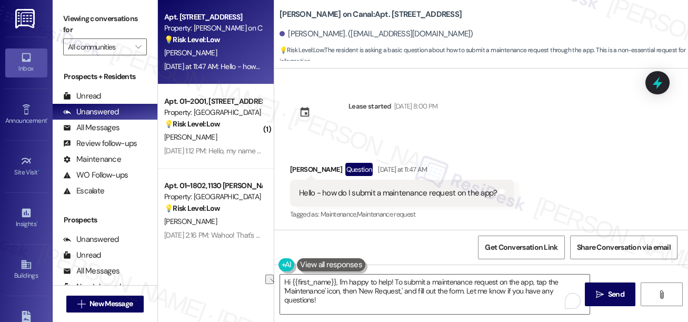
click at [369, 195] on div "Hello - how do I submit a maintenance request on the app?" at bounding box center [398, 192] width 198 height 11
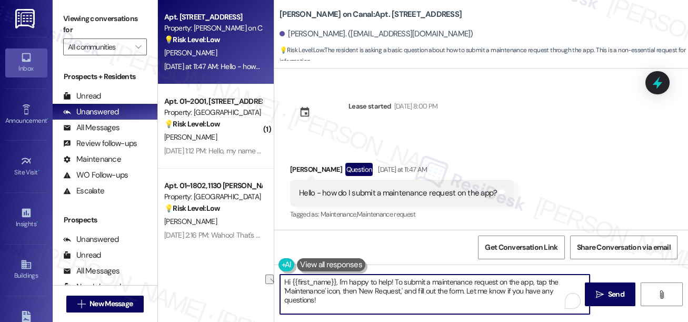
drag, startPoint x: 339, startPoint y: 280, endPoint x: 391, endPoint y: 281, distance: 51.6
click at [391, 281] on textarea "Hi {{first_name}}, I'm happy to help! To submit a maintenance request on the ap…" at bounding box center [435, 293] width 310 height 39
click at [369, 197] on div "Hello - how do I submit a maintenance request on the app?" at bounding box center [398, 192] width 198 height 11
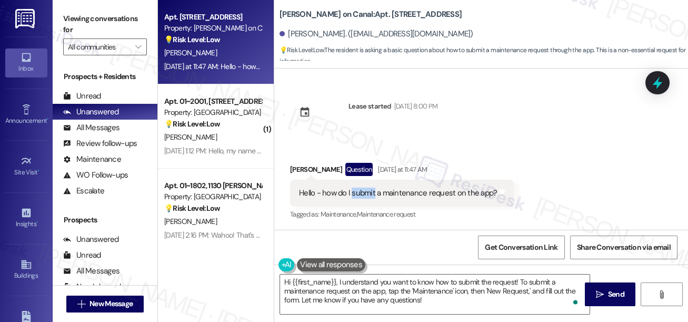
click at [369, 197] on div "Hello - how do I submit a maintenance request on the app?" at bounding box center [398, 192] width 198 height 11
copy div "Hello - how do I submit a maintenance request on the app? Tags and notes"
click at [83, 21] on label "Viewing conversations for" at bounding box center [105, 25] width 84 height 28
click at [71, 23] on label "Viewing conversations for" at bounding box center [105, 25] width 84 height 28
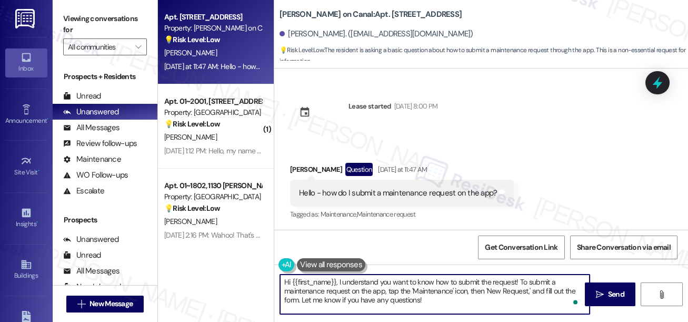
click at [437, 289] on textarea "Hi {{first_name}}, I understand you want to know how to submit the request! To …" at bounding box center [435, 293] width 310 height 39
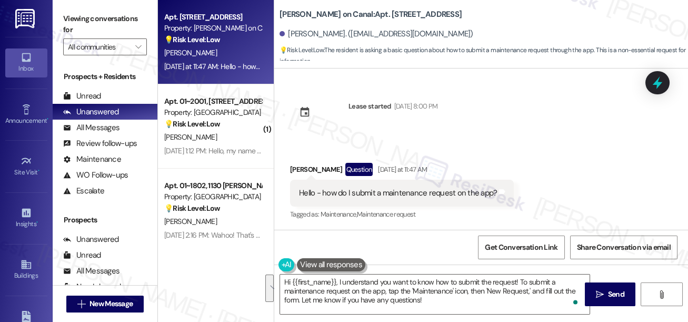
click at [58, 24] on div "Viewing conversations for All communities " at bounding box center [105, 33] width 105 height 66
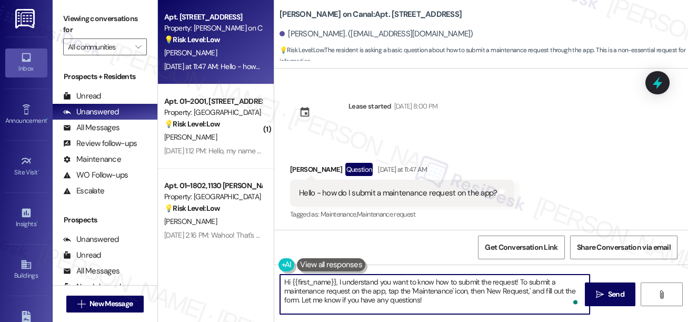
click at [338, 284] on textarea "Hi {{first_name}}, I understand you want to know how to submit the request! To …" at bounding box center [435, 293] width 310 height 39
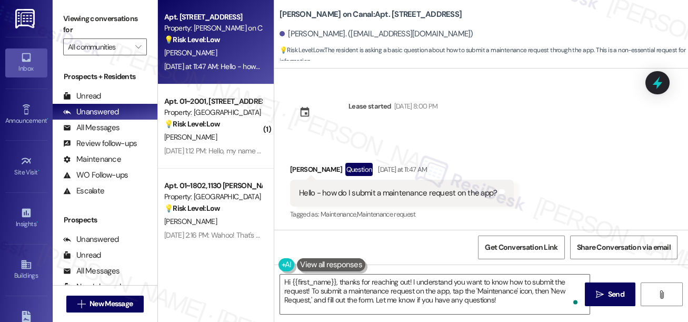
drag, startPoint x: 76, startPoint y: 12, endPoint x: 127, endPoint y: 57, distance: 68.3
click at [76, 12] on label "Viewing conversations for" at bounding box center [105, 25] width 84 height 28
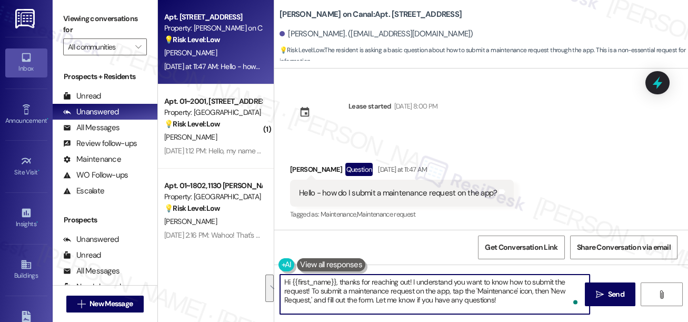
drag, startPoint x: 515, startPoint y: 301, endPoint x: 412, endPoint y: 280, distance: 104.9
click at [412, 280] on textarea "Hi {{first_name}}, thanks for reaching out! I understand you want to know how t…" at bounding box center [435, 293] width 310 height 39
paste textarea "’re looking to submit a request! On the app, just tap the Maintenance icon, the…"
click at [451, 286] on textarea "Hi {{first_name}}, thanks for reaching out! I understand you’re looking to subm…" at bounding box center [435, 293] width 310 height 39
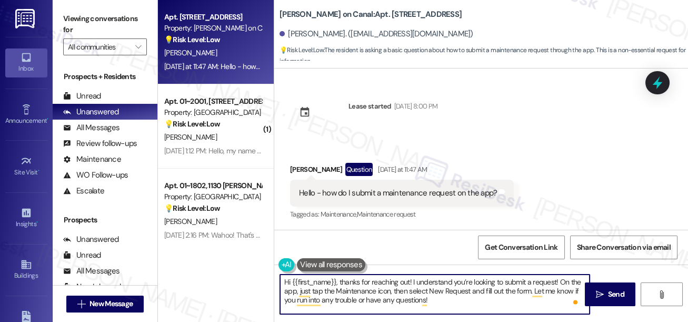
click at [451, 286] on textarea "Hi {{first_name}}, thanks for reaching out! I understand you’re looking to subm…" at bounding box center [435, 293] width 310 height 39
click at [527, 294] on textarea "Hi {{first_name}}, thanks for reaching out! I understand you’re looking to subm…" at bounding box center [435, 293] width 310 height 39
click at [449, 299] on textarea "Hi {{first_name}}, thanks for reaching out! I understand you’re looking to subm…" at bounding box center [435, 293] width 310 height 39
drag, startPoint x: 558, startPoint y: 283, endPoint x: 513, endPoint y: 284, distance: 44.8
click at [557, 283] on textarea "Hi {{first_name}}, thanks for reaching out! I understand you’re looking to subm…" at bounding box center [435, 293] width 310 height 39
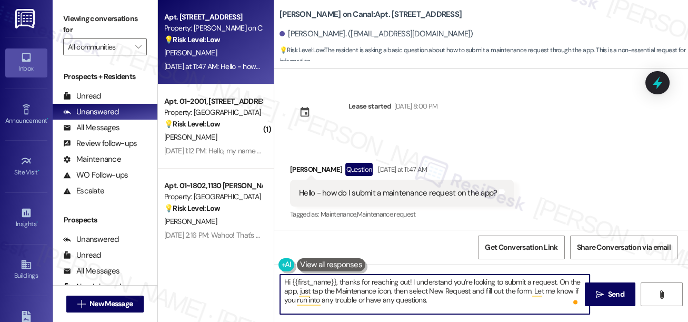
click at [481, 278] on textarea "Hi {{first_name}}, thanks for reaching out! I understand you’re looking to subm…" at bounding box center [435, 293] width 310 height 39
type textarea "Hi {{first_name}}, thanks for reaching out! I understand you’re looking to subm…"
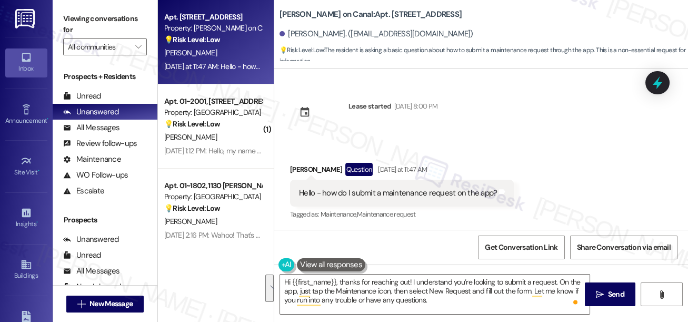
drag, startPoint x: 533, startPoint y: 182, endPoint x: 463, endPoint y: 212, distance: 75.7
click at [534, 182] on div "Received via SMS Patrick Meccia Question Yesterday at 11:47 AM Hello - how do I…" at bounding box center [481, 184] width 414 height 91
click at [320, 289] on textarea "Hi {{first_name}}, thanks for reaching out! I understand you’re looking to subm…" at bounding box center [435, 293] width 310 height 39
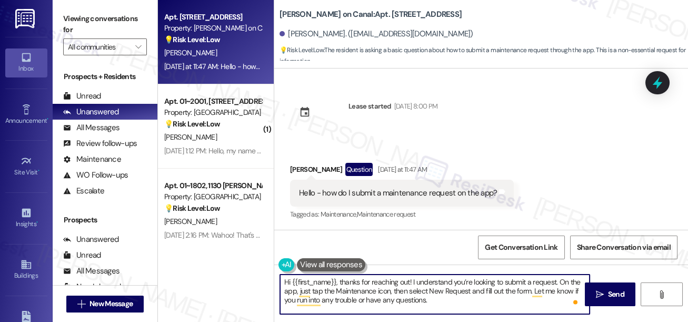
click at [320, 289] on textarea "Hi {{first_name}}, thanks for reaching out! I understand you’re looking to subm…" at bounding box center [435, 293] width 310 height 39
click at [440, 286] on textarea "Hi {{first_name}}, thanks for reaching out! I understand you’re looking to subm…" at bounding box center [435, 293] width 310 height 39
click at [441, 303] on textarea "Hi {{first_name}}, thanks for reaching out! I understand you’re looking to subm…" at bounding box center [435, 293] width 310 height 39
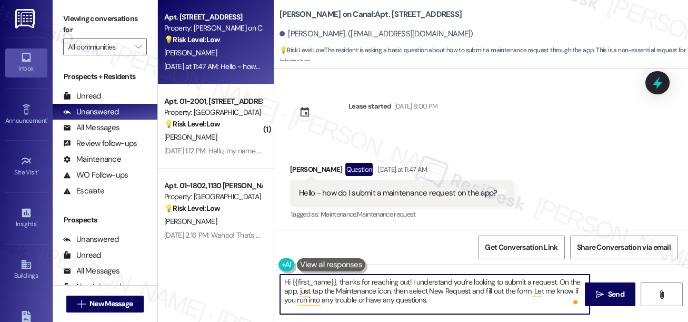
click at [456, 299] on textarea "Hi {{first_name}}, thanks for reaching out! I understand you’re looking to subm…" at bounding box center [435, 293] width 310 height 39
click at [597, 292] on icon "" at bounding box center [600, 294] width 8 height 8
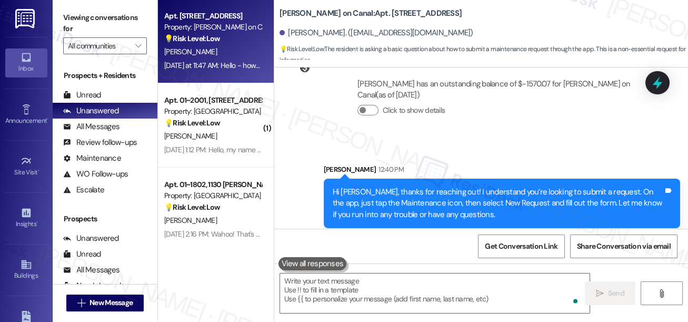
scroll to position [205, 0]
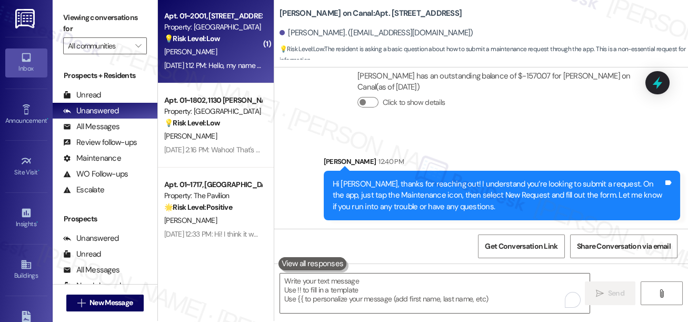
click at [240, 52] on div "A. Alaniz" at bounding box center [213, 51] width 100 height 13
type textarea "Fetching suggested responses. Please feel free to read through the conversation…"
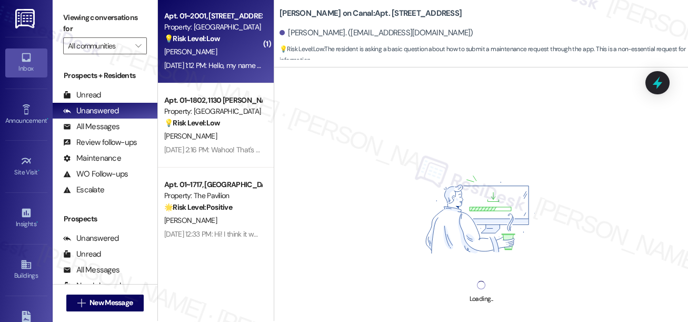
scroll to position [0, 0]
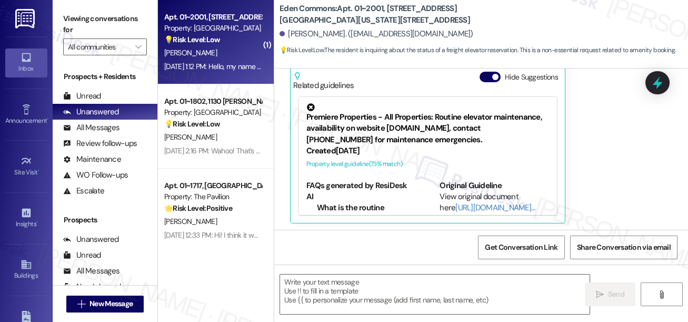
type textarea "Fetching suggested responses. Please feel free to read through the conversation…"
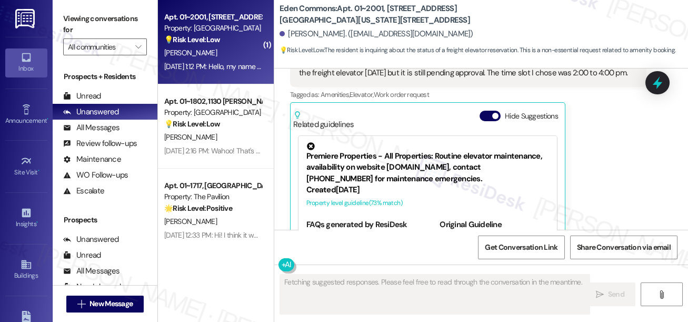
scroll to position [25, 0]
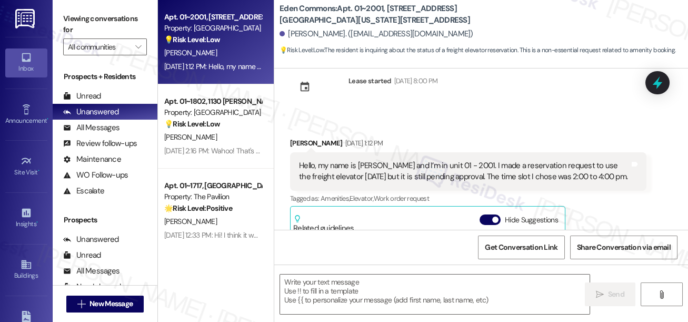
click at [357, 165] on div "Hello, my name is Alan Alaniz and I’m in unit 01 - 2001. I made a reservation r…" at bounding box center [464, 171] width 331 height 23
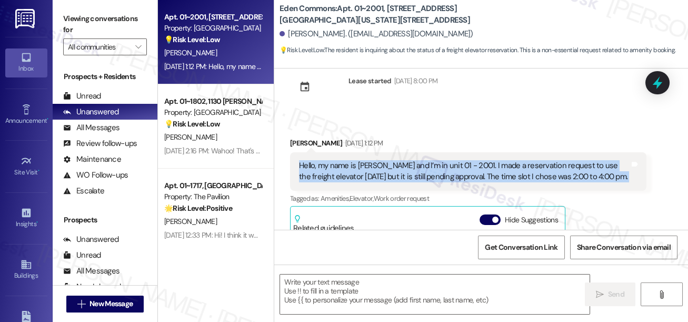
click at [357, 165] on div "Hello, my name is Alan Alaniz and I’m in unit 01 - 2001. I made a reservation r…" at bounding box center [464, 171] width 331 height 23
click at [506, 166] on div "Hello, my name is Alan Alaniz and I’m in unit 01 - 2001. I made a reservation r…" at bounding box center [464, 171] width 331 height 23
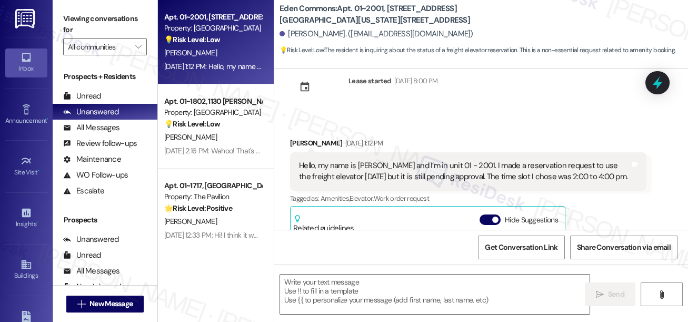
click at [506, 166] on div "Hello, my name is Alan Alaniz and I’m in unit 01 - 2001. I made a reservation r…" at bounding box center [464, 171] width 331 height 23
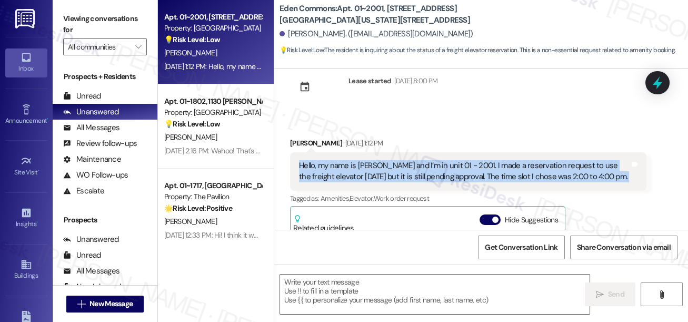
click at [506, 166] on div "Hello, my name is Alan Alaniz and I’m in unit 01 - 2001. I made a reservation r…" at bounding box center [464, 171] width 331 height 23
click at [406, 169] on div "Hello, my name is Alan Alaniz and I’m in unit 01 - 2001. I made a reservation r…" at bounding box center [464, 171] width 331 height 23
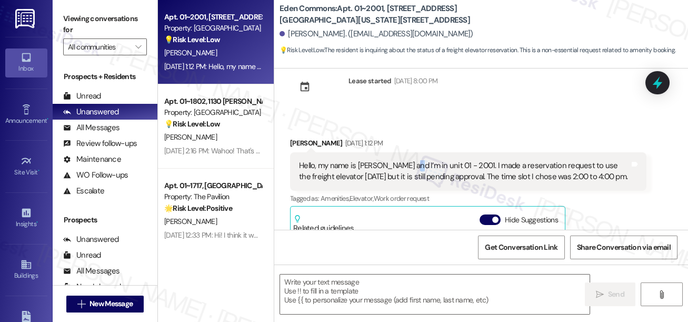
click at [406, 169] on div "Hello, my name is Alan Alaniz and I’m in unit 01 - 2001. I made a reservation r…" at bounding box center [464, 171] width 331 height 23
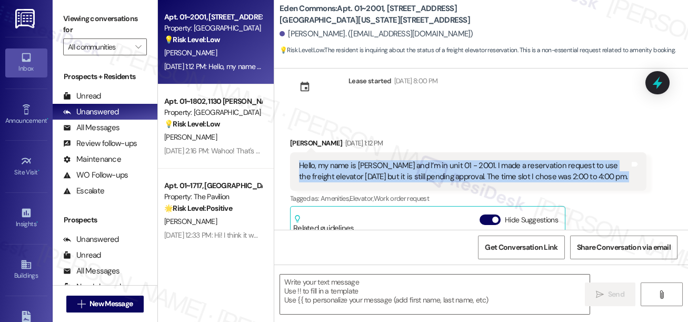
click at [405, 169] on div "Hello, my name is Alan Alaniz and I’m in unit 01 - 2001. I made a reservation r…" at bounding box center [464, 171] width 331 height 23
click at [461, 165] on div "Hello, my name is Alan Alaniz and I’m in unit 01 - 2001. I made a reservation r…" at bounding box center [464, 171] width 331 height 23
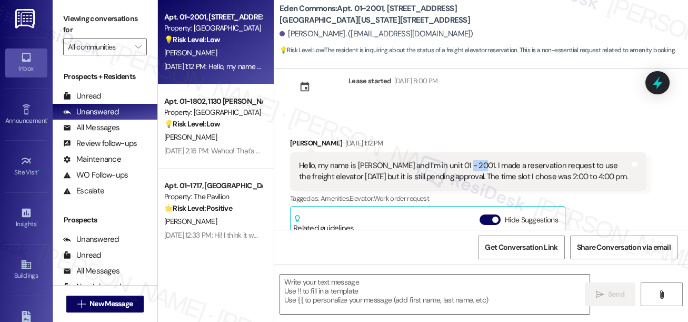
click at [461, 165] on div "Hello, my name is Alan Alaniz and I’m in unit 01 - 2001. I made a reservation r…" at bounding box center [464, 171] width 331 height 23
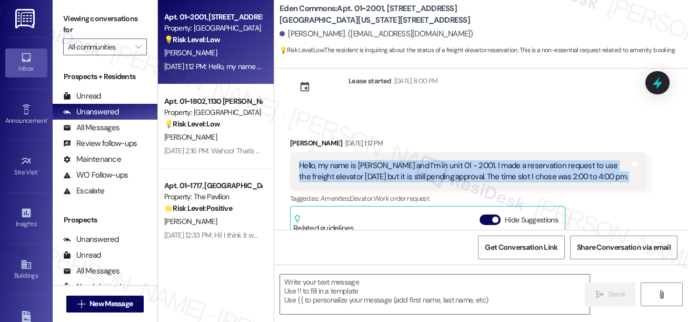
click at [461, 165] on div "Hello, my name is Alan Alaniz and I’m in unit 01 - 2001. I made a reservation r…" at bounding box center [464, 171] width 331 height 23
click at [347, 170] on div "Hello, my name is Alan Alaniz and I’m in unit 01 - 2001. I made a reservation r…" at bounding box center [464, 171] width 331 height 23
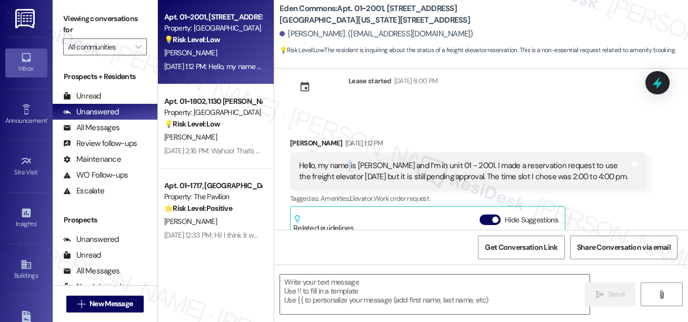
click at [347, 170] on div "Hello, my name is Alan Alaniz and I’m in unit 01 - 2001. I made a reservation r…" at bounding box center [464, 171] width 331 height 23
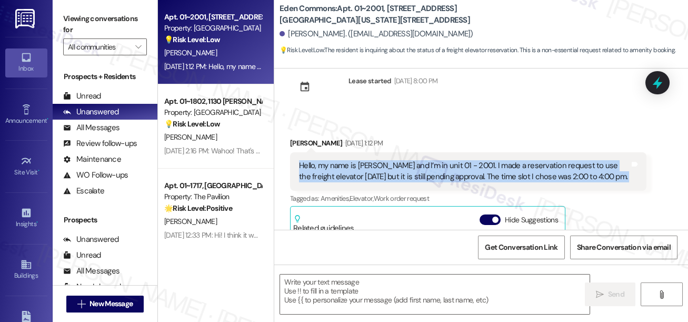
click at [347, 170] on div "Hello, my name is Alan Alaniz and I’m in unit 01 - 2001. I made a reservation r…" at bounding box center [464, 171] width 331 height 23
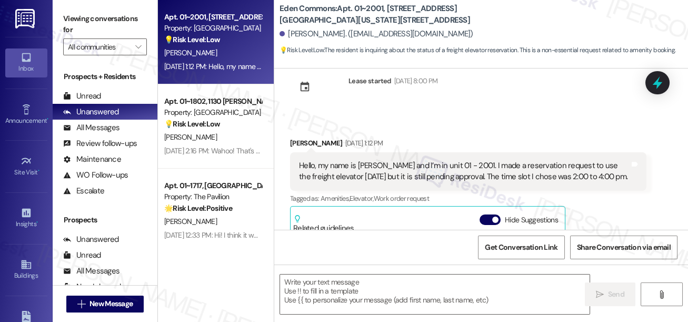
click at [74, 16] on label "Viewing conversations for" at bounding box center [105, 25] width 84 height 28
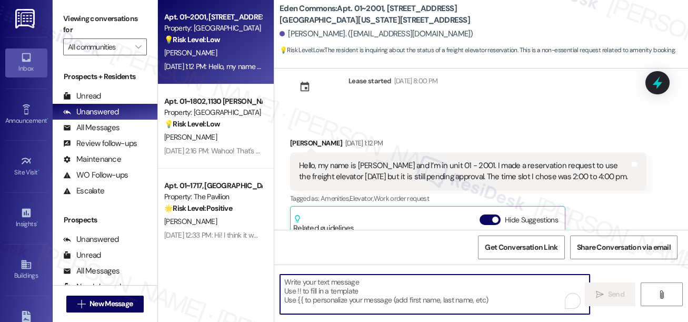
click at [398, 288] on textarea "To enrich screen reader interactions, please activate Accessibility in Grammarl…" at bounding box center [435, 293] width 310 height 39
paste textarea "I just wanted to follow up—were you able to get confirmation on your freight el…"
type textarea "I just wanted to follow up—were you able to get confirmation on your freight el…"
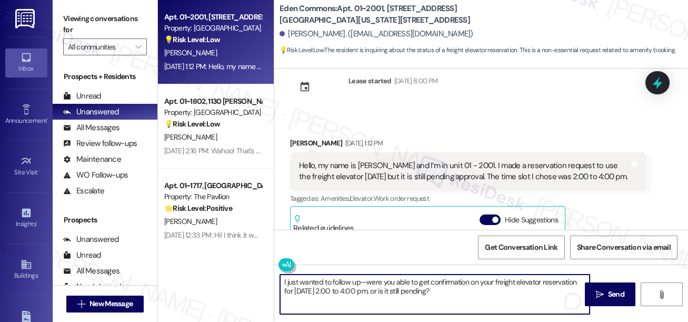
click at [282, 279] on textarea "I just wanted to follow up—were you able to get confirmation on your freight el…" at bounding box center [435, 293] width 310 height 39
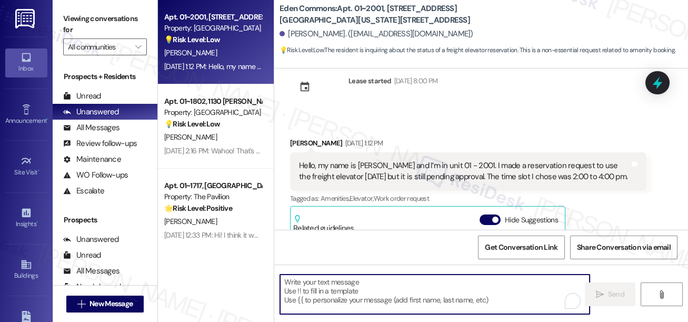
click at [340, 288] on textarea "To enrich screen reader interactions, please activate Accessibility in Grammarl…" at bounding box center [435, 293] width 310 height 39
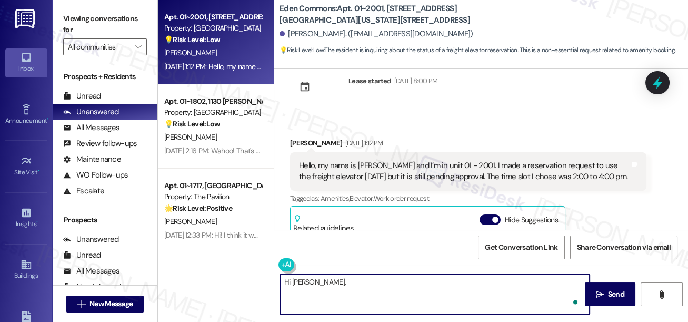
paste textarea "I just wanted to follow up—were you able to get confirmation on your freight el…"
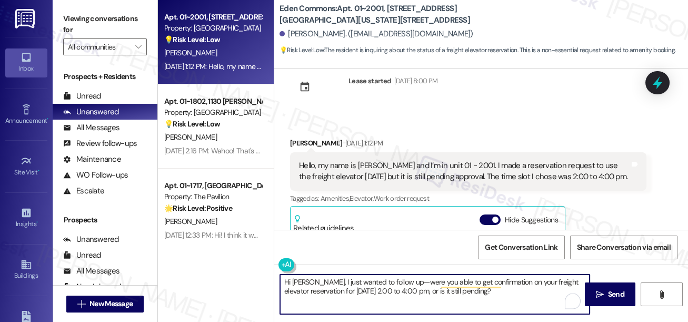
drag, startPoint x: 307, startPoint y: 284, endPoint x: 313, endPoint y: 277, distance: 9.7
click at [307, 284] on textarea "Hi Alan, I just wanted to follow up—were you able to get confirmation on your f…" at bounding box center [435, 293] width 310 height 39
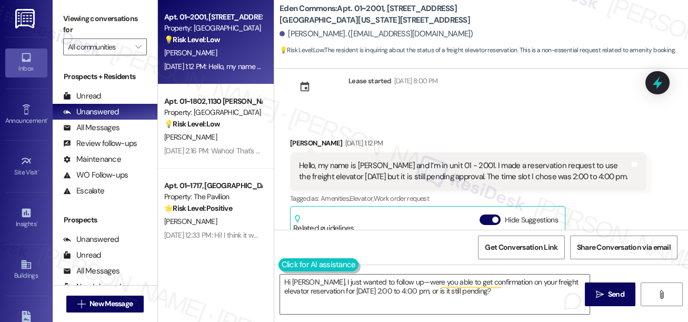
click at [286, 264] on button at bounding box center [319, 264] width 81 height 13
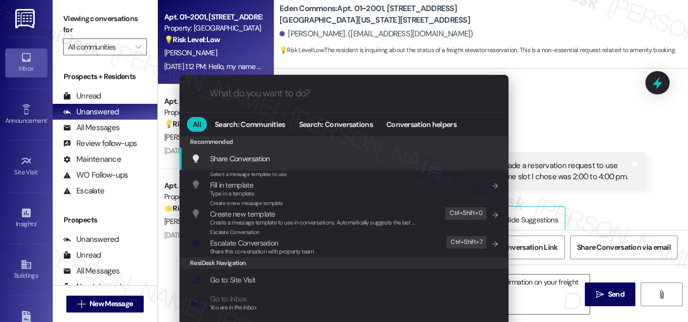
click at [565, 73] on div ".cls-1{fill:#0a055f;}.cls-2{fill:#0cc4c4;} resideskLogoBlueOrange All Search: C…" at bounding box center [344, 161] width 688 height 322
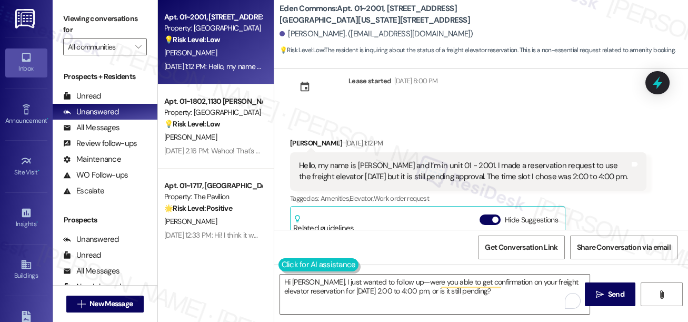
click at [286, 266] on button at bounding box center [319, 264] width 81 height 13
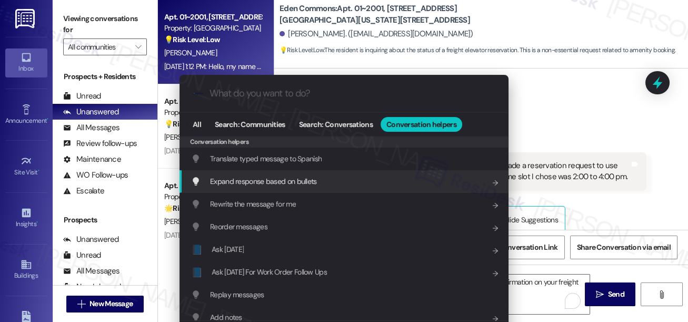
click at [574, 134] on div ".cls-1{fill:#0a055f;}.cls-2{fill:#0cc4c4;} resideskLogoBlueOrange All Search: C…" at bounding box center [344, 161] width 688 height 322
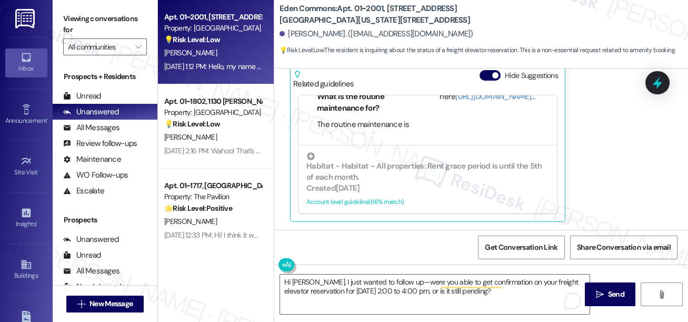
scroll to position [0, 0]
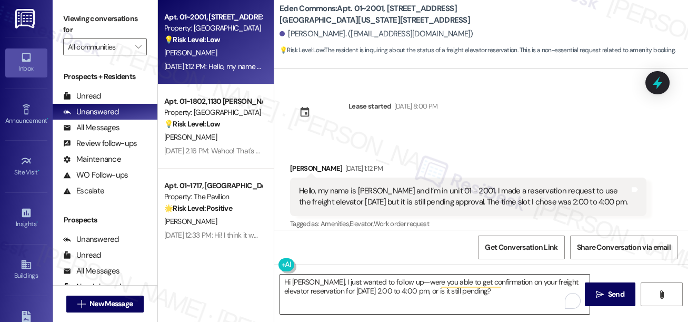
click at [307, 283] on textarea "Hi Alan, I just wanted to follow up—were you able to get confirmation on your f…" at bounding box center [435, 293] width 310 height 39
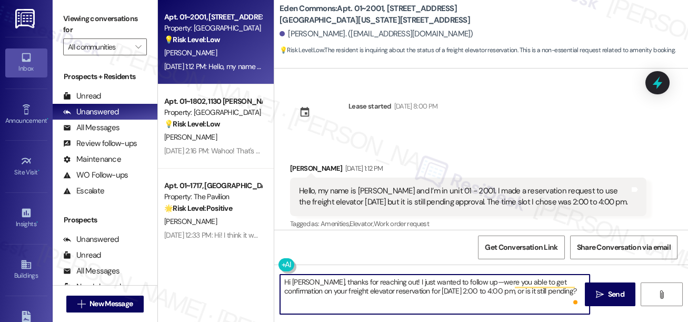
click at [459, 282] on textarea "Hi Alan, thanks for reaching out! I just wanted to follow up—were you able to g…" at bounding box center [435, 293] width 310 height 39
click at [391, 296] on textarea "Hi Alan, thanks for reaching out! I just wanted to follow up, were you able to …" at bounding box center [435, 293] width 310 height 39
click at [430, 289] on textarea "Hi Alan, thanks for reaching out! I just wanted to follow up, were you able to …" at bounding box center [435, 293] width 310 height 39
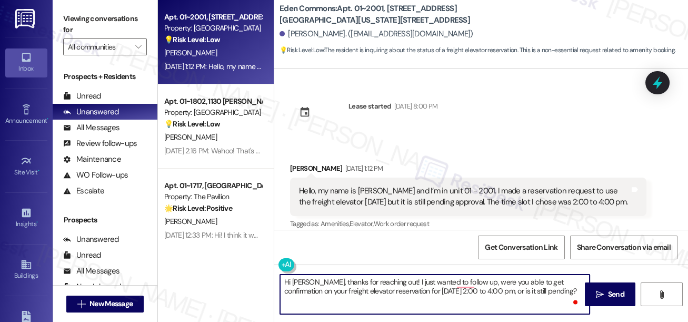
click at [390, 287] on textarea "Hi Alan, thanks for reaching out! I just wanted to follow up, were you able to …" at bounding box center [435, 293] width 310 height 39
click at [386, 288] on textarea "Hi Alan, thanks for reaching out! I just wanted to follow up, were you able to …" at bounding box center [435, 293] width 310 height 39
click at [385, 288] on textarea "Hi Alan, thanks for reaching out! I just wanted to follow up, were you able to …" at bounding box center [435, 293] width 310 height 39
drag, startPoint x: 560, startPoint y: 291, endPoint x: 382, endPoint y: 295, distance: 178.0
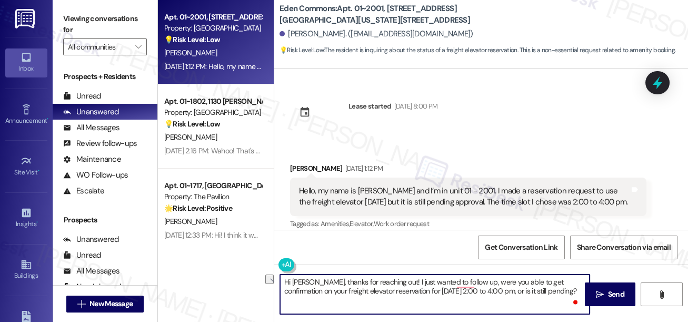
click at [382, 295] on textarea "Hi Alan, thanks for reaching out! I just wanted to follow up, were you able to …" at bounding box center [435, 293] width 310 height 39
click at [412, 282] on textarea "Hi Alan, thanks for reaching out! I just wanted to follow up, were you able to …" at bounding box center [435, 293] width 310 height 39
click at [437, 290] on textarea "Hi Alan, thanks for reaching out! I just wanted to follow up, were you able to …" at bounding box center [435, 293] width 310 height 39
click at [477, 296] on textarea "Hi Alan, thanks for reaching out! I just wanted to follow up. Were you able to …" at bounding box center [435, 293] width 310 height 39
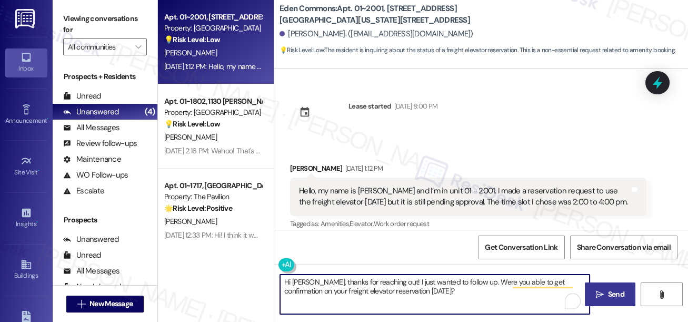
type textarea "Hi Alan, thanks for reaching out! I just wanted to follow up. Were you able to …"
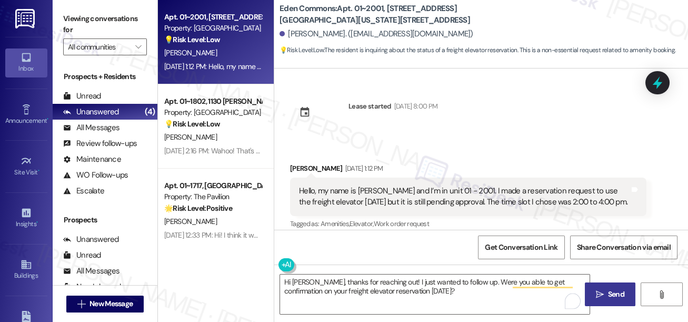
click at [596, 294] on icon "" at bounding box center [600, 294] width 8 height 8
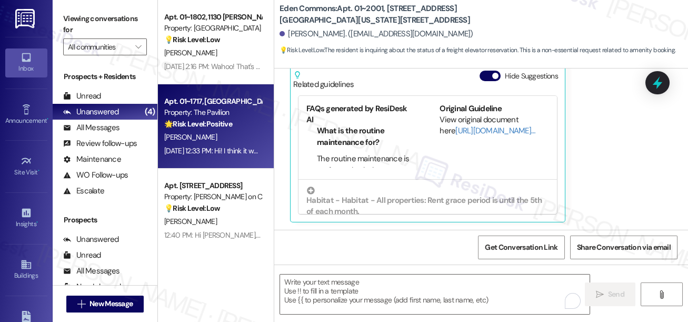
scroll to position [110, 0]
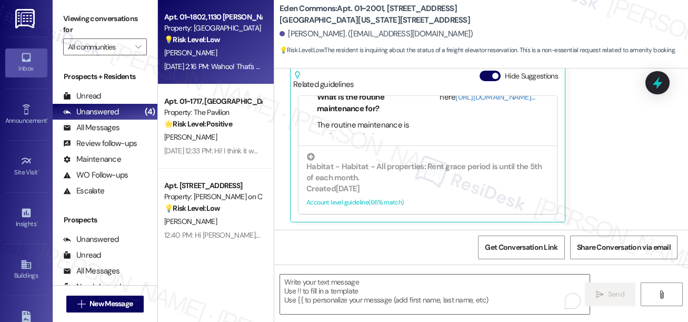
click at [229, 57] on div "S. Weiss" at bounding box center [213, 52] width 100 height 13
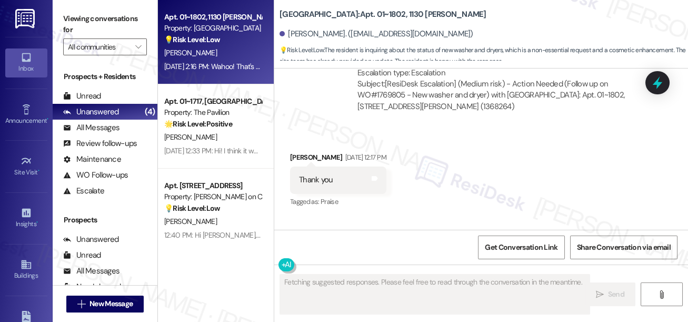
scroll to position [2705, 0]
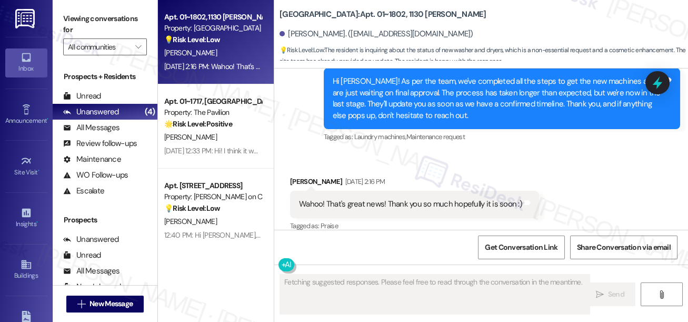
click at [371, 199] on div "Wahoo! That's great news! Thank you so much hopefully it is soon :) Tags and no…" at bounding box center [414, 204] width 249 height 27
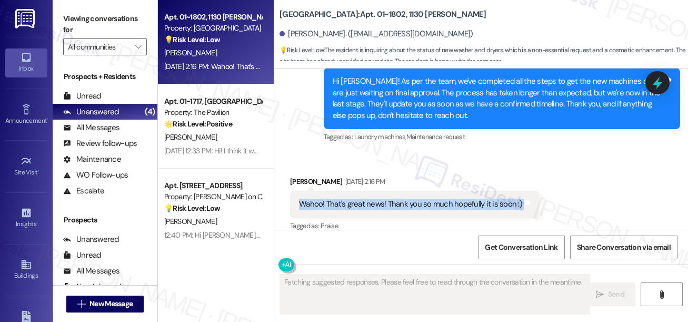
click at [371, 199] on div "Wahoo! That's great news! Thank you so much hopefully it is soon :) Tags and no…" at bounding box center [414, 204] width 249 height 27
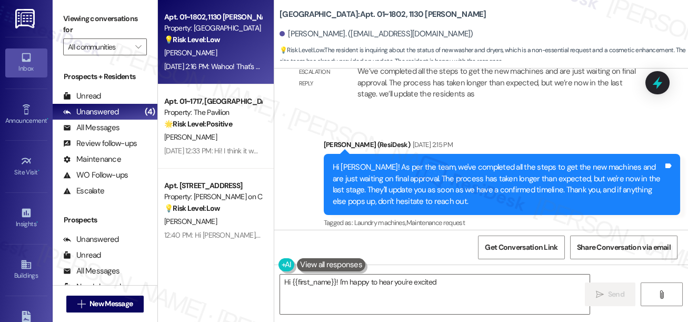
scroll to position [2610, 0]
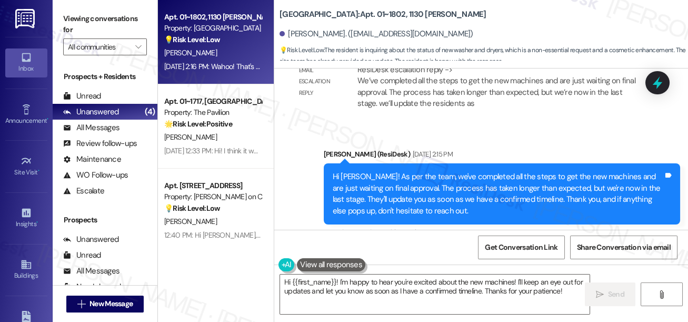
click at [387, 171] on div "Hi Sydney! As per the team, we've completed all the steps to get the new machin…" at bounding box center [498, 193] width 331 height 45
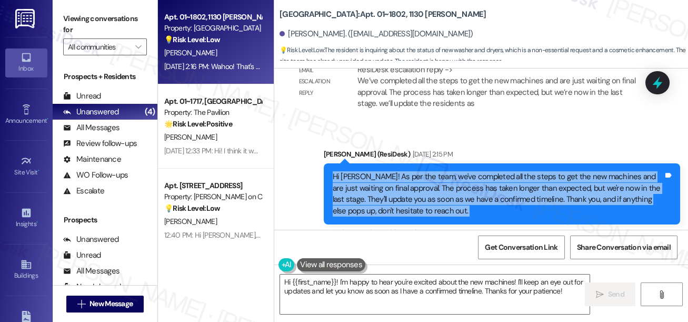
click at [387, 171] on div "Hi Sydney! As per the team, we've completed all the steps to get the new machin…" at bounding box center [498, 193] width 331 height 45
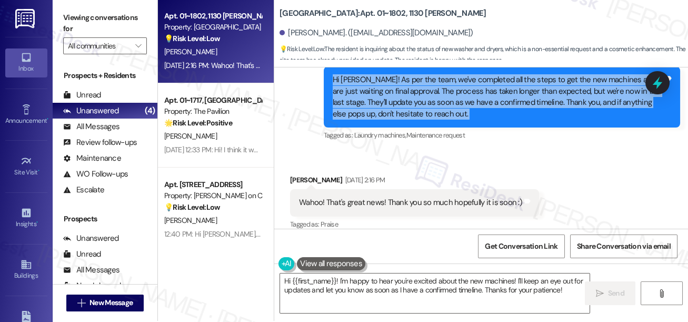
scroll to position [1, 0]
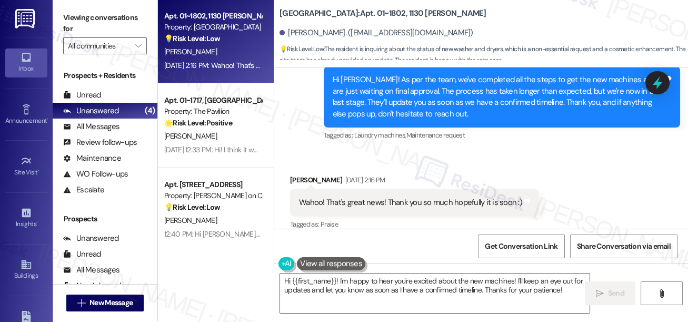
click at [386, 197] on div "Wahoo! That's great news! Thank you so much hopefully it is soon :)" at bounding box center [410, 202] width 223 height 11
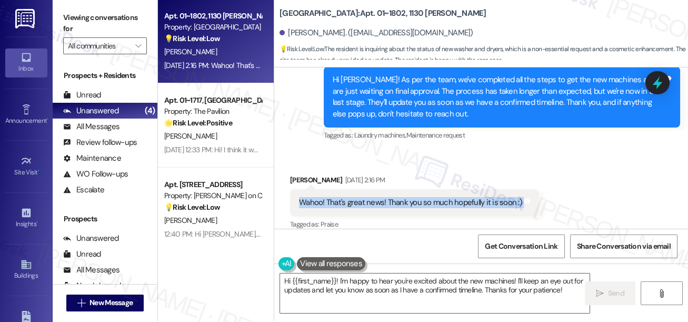
click at [386, 197] on div "Wahoo! That's great news! Thank you so much hopefully it is soon :)" at bounding box center [410, 202] width 223 height 11
click at [360, 283] on textarea "Hi {{first_name}}! I'm happy to hear you're excited about the new machines! I'l…" at bounding box center [435, 292] width 310 height 39
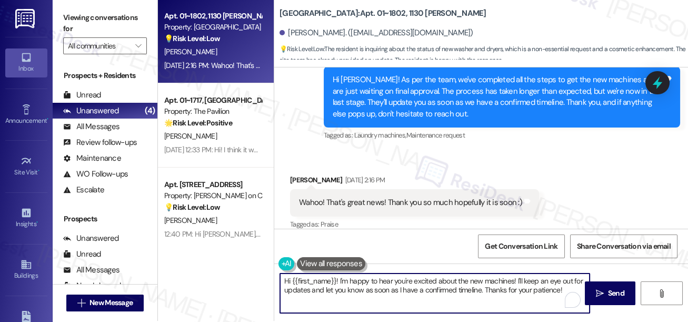
click at [360, 283] on textarea "Hi {{first_name}}! I'm happy to hear you're excited about the new machines! I'l…" at bounding box center [435, 292] width 310 height 39
click at [300, 174] on div "Sydney Weiss Aug 15, 2025 at 2:16 PM" at bounding box center [414, 181] width 249 height 15
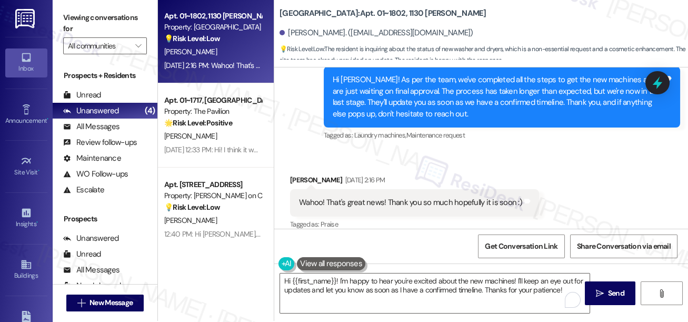
click at [300, 174] on div "Sydney Weiss Aug 15, 2025 at 2:16 PM" at bounding box center [414, 181] width 249 height 15
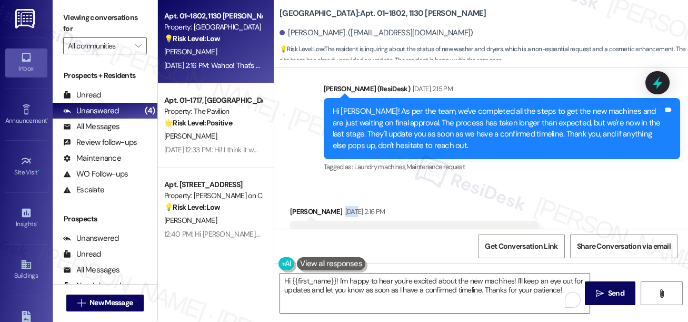
scroll to position [2705, 0]
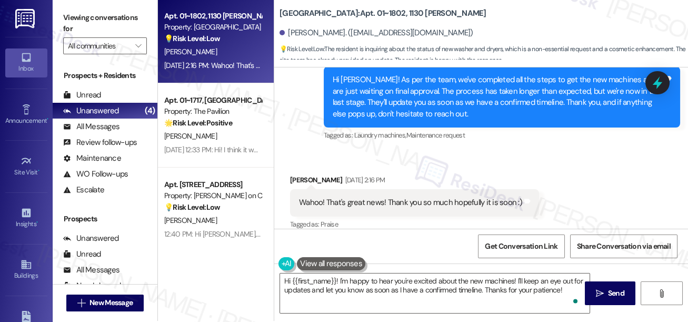
click at [296, 174] on div "Sydney Weiss Aug 15, 2025 at 2:16 PM" at bounding box center [414, 181] width 249 height 15
copy div "Sydney"
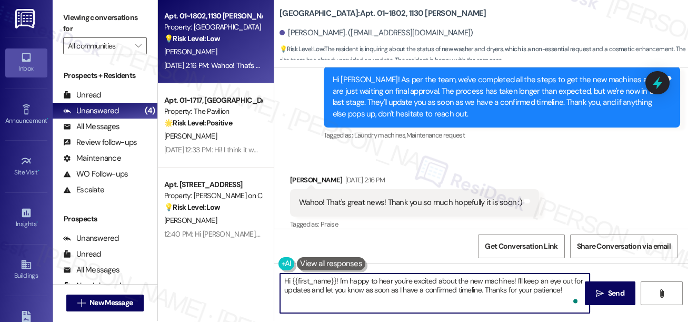
click at [379, 280] on textarea "Hi {{first_name}}! I'm happy to hear you're excited about the new machines! I'l…" at bounding box center [435, 292] width 310 height 39
click at [397, 199] on div "Wahoo! That's great news! Thank you so much hopefully it is soon :) Tags and no…" at bounding box center [414, 202] width 249 height 27
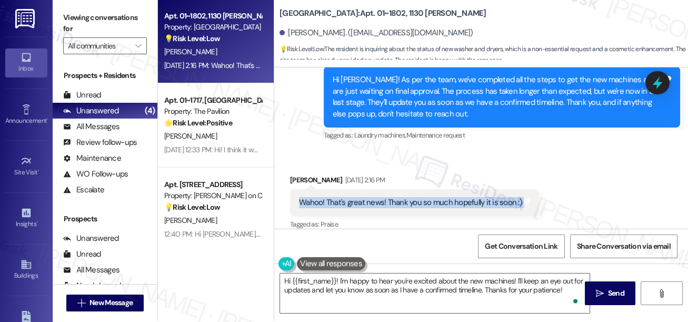
click at [397, 199] on div "Wahoo! That's great news! Thank you so much hopefully it is soon :) Tags and no…" at bounding box center [414, 202] width 249 height 27
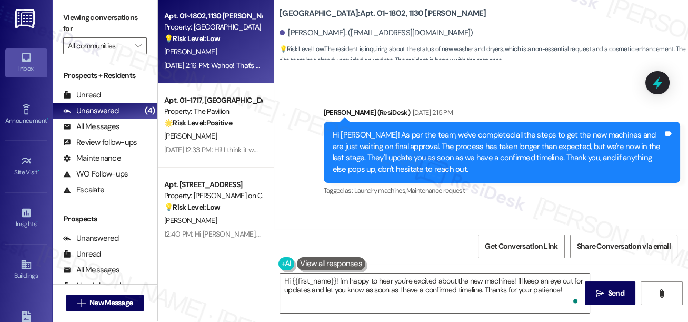
scroll to position [2610, 0]
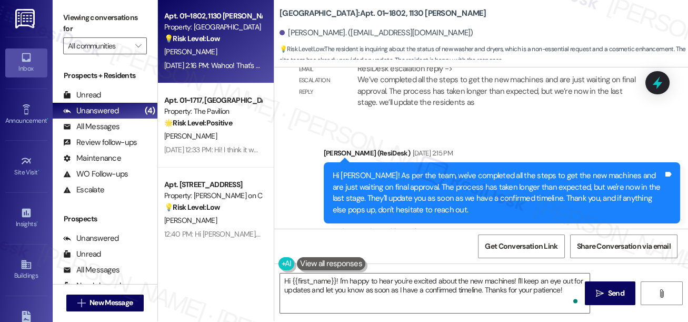
click at [368, 187] on div "Hi Sydney! As per the team, we've completed all the steps to get the new machin…" at bounding box center [498, 192] width 331 height 45
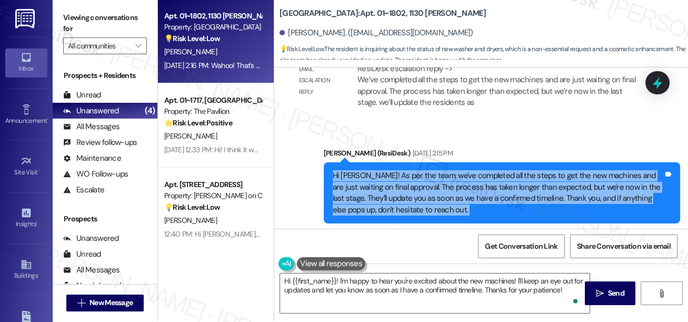
click at [368, 187] on div "Hi Sydney! As per the team, we've completed all the steps to get the new machin…" at bounding box center [498, 192] width 331 height 45
copy div "Hi Sydney! As per the team, we've completed all the steps to get the new machin…"
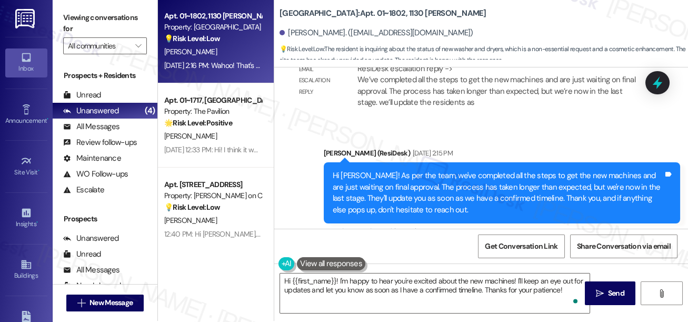
drag, startPoint x: 70, startPoint y: 18, endPoint x: 153, endPoint y: 53, distance: 90.7
click at [70, 18] on label "Viewing conversations for" at bounding box center [105, 23] width 84 height 28
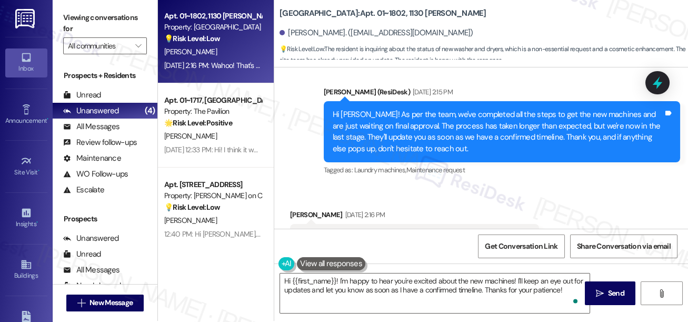
scroll to position [2705, 0]
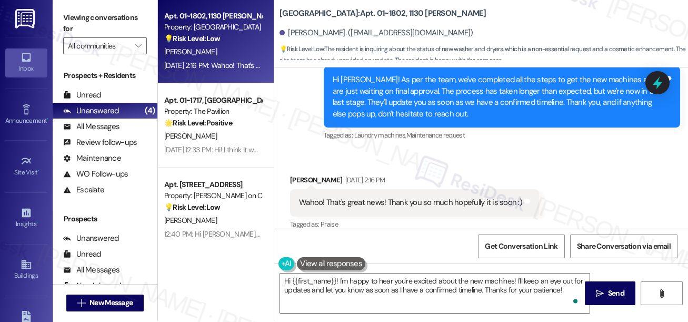
click at [339, 189] on div "Wahoo! That's great news! Thank you so much hopefully it is soon :) Tags and no…" at bounding box center [414, 202] width 249 height 27
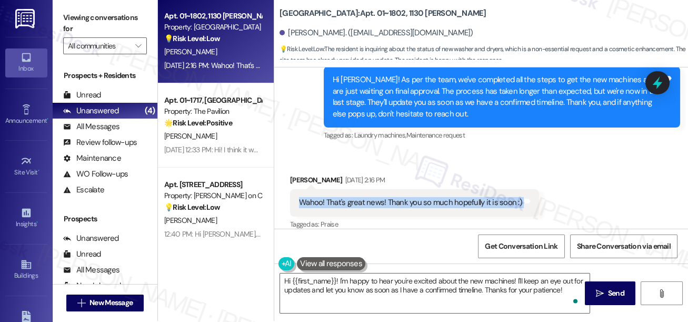
click at [339, 189] on div "Wahoo! That's great news! Thank you so much hopefully it is soon :) Tags and no…" at bounding box center [414, 202] width 249 height 27
copy div "Wahoo! That's great news! Thank you so much hopefully it is soon :) Tags and no…"
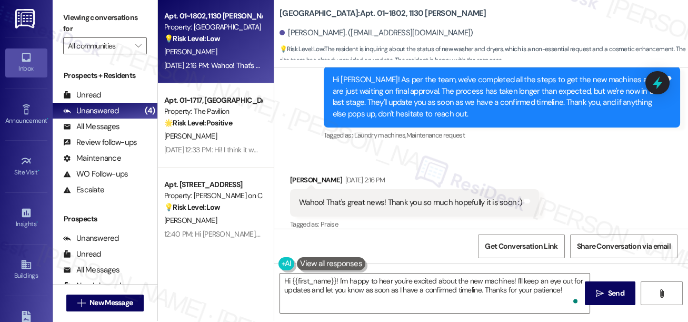
click at [70, 21] on label "Viewing conversations for" at bounding box center [105, 23] width 84 height 28
click at [76, 8] on div "Viewing conversations for All communities " at bounding box center [105, 32] width 105 height 66
click at [78, 19] on label "Viewing conversations for" at bounding box center [105, 23] width 84 height 28
click at [380, 296] on textarea "Hi {{first_name}}! I'm happy to hear you're excited about the new machines! I'l…" at bounding box center [435, 292] width 310 height 39
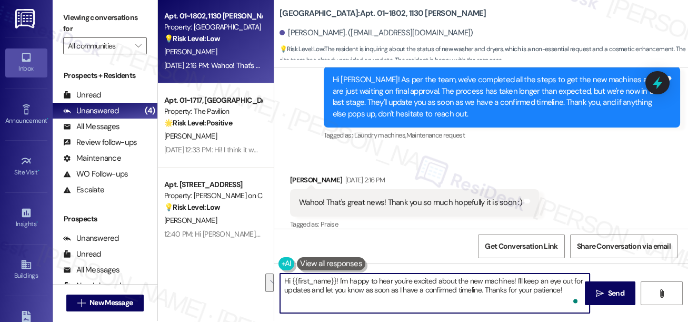
paste textarea "You’re very welcome, Sydney"
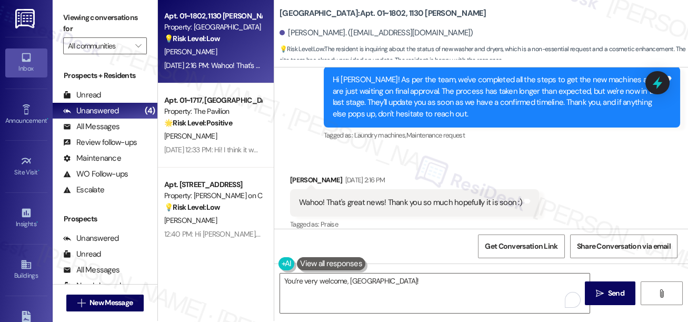
click at [76, 21] on label "Viewing conversations for" at bounding box center [105, 23] width 84 height 28
click at [422, 281] on textarea "You’re very welcome, Sydney!" at bounding box center [435, 292] width 310 height 39
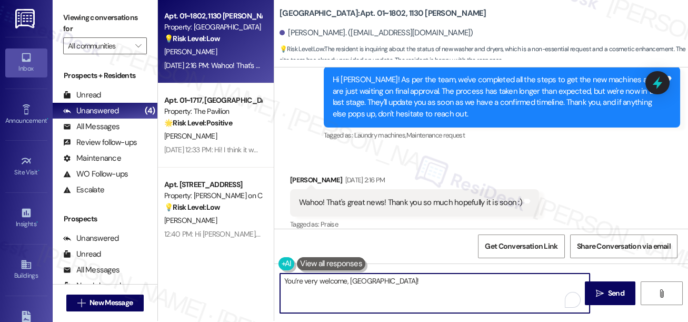
scroll to position [2658, 0]
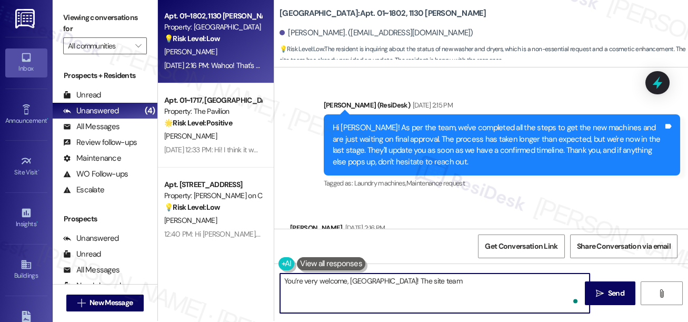
paste textarea "we’ll keep you posted. Thanks again for your patience!"
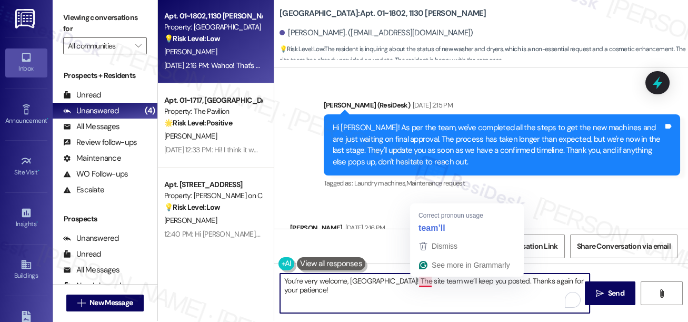
drag, startPoint x: 431, startPoint y: 280, endPoint x: 421, endPoint y: 279, distance: 10.1
click at [421, 279] on textarea "You’re very welcome, Sydney! The site team we’ll keep you posted. Thanks again …" at bounding box center [435, 292] width 310 height 39
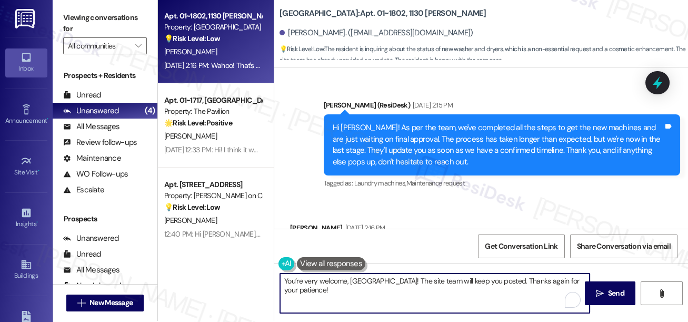
click at [581, 276] on textarea "You’re very welcome, Sydney! The site team will keep you posted. Thanks again f…" at bounding box center [435, 292] width 310 height 39
type textarea "You’re very welcome, Sydney! The site team will keep you posted. Thanks again f…"
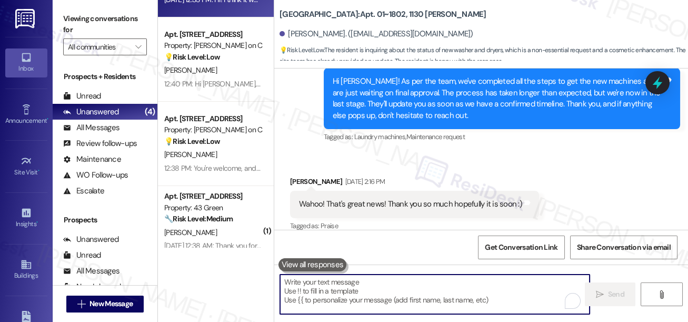
scroll to position [0, 0]
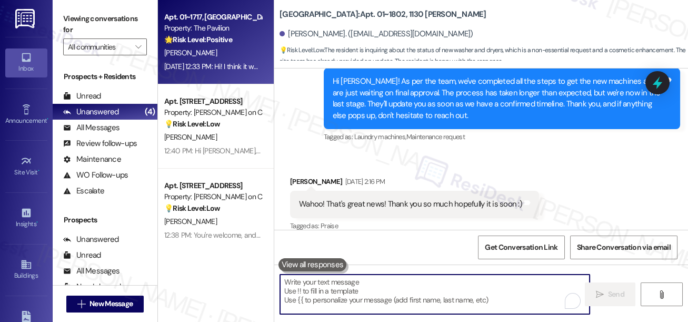
click at [234, 61] on div "Aug 15, 2025 at 12:33 PM: Hi! I think it was a pretty smooth process. The eleva…" at bounding box center [213, 66] width 100 height 13
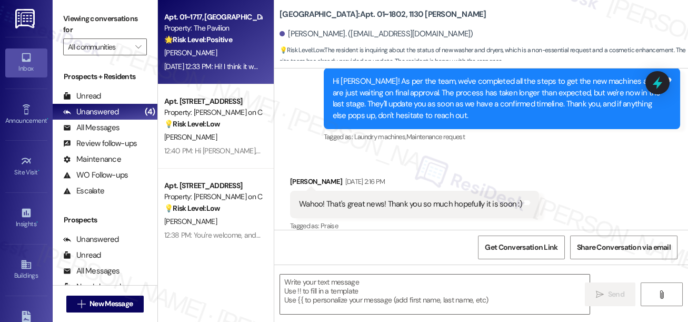
type textarea "Fetching suggested responses. Please feel free to read through the conversation…"
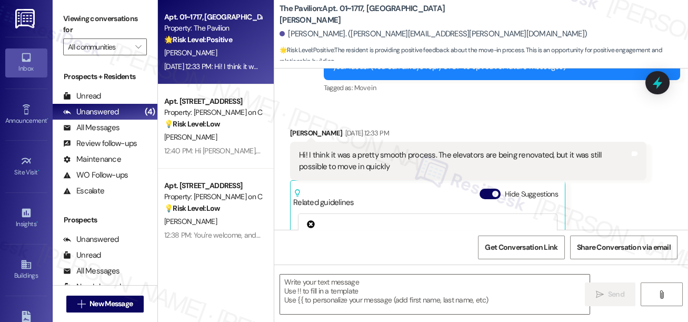
type textarea "Fetching suggested responses. Please feel free to read through the conversation…"
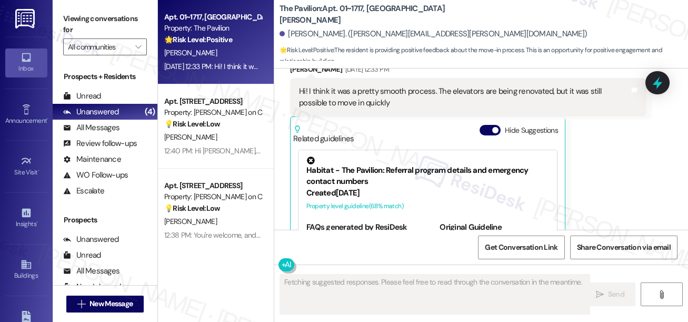
scroll to position [170, 0]
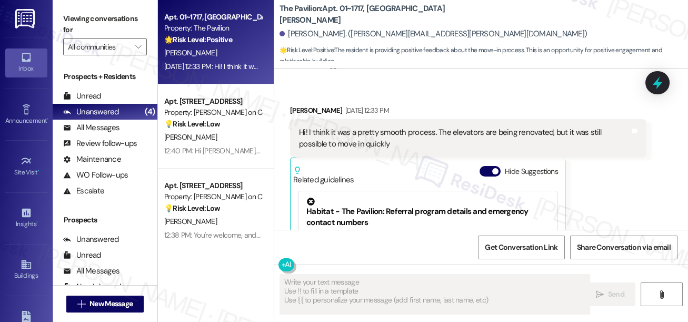
click at [344, 132] on div "Hi! I think it was a pretty smooth process. The elevators are being renovated, …" at bounding box center [464, 138] width 331 height 23
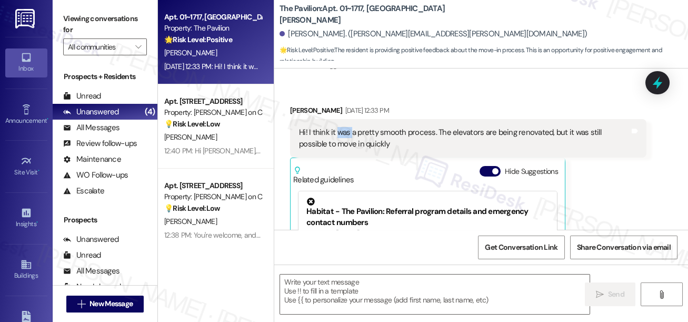
click at [344, 132] on div "Hi! I think it was a pretty smooth process. The elevators are being renovated, …" at bounding box center [464, 138] width 331 height 23
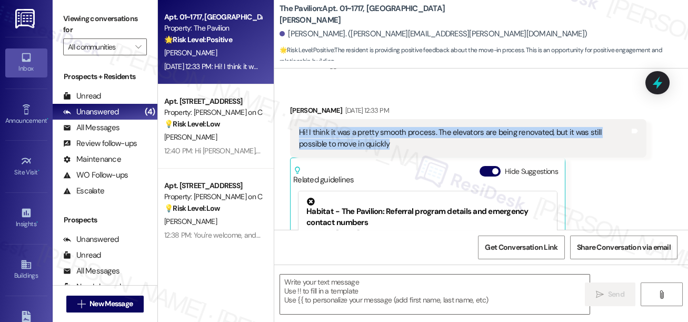
click at [344, 132] on div "Hi! I think it was a pretty smooth process. The elevators are being renovated, …" at bounding box center [464, 138] width 331 height 23
click at [465, 130] on div "Hi! I think it was a pretty smooth process. The elevators are being renovated, …" at bounding box center [464, 138] width 331 height 23
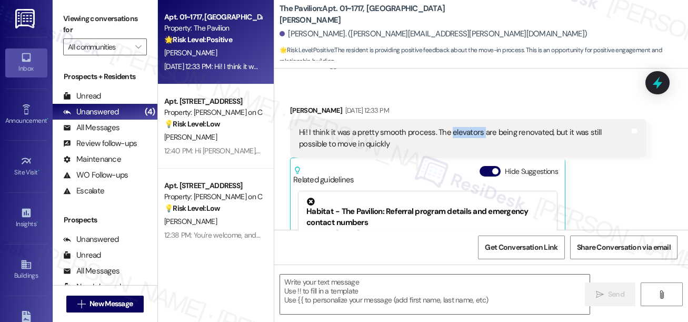
click at [465, 130] on div "Hi! I think it was a pretty smooth process. The elevators are being renovated, …" at bounding box center [464, 138] width 331 height 23
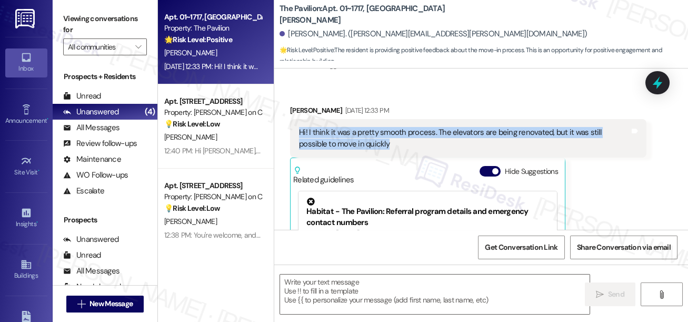
click at [465, 130] on div "Hi! I think it was a pretty smooth process. The elevators are being renovated, …" at bounding box center [464, 138] width 331 height 23
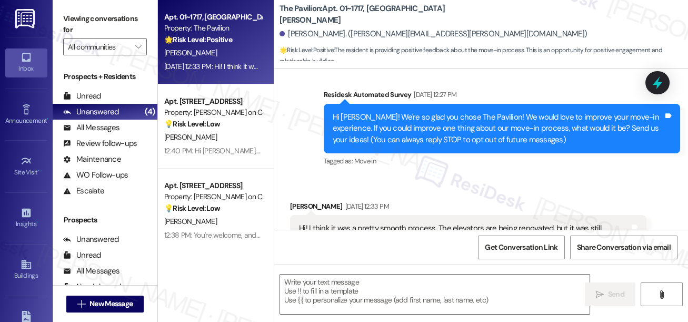
click at [440, 124] on div "Hi [PERSON_NAME]! We're so glad you chose The Pavilion! We would love to improv…" at bounding box center [498, 129] width 331 height 34
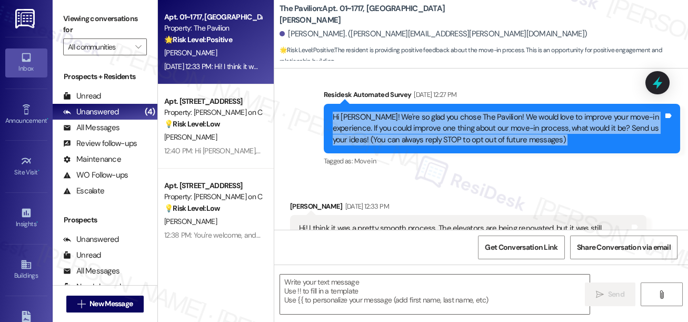
click at [440, 124] on div "Hi [PERSON_NAME]! We're so glad you chose The Pavilion! We would love to improv…" at bounding box center [498, 129] width 331 height 34
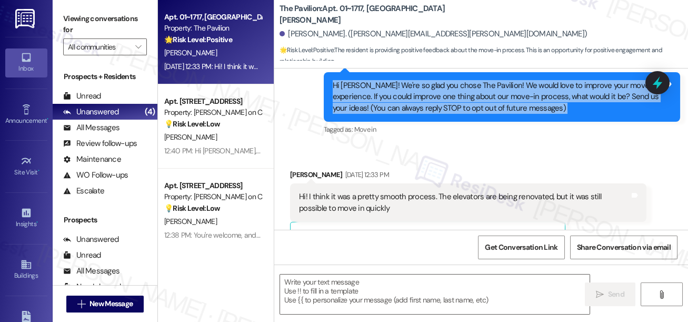
scroll to position [170, 0]
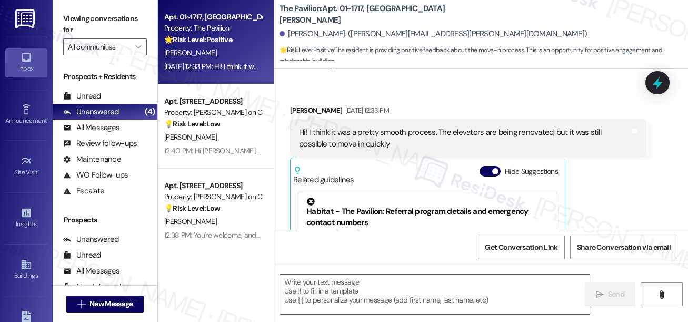
click at [365, 126] on div "Hi! I think it was a pretty smooth process. The elevators are being renovated, …" at bounding box center [468, 138] width 357 height 38
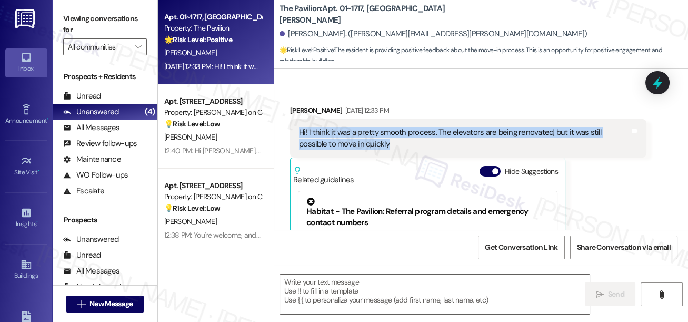
click at [364, 127] on div "Hi! I think it was a pretty smooth process. The elevators are being renovated, …" at bounding box center [468, 138] width 357 height 38
copy div "Hi! I think it was a pretty smooth process. The elevators are being renovated, …"
click at [369, 282] on textarea at bounding box center [435, 293] width 310 height 39
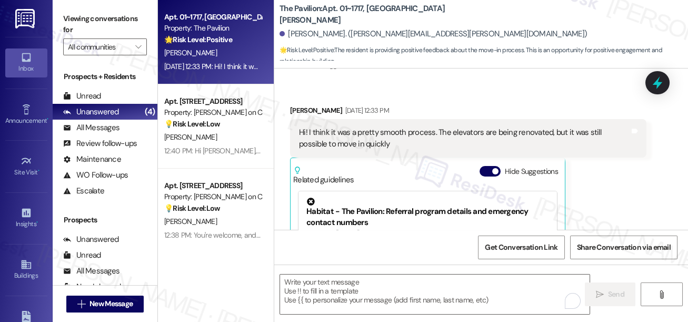
click at [60, 16] on div "Viewing conversations for All communities " at bounding box center [105, 33] width 105 height 66
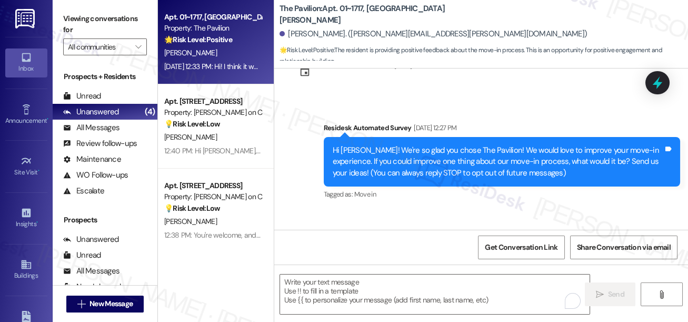
scroll to position [0, 0]
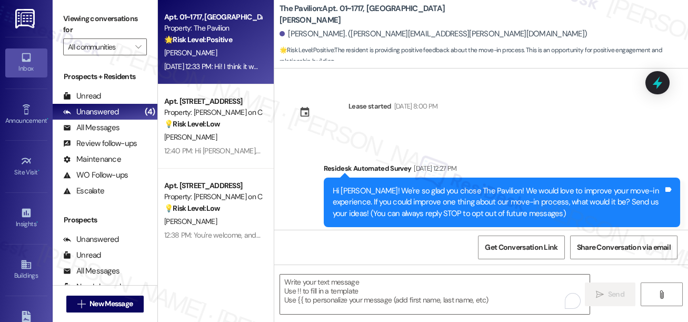
click at [472, 191] on div "Hi [PERSON_NAME]! We're so glad you chose The Pavilion! We would love to improv…" at bounding box center [498, 202] width 331 height 34
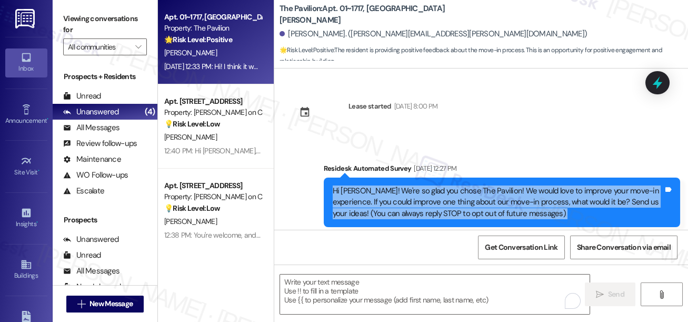
click at [472, 191] on div "Hi [PERSON_NAME]! We're so glad you chose The Pavilion! We would love to improv…" at bounding box center [498, 202] width 331 height 34
click at [578, 211] on div "Hi [PERSON_NAME]! We're so glad you chose The Pavilion! We would love to improv…" at bounding box center [498, 202] width 331 height 34
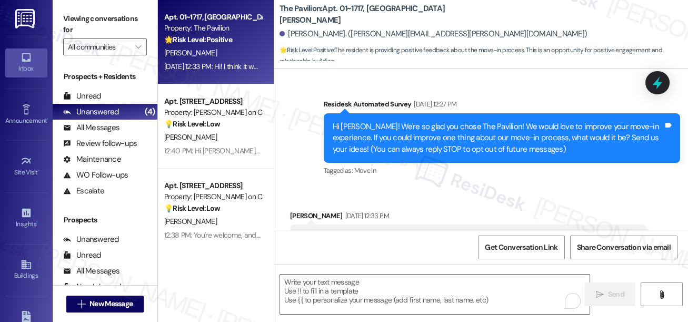
scroll to position [47, 0]
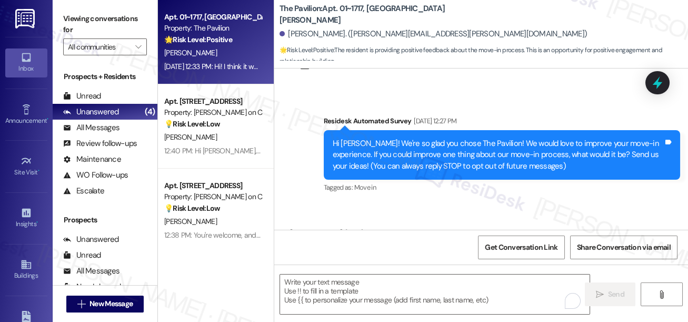
click at [449, 150] on div "Hi [PERSON_NAME]! We're so glad you chose The Pavilion! We would love to improv…" at bounding box center [498, 155] width 331 height 34
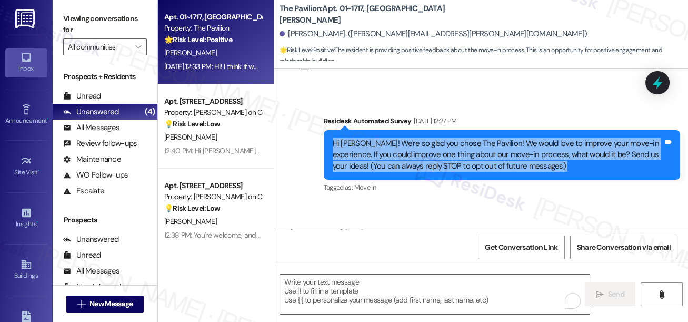
click at [449, 150] on div "Hi [PERSON_NAME]! We're so glad you chose The Pavilion! We would love to improv…" at bounding box center [498, 155] width 331 height 34
copy div "Hi Victoria! We're so glad you chose The Pavilion! We would love to improve you…"
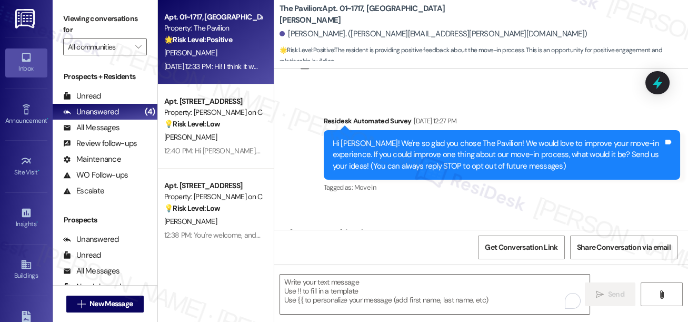
click at [72, 19] on label "Viewing conversations for" at bounding box center [105, 25] width 84 height 28
drag, startPoint x: 76, startPoint y: 16, endPoint x: 88, endPoint y: 24, distance: 14.6
click at [76, 16] on label "Viewing conversations for" at bounding box center [105, 25] width 84 height 28
click at [324, 290] on textarea "To enrich screen reader interactions, please activate Accessibility in Grammarl…" at bounding box center [435, 293] width 310 height 39
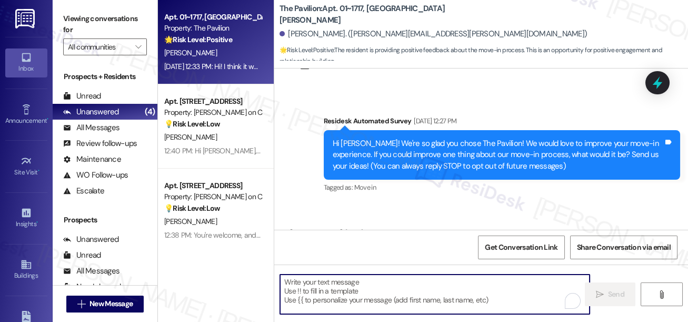
paste textarea "That’s great to hear, Victoria! 😊 I’m glad the move-in went smoothly even with …"
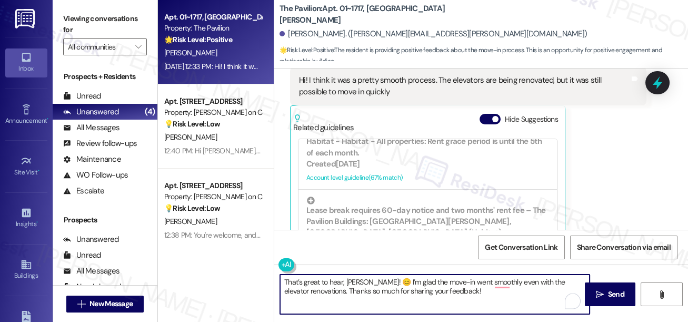
scroll to position [170, 0]
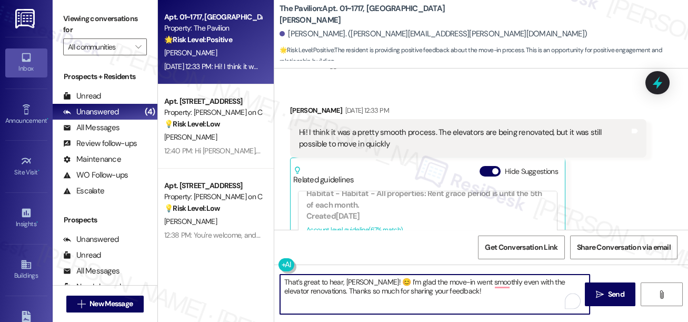
click at [440, 282] on textarea "That’s great to hear, Victoria! 😊 I’m glad the move-in went smoothly even with …" at bounding box center [435, 293] width 310 height 39
click at [440, 281] on textarea "That’s great to hear, Victoria! 😊 I’m glad the move-in went smoothly even with …" at bounding box center [435, 293] width 310 height 39
click at [486, 293] on textarea "That’s great to hear, Victoria! 😊 I’m glad the move-in went smoothly, even with…" at bounding box center [435, 293] width 310 height 39
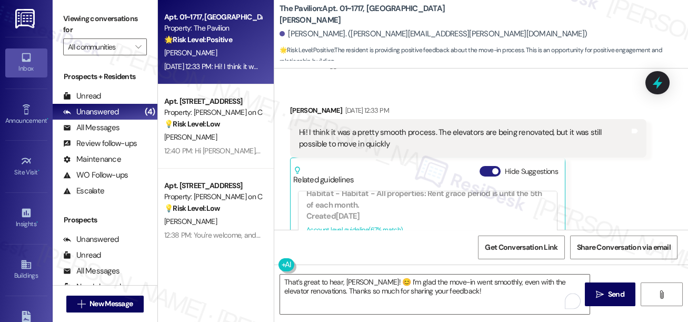
drag, startPoint x: 495, startPoint y: 174, endPoint x: 506, endPoint y: 180, distance: 12.0
click at [495, 174] on button "Hide Suggestions" at bounding box center [490, 171] width 21 height 11
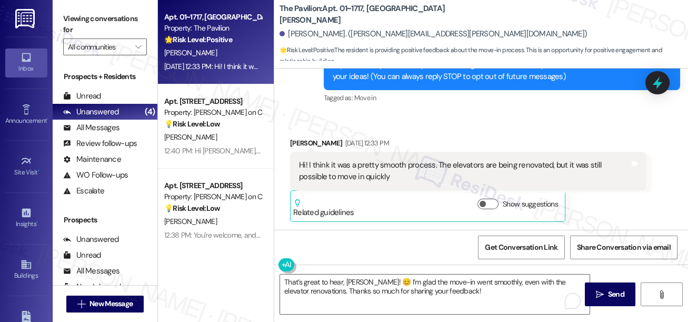
click at [595, 200] on div "Victoria Genna Aug 15, 2025 at 12:33 PM Hi! I think it was a pretty smooth proc…" at bounding box center [468, 179] width 357 height 84
click at [475, 286] on textarea "That’s great to hear, Victoria! 😊 I’m glad the move-in went smoothly, even with…" at bounding box center [435, 293] width 310 height 39
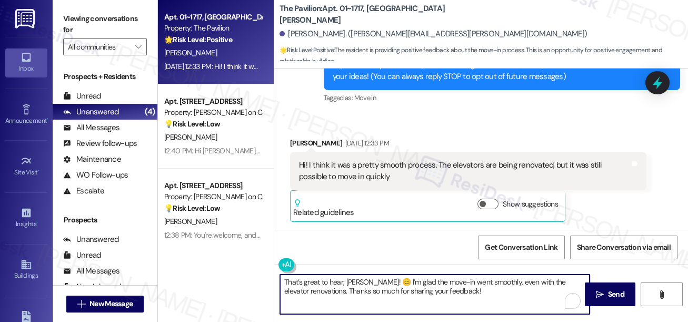
click at [477, 293] on textarea "That’s great to hear, Victoria! 😊 I’m glad the move-in went smoothly, even with…" at bounding box center [435, 293] width 310 height 39
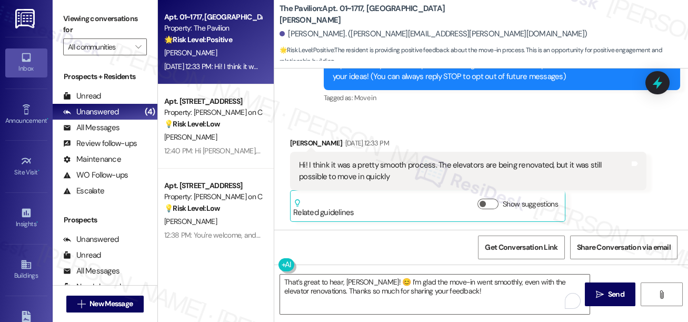
click at [58, 17] on div "Viewing conversations for All communities " at bounding box center [105, 33] width 105 height 66
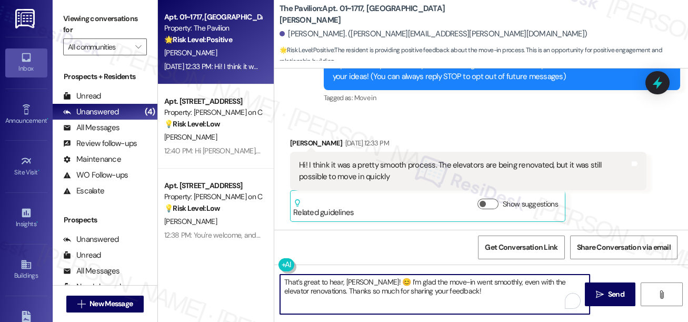
click at [472, 294] on textarea "That’s great to hear, Victoria! 😊 I’m glad the move-in went smoothly, even with…" at bounding box center [435, 293] width 310 height 39
paste textarea "If I may also ask....has {{property}} been living up to your expectations so fa…"
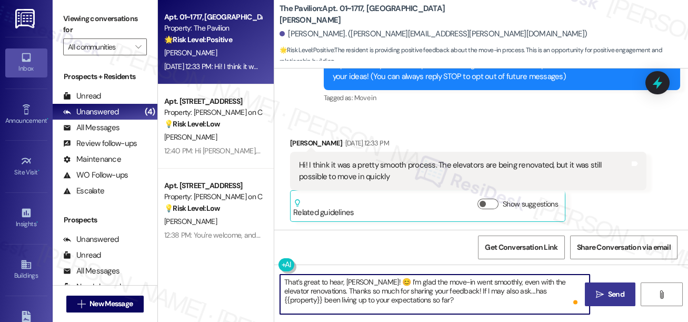
type textarea "That’s great to hear, Victoria! 😊 I’m glad the move-in went smoothly, even with…"
click at [608, 297] on span "Send" at bounding box center [616, 294] width 16 height 11
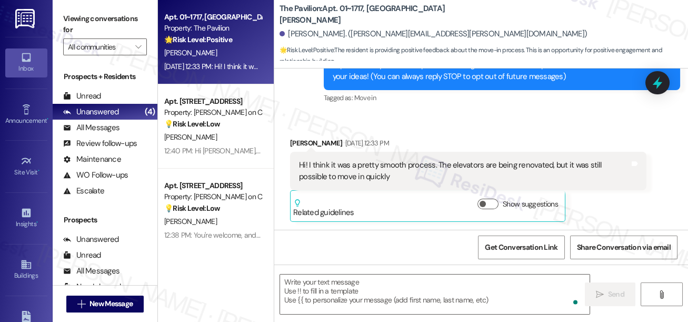
scroll to position [136, 0]
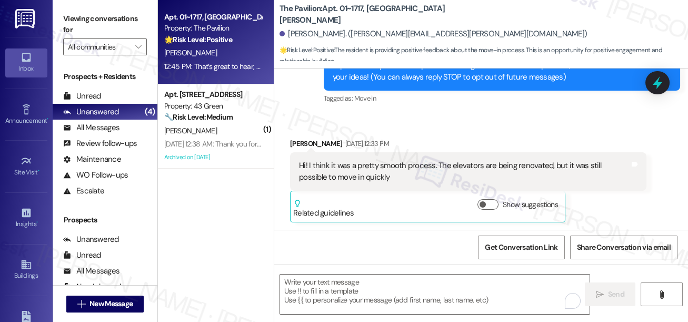
click at [344, 127] on div "Received via SMS Victoria Genna Aug 15, 2025 at 12:33 PM Hi! I think it was a p…" at bounding box center [481, 172] width 414 height 116
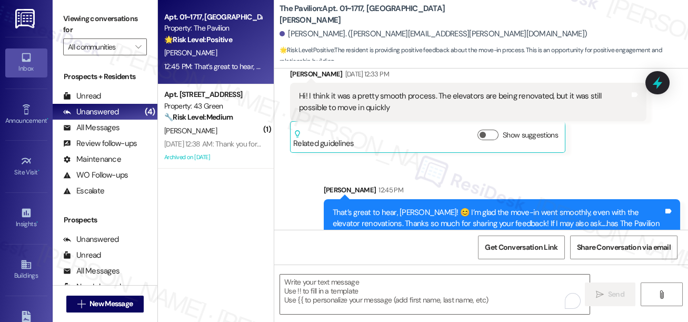
scroll to position [233, 0]
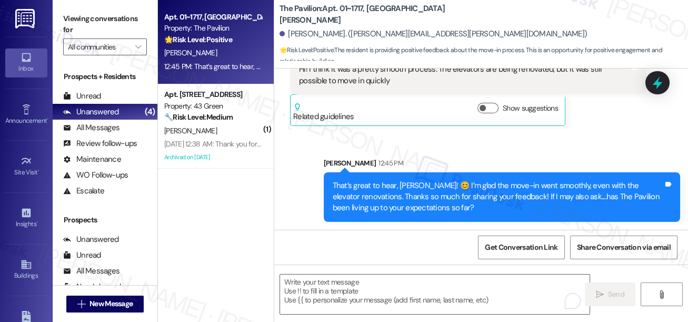
click at [221, 60] on div "12:45 PM: That’s great to hear, Victoria! 😊 I’m glad the move-in went smoothly,…" at bounding box center [213, 66] width 100 height 13
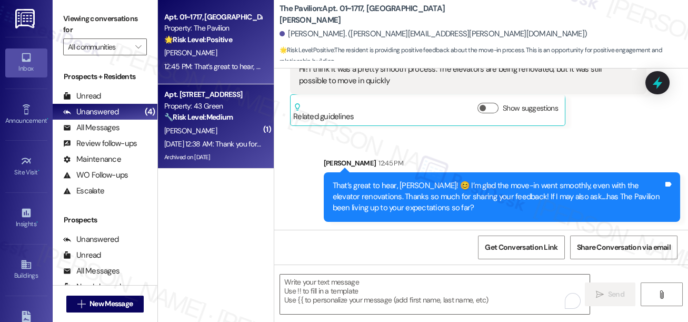
click at [243, 129] on div "[PERSON_NAME]" at bounding box center [213, 130] width 100 height 13
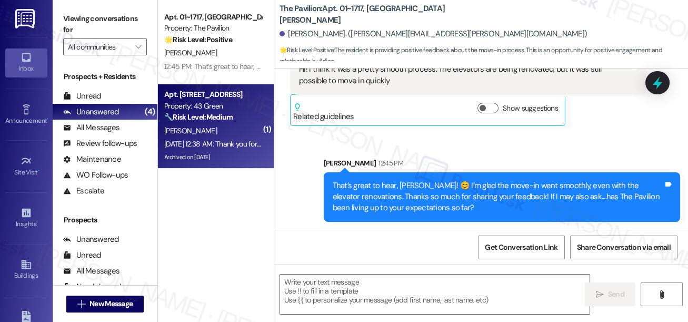
type textarea "Fetching suggested responses. Please feel free to read through the conversation…"
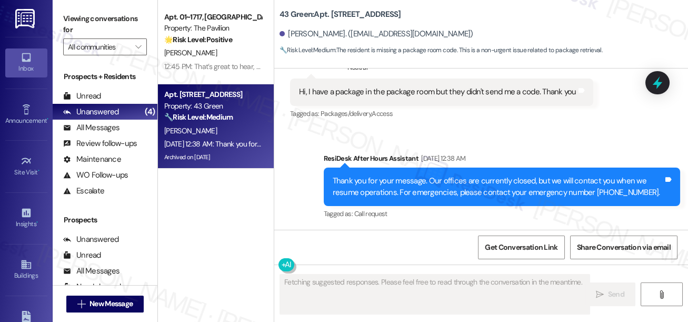
scroll to position [4538, 0]
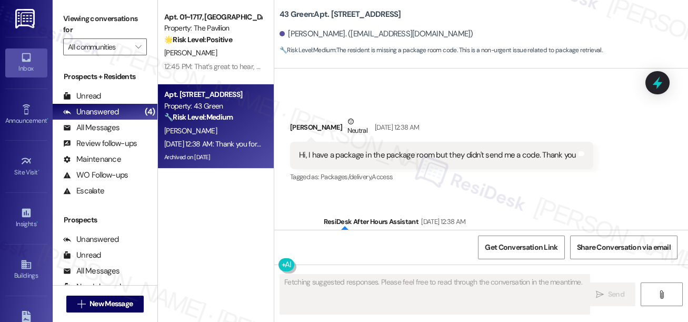
click at [414, 169] on div "Hi, I have a package in the package room but they didn't send me a code. Thank …" at bounding box center [441, 155] width 303 height 27
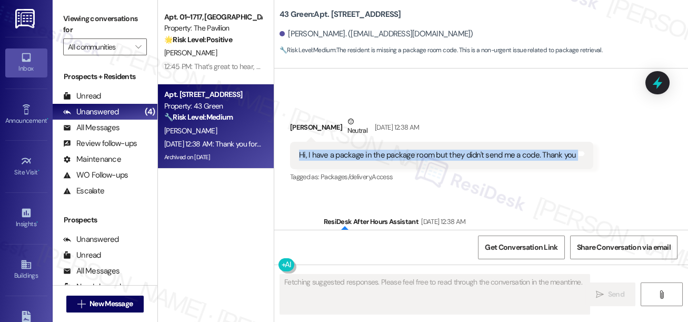
click at [414, 169] on div "Hi, I have a package in the package room but they didn't send me a code. Thank …" at bounding box center [441, 155] width 303 height 27
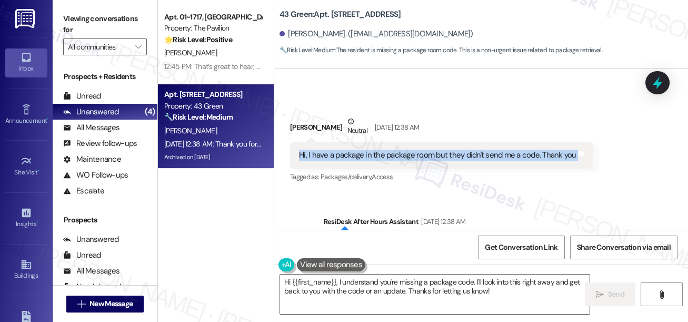
copy div "Hi, I have a package in the package room but they didn't send me a code. Thank …"
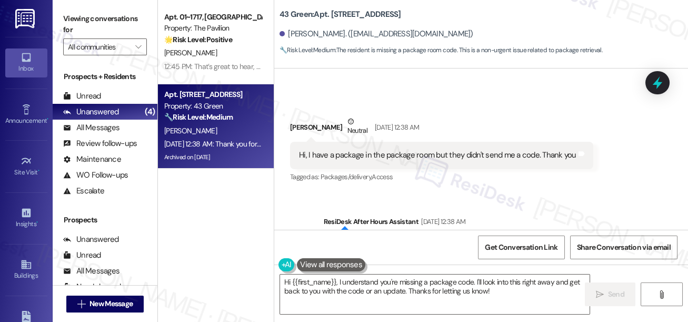
click at [70, 15] on label "Viewing conversations for" at bounding box center [105, 25] width 84 height 28
click at [323, 278] on textarea "Hi {{first_name}}, I understand you're missing a package code. I'll look into t…" at bounding box center [435, 293] width 310 height 39
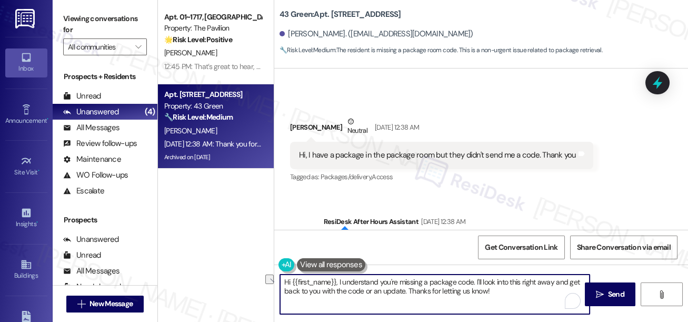
drag, startPoint x: 507, startPoint y: 293, endPoint x: 340, endPoint y: 285, distance: 167.6
click at [337, 289] on textarea "Hi {{first_name}}, I understand you're missing a package code. I'll look into t…" at bounding box center [435, 293] width 310 height 39
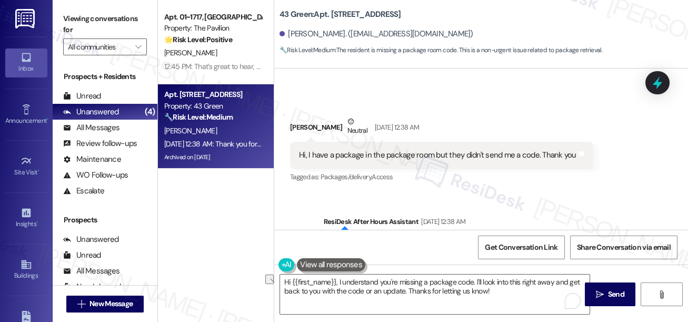
click at [62, 14] on div "Viewing conversations for All communities " at bounding box center [105, 33] width 105 height 66
click at [70, 16] on label "Viewing conversations for" at bounding box center [105, 25] width 84 height 28
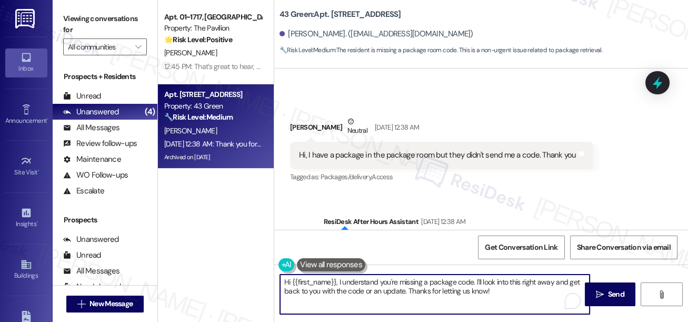
click at [370, 282] on textarea "Hi {{first_name}}, I understand you're missing a package code. I'll look into t…" at bounding box center [435, 293] width 310 height 39
click at [415, 283] on textarea "Hi {{first_name}}, I understand you're missing a package code. I'll look into t…" at bounding box center [435, 293] width 310 height 39
drag, startPoint x: 501, startPoint y: 291, endPoint x: 339, endPoint y: 275, distance: 163.5
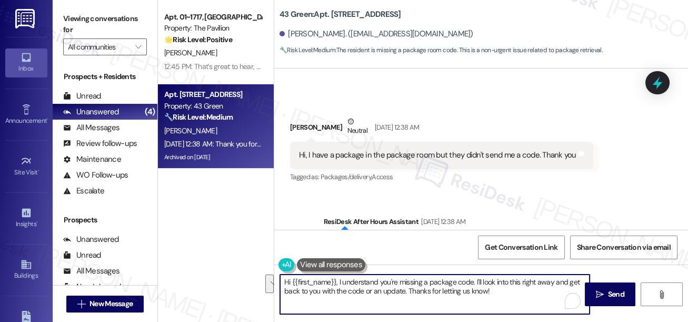
click at [339, 275] on textarea "Hi {{first_name}}, I understand you're missing a package code. I'll look into t…" at bounding box center [435, 293] width 310 height 39
paste textarea "Just checking in—were you able to get the code for your package in the package …"
click at [498, 301] on textarea "Hi {{first_name}}, I understand you're missing a package code. I'll look into t…" at bounding box center [435, 293] width 310 height 39
drag, startPoint x: 502, startPoint y: 293, endPoint x: 475, endPoint y: 281, distance: 29.7
click at [475, 281] on textarea "Hi {{first_name}}, I understand you're missing a package code. I'll look into t…" at bounding box center [435, 293] width 310 height 39
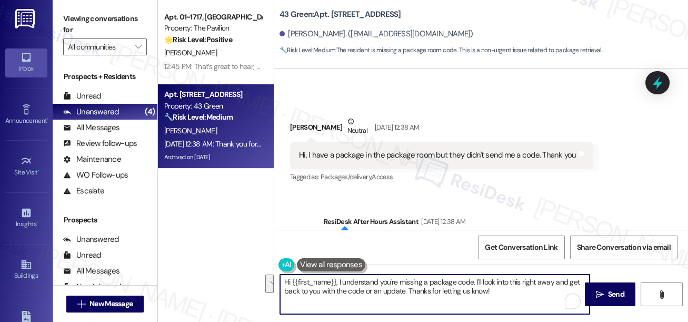
paste textarea "Just checking in—were you able to get the code for your package in the package …"
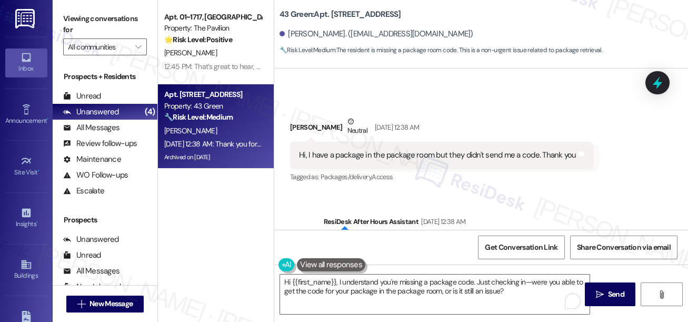
click at [314, 142] on div "Anthony Brewer Neutral Aug 16, 2025 at 12:38 AM" at bounding box center [441, 129] width 303 height 26
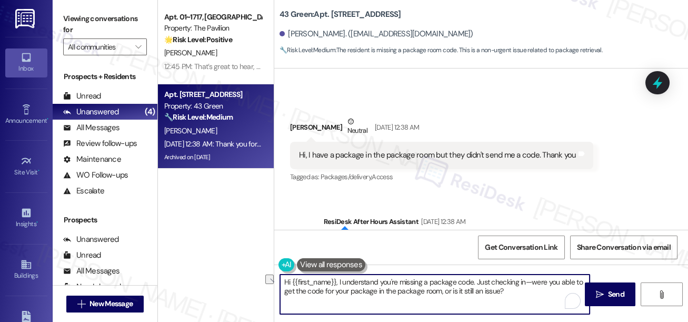
drag, startPoint x: 534, startPoint y: 280, endPoint x: 476, endPoint y: 282, distance: 57.4
click at [476, 282] on textarea "Hi {{first_name}}, I understand you're missing a package code. Just checking in…" at bounding box center [435, 293] width 310 height 39
type textarea "Hi {{first_name}}, I understand you're missing a package code. Were you able to…"
drag, startPoint x: 477, startPoint y: 278, endPoint x: 336, endPoint y: 278, distance: 140.6
click at [336, 278] on textarea "Hi {{first_name}}, I understand you're missing a package code. Were you able to…" at bounding box center [435, 293] width 310 height 39
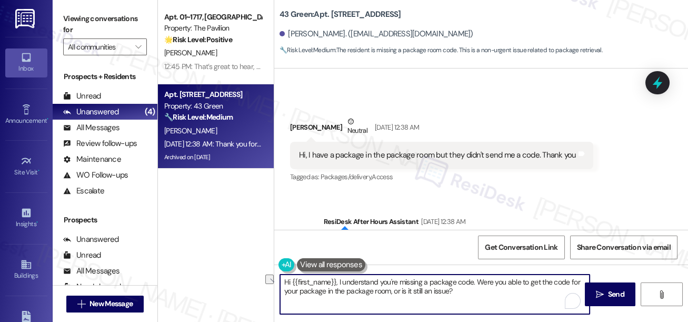
click at [502, 297] on textarea "Hi {{first_name}}, I understand you're missing a package code. Were you able to…" at bounding box center [435, 293] width 310 height 39
click at [473, 280] on textarea "Hi {{first_name}}, I understand you're missing a package code. Were you able to…" at bounding box center [435, 293] width 310 height 39
click at [481, 280] on textarea "Hi {{first_name}}, I understand you're missing a package code. Were you able to…" at bounding box center [435, 293] width 310 height 39
click at [486, 293] on textarea "Hi {{first_name}}, I understand you're missing a package code. Were you able to…" at bounding box center [435, 293] width 310 height 39
click at [478, 282] on textarea "Hi {{first_name}}, I understand you're missing a package code. Were you able to…" at bounding box center [435, 293] width 310 height 39
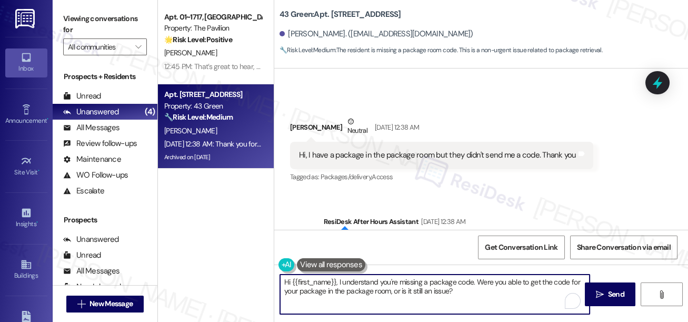
click at [478, 282] on textarea "Hi {{first_name}}, I understand you're missing a package code. Were you able to…" at bounding box center [435, 293] width 310 height 39
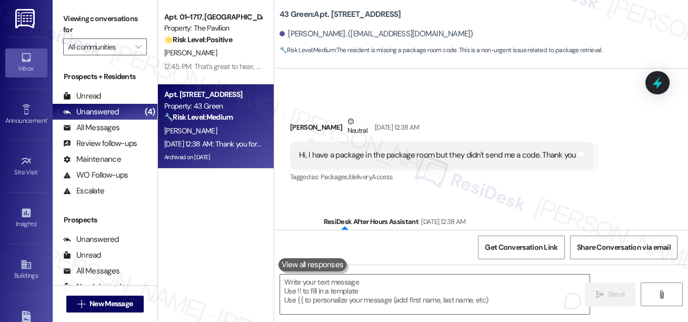
click at [62, 18] on div "Viewing conversations for All communities " at bounding box center [105, 33] width 105 height 66
click at [73, 15] on label "Viewing conversations for" at bounding box center [105, 25] width 84 height 28
click at [518, 161] on div "Hi, I have a package in the package room but they didn't send me a code. Thank …" at bounding box center [438, 155] width 278 height 11
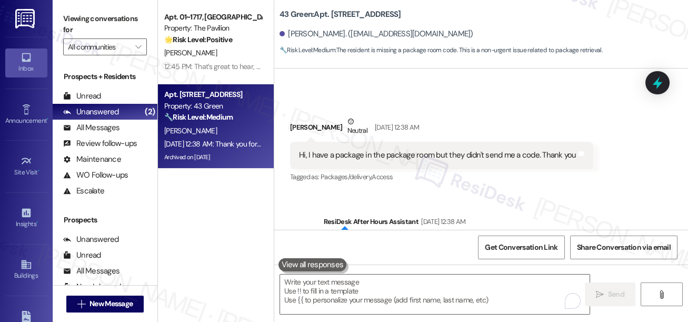
click at [66, 11] on label "Viewing conversations for" at bounding box center [105, 25] width 84 height 28
click at [449, 292] on textarea "To enrich screen reader interactions, please activate Accessibility in Grammarl…" at bounding box center [435, 293] width 310 height 39
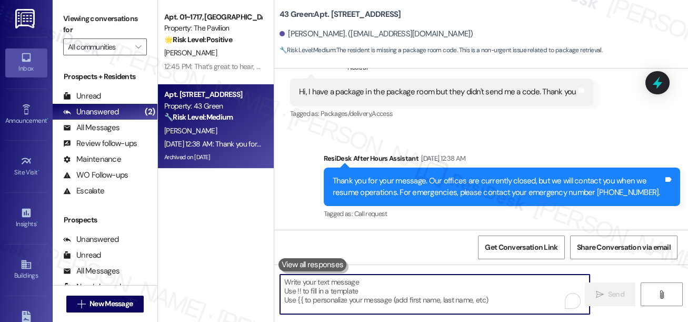
scroll to position [4634, 0]
click at [350, 290] on textarea "To enrich screen reader interactions, please activate Accessibility in Grammarl…" at bounding box center [435, 293] width 310 height 39
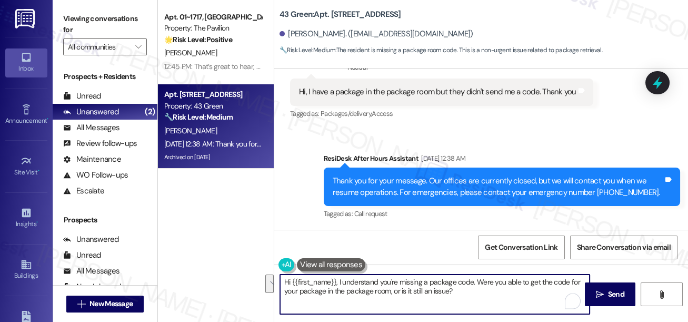
click at [348, 289] on textarea "Hi {{first_name}}, I understand you're missing a package code. Were you able to…" at bounding box center [435, 293] width 310 height 39
drag, startPoint x: 486, startPoint y: 292, endPoint x: 475, endPoint y: 279, distance: 16.9
click at [475, 279] on textarea "Hi {{first_name}}, I understand you're missing a package code. Were you able to…" at bounding box center [435, 293] width 310 height 39
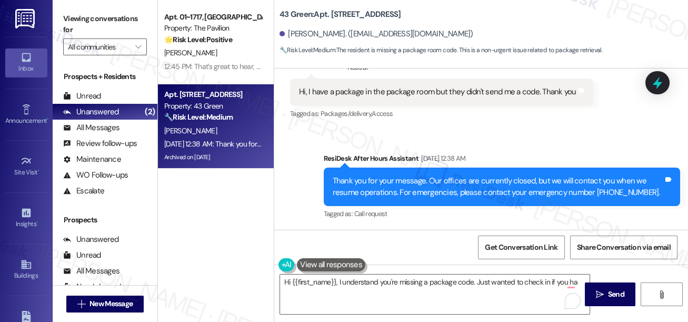
click at [81, 13] on label "Viewing conversations for" at bounding box center [105, 25] width 84 height 28
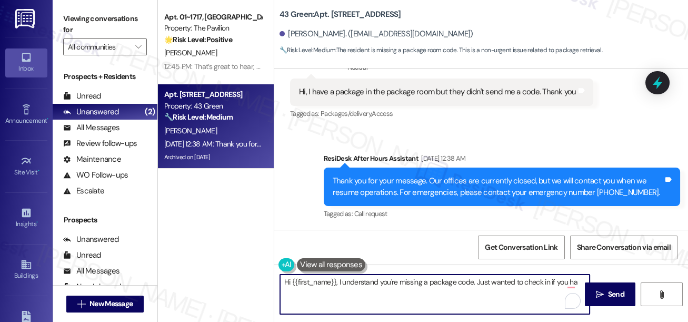
click at [339, 283] on textarea "Hi {{first_name}}, I understand you're missing a package code. Just wanted to c…" at bounding box center [435, 293] width 310 height 39
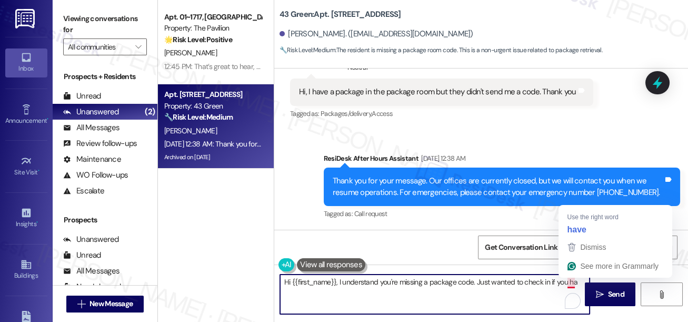
click at [574, 282] on textarea "Hi {{first_name}}, I understand you're missing a package code. Just wanted to c…" at bounding box center [435, 293] width 310 height 39
click at [570, 282] on textarea "Hi {{first_name}}, I understand you're missing a package code. Just wanted to c…" at bounding box center [435, 293] width 310 height 39
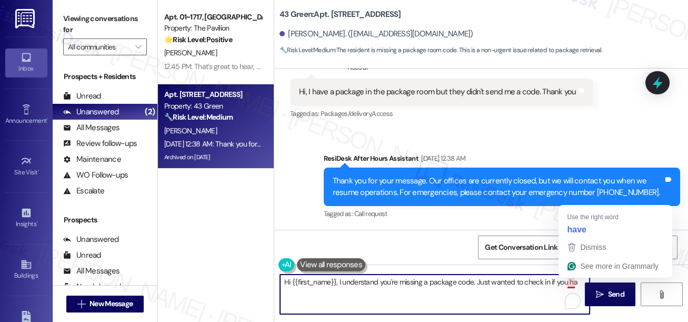
paste textarea "Were you able to get the code for your package in the package room, or is it st…"
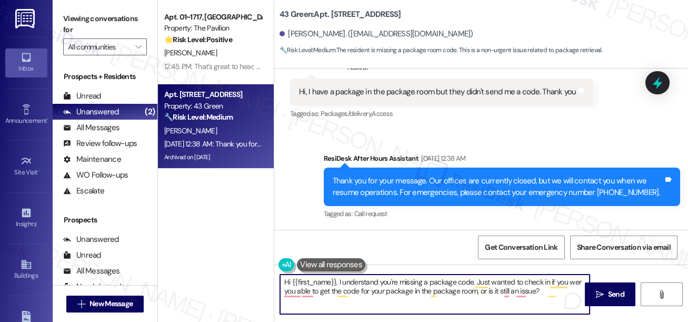
type textarea "Hi {{first_name}}, I understand you're missing a package code. Just wanted to c…"
click at [461, 289] on textarea "Hi {{first_name}}, I understand you're missing a package code. Just wanted to c…" at bounding box center [435, 293] width 310 height 39
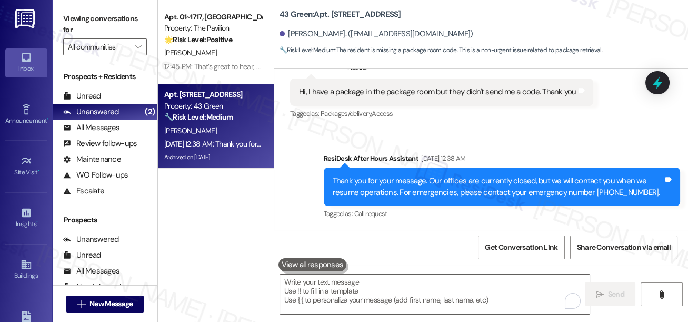
click at [77, 15] on label "Viewing conversations for" at bounding box center [105, 25] width 84 height 28
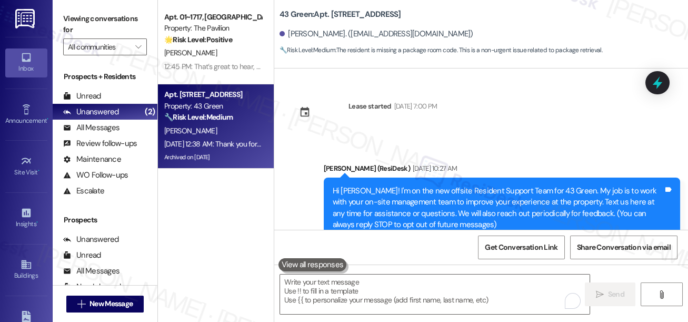
scroll to position [4634, 0]
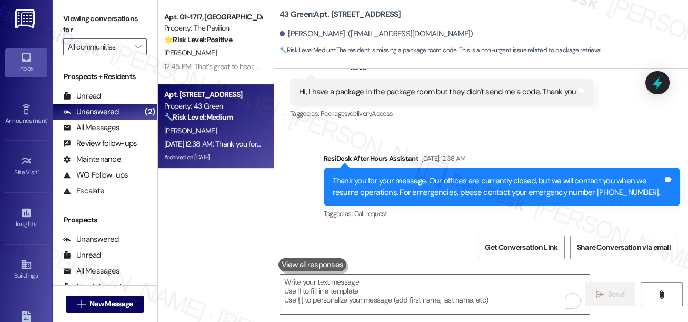
click at [71, 23] on label "Viewing conversations for" at bounding box center [105, 25] width 84 height 28
click at [321, 275] on textarea "To enrich screen reader interactions, please activate Accessibility in Grammarl…" at bounding box center [435, 293] width 310 height 39
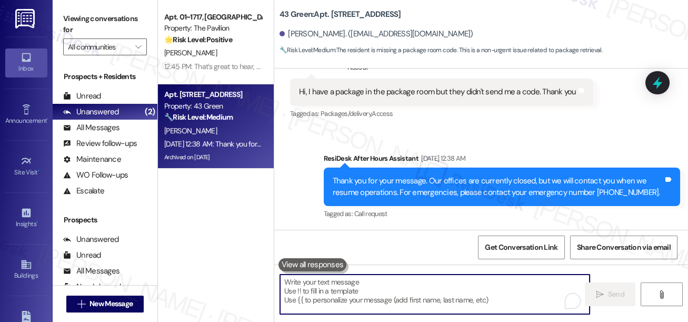
paste textarea "I understand you’re missing a package code. Just wanted to check in—were you ab…"
type textarea "I understand you’re missing a package code. Just wanted to check in—were you ab…"
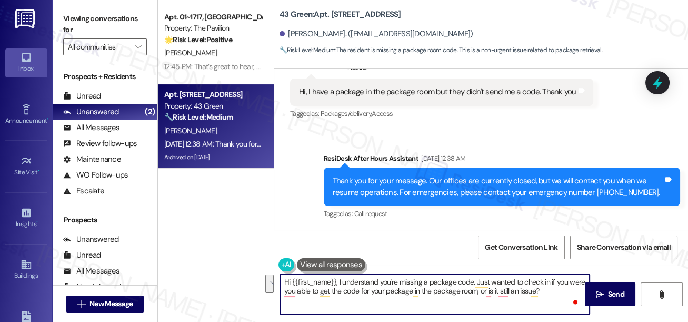
click at [441, 297] on textarea "Hi {{first_name}}, I understand you're missing a package code. Just wanted to c…" at bounding box center [435, 293] width 310 height 39
drag, startPoint x: 470, startPoint y: 292, endPoint x: 338, endPoint y: 275, distance: 133.3
click at [338, 275] on textarea "Hi {{first_name}}, I understand you're missing a package code. Just wanted to c…" at bounding box center [435, 293] width 310 height 39
paste textarea "’re missing a package code. Just wanted to check in—"
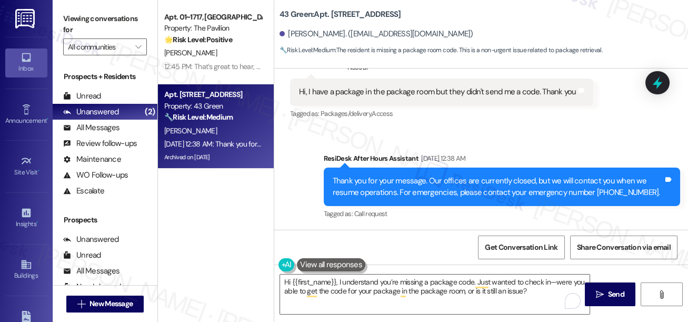
click at [518, 265] on div "Hi {{first_name}}, I understand you’re missing a package code. Just wanted to c…" at bounding box center [481, 303] width 414 height 79
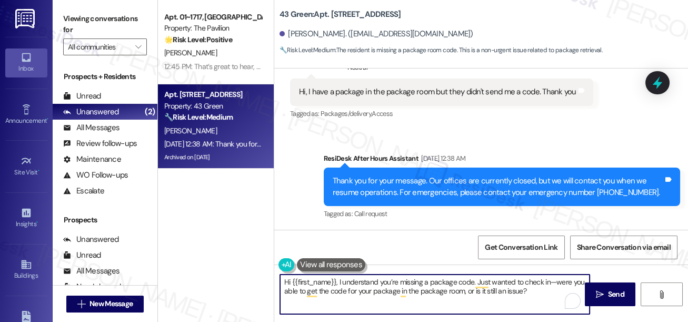
click at [550, 283] on textarea "Hi {{first_name}}, I understand you’re missing a package code. Just wanted to c…" at bounding box center [435, 293] width 310 height 39
click at [413, 282] on textarea "Hi {{first_name}}, I understand you’re missing a package code. Just wanted to c…" at bounding box center [435, 293] width 310 height 39
click at [540, 298] on textarea "Hi {{first_name}}, I understand you’re missing a package code. Just wanted to c…" at bounding box center [435, 293] width 310 height 39
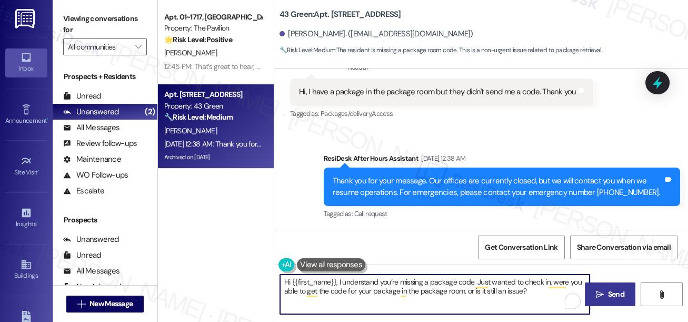
type textarea "Hi {{first_name}}, I understand you’re missing a package code. Just wanted to c…"
click at [596, 295] on icon "" at bounding box center [600, 294] width 8 height 8
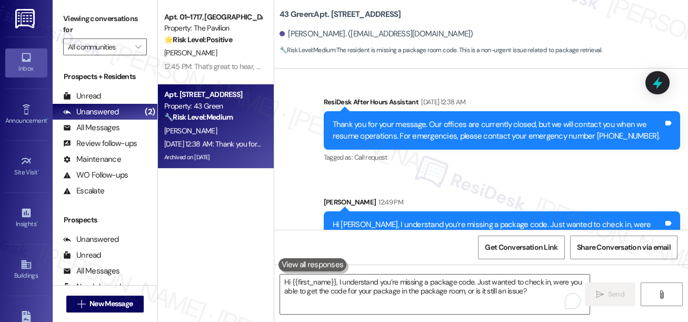
scroll to position [4719, 0]
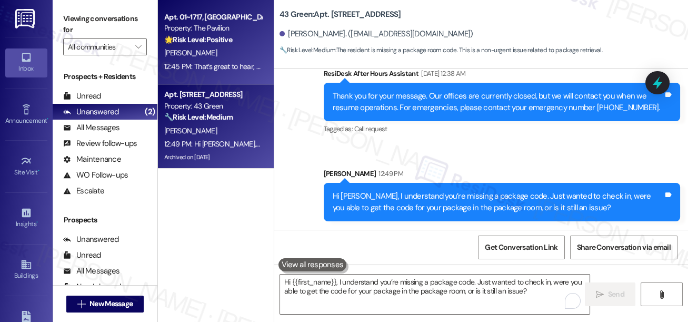
click at [253, 44] on div "🌟 Risk Level: Positive The resident is providing positive feedback about the mo…" at bounding box center [212, 39] width 97 height 11
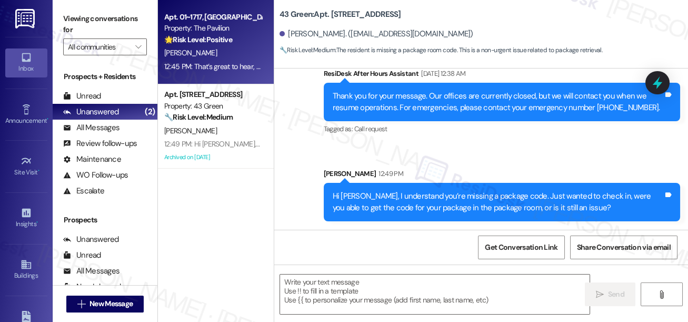
type textarea "Fetching suggested responses. Please feel free to read through the conversation…"
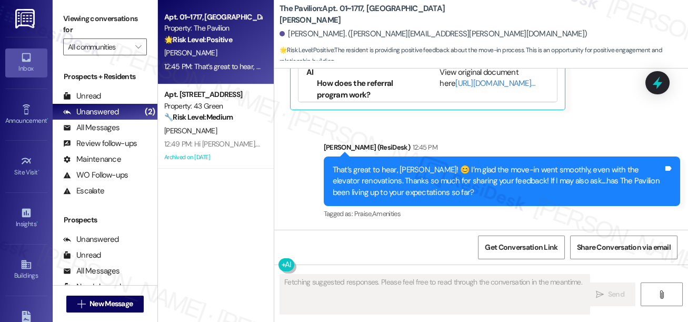
scroll to position [1, 0]
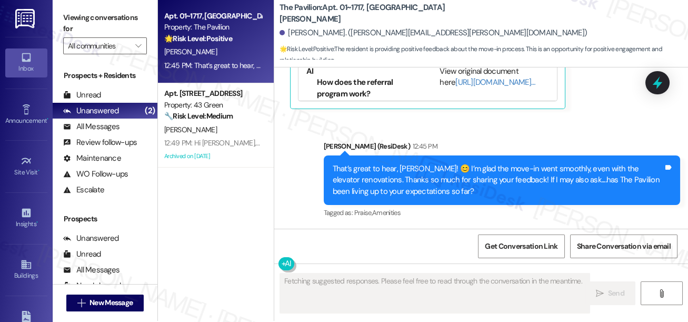
click at [436, 182] on div "That’s great to hear, [PERSON_NAME]! 😊 I’m glad the move-in went smoothly, even…" at bounding box center [498, 180] width 331 height 34
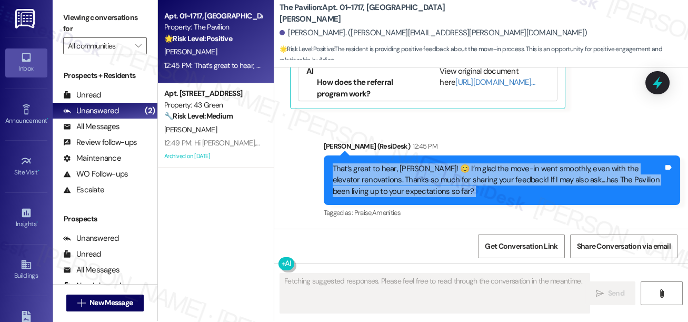
click at [436, 182] on div "That’s great to hear, [PERSON_NAME]! 😊 I’m glad the move-in went smoothly, even…" at bounding box center [498, 180] width 331 height 34
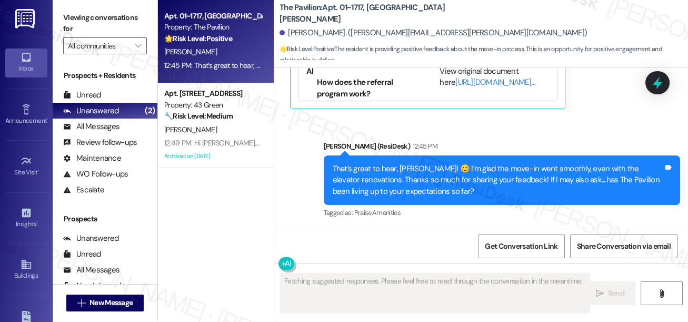
click at [596, 130] on div "Sent via SMS [PERSON_NAME] (ResiDesk) 12:45 PM That’s great to hear, [PERSON_NA…" at bounding box center [481, 173] width 414 height 112
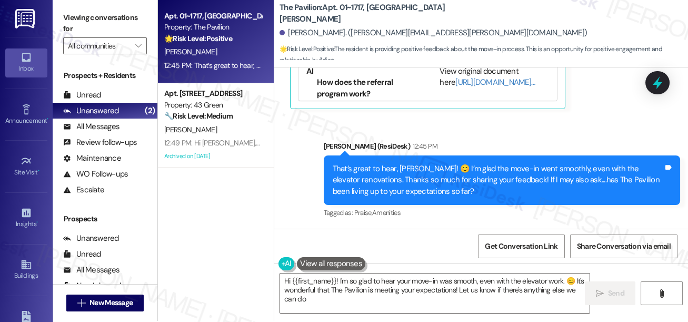
type textarea "Hi {{first_name}}! I'm so glad to hear your move-in was smooth, even with the e…"
